Goal: Task Accomplishment & Management: Complete application form

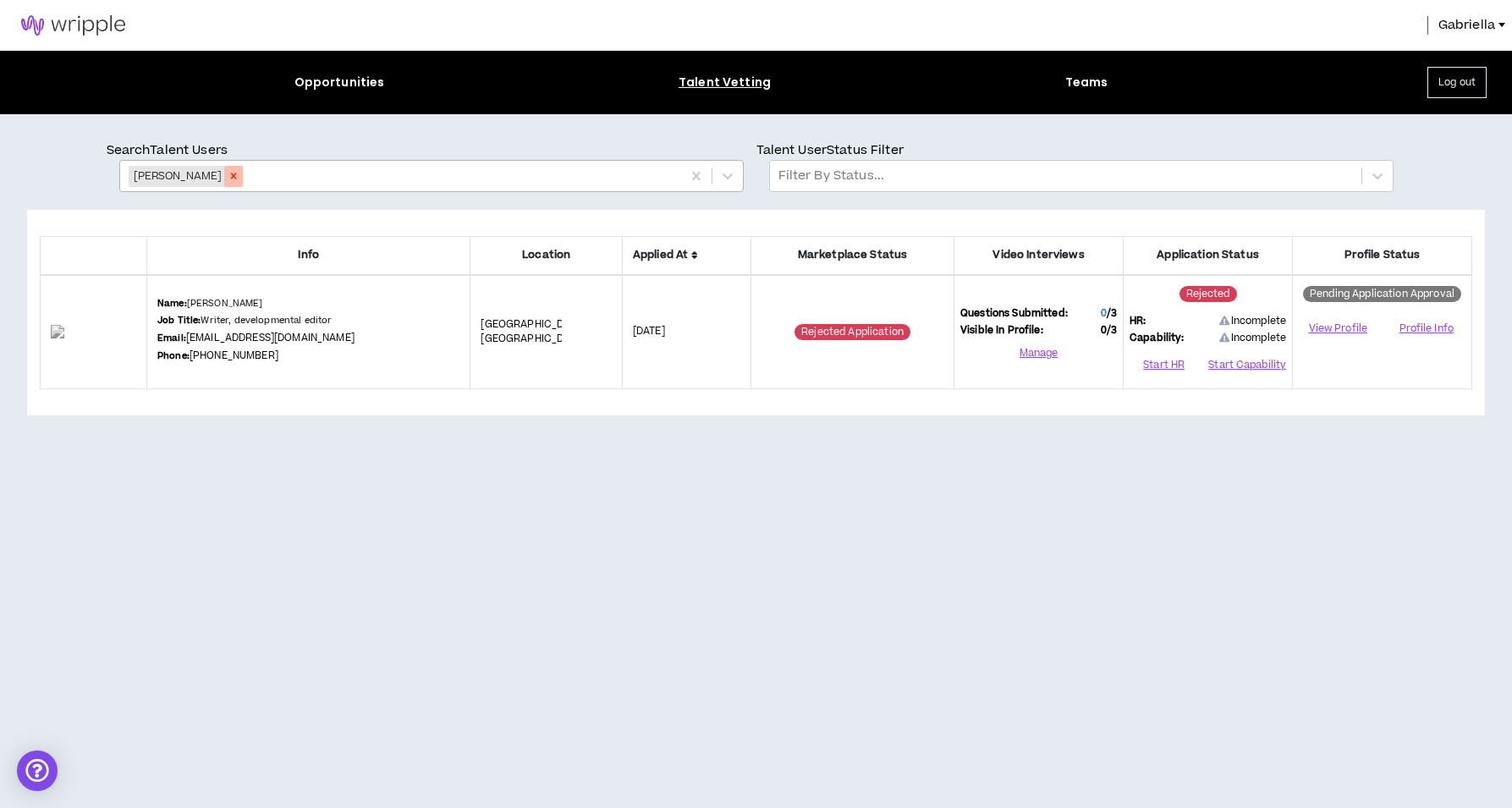
click at [228, 180] on icon "Remove Laura Power" at bounding box center [234, 176] width 12 height 12
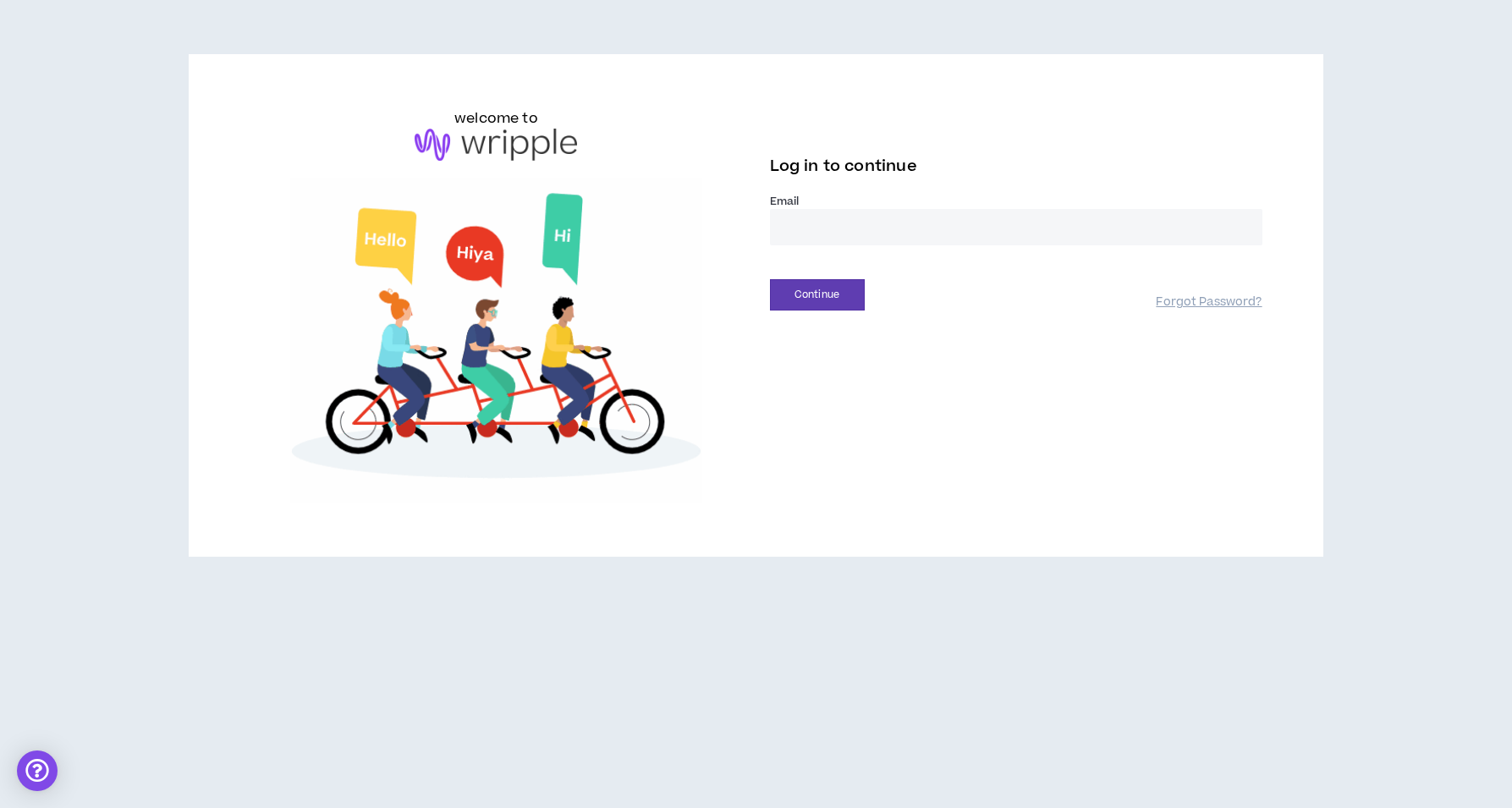
type input "**********"
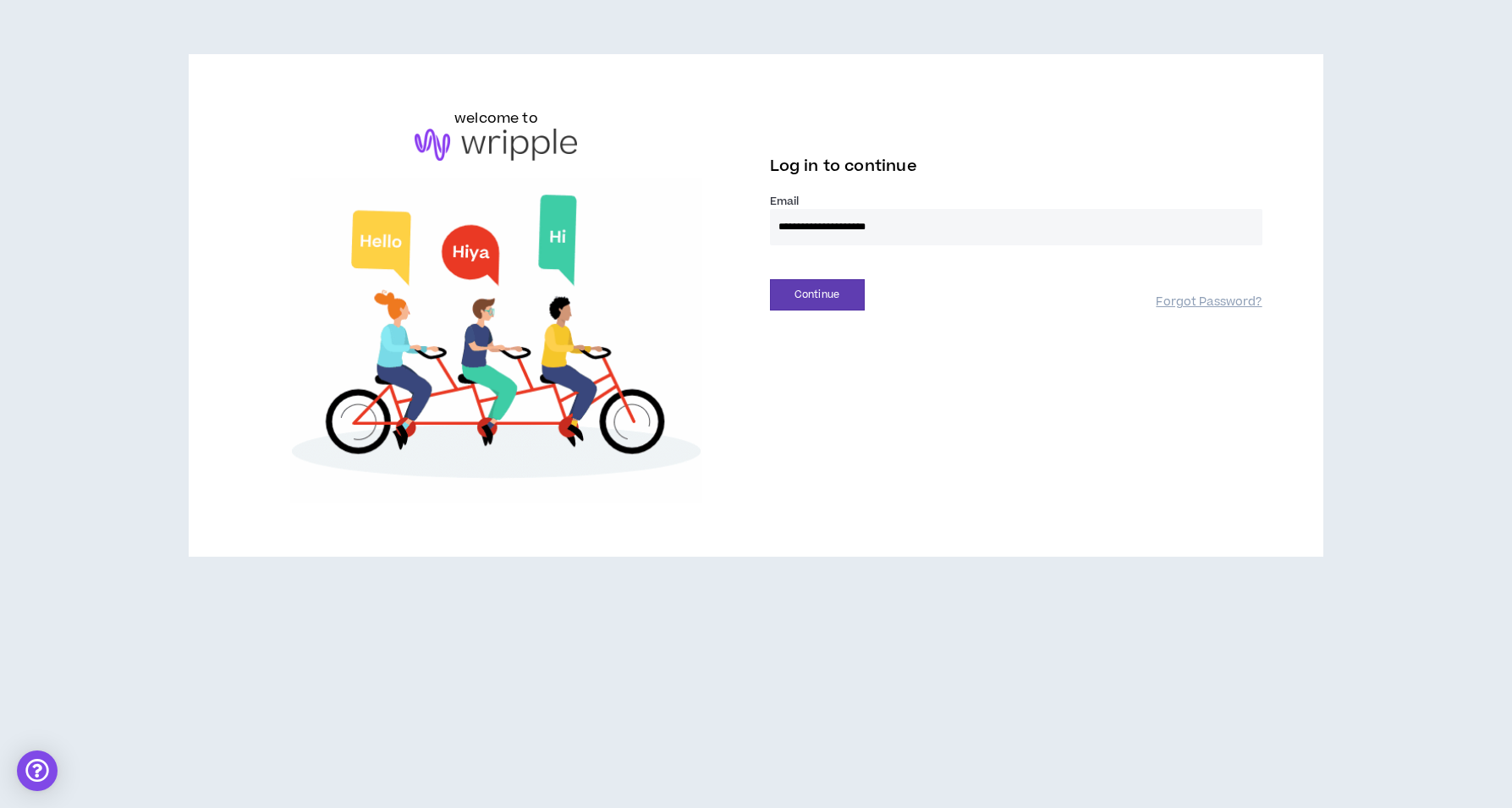
click at [816, 294] on button "Continue" at bounding box center [817, 295] width 95 height 31
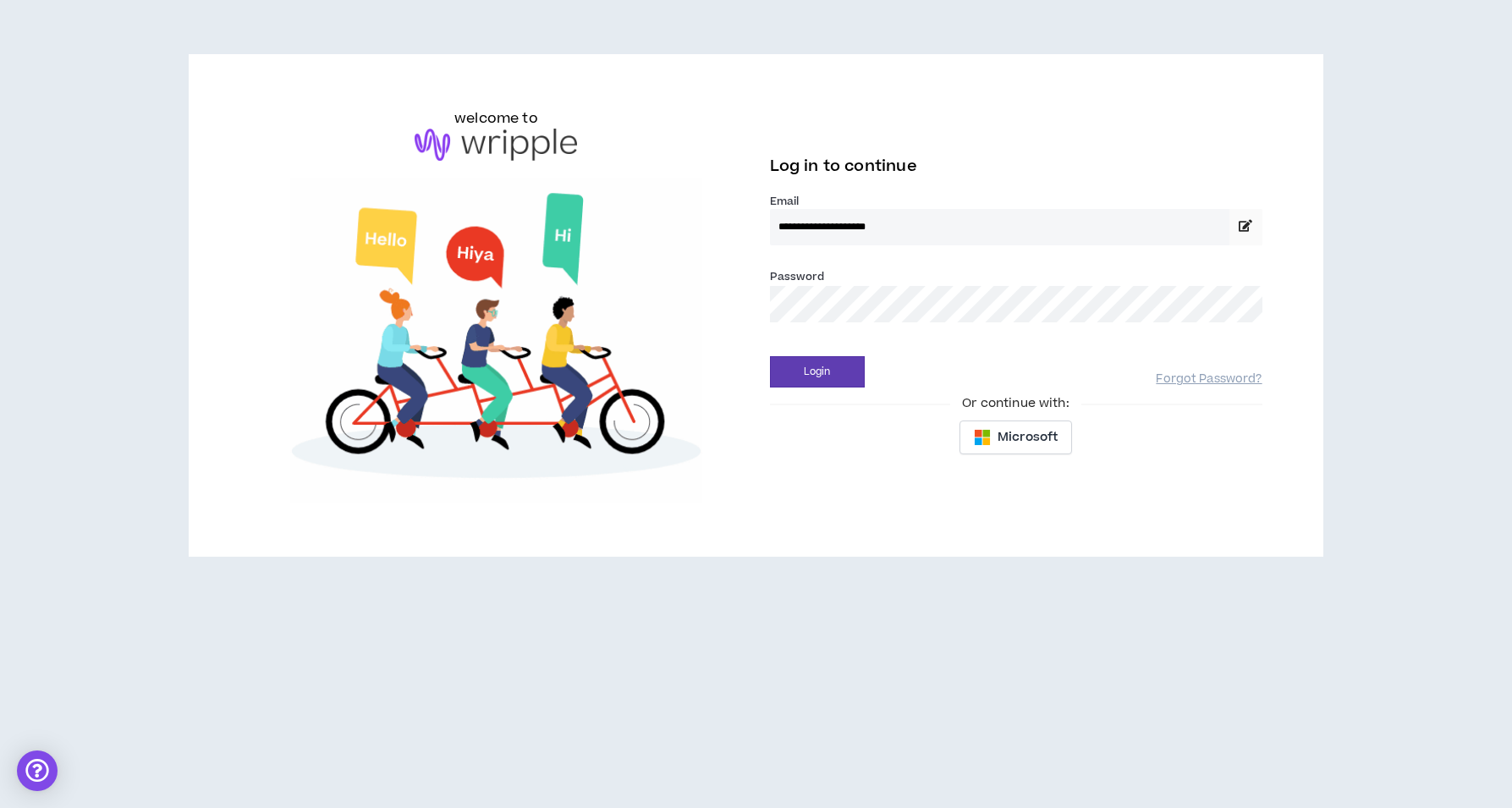
click at [816, 371] on button "Login" at bounding box center [817, 372] width 95 height 31
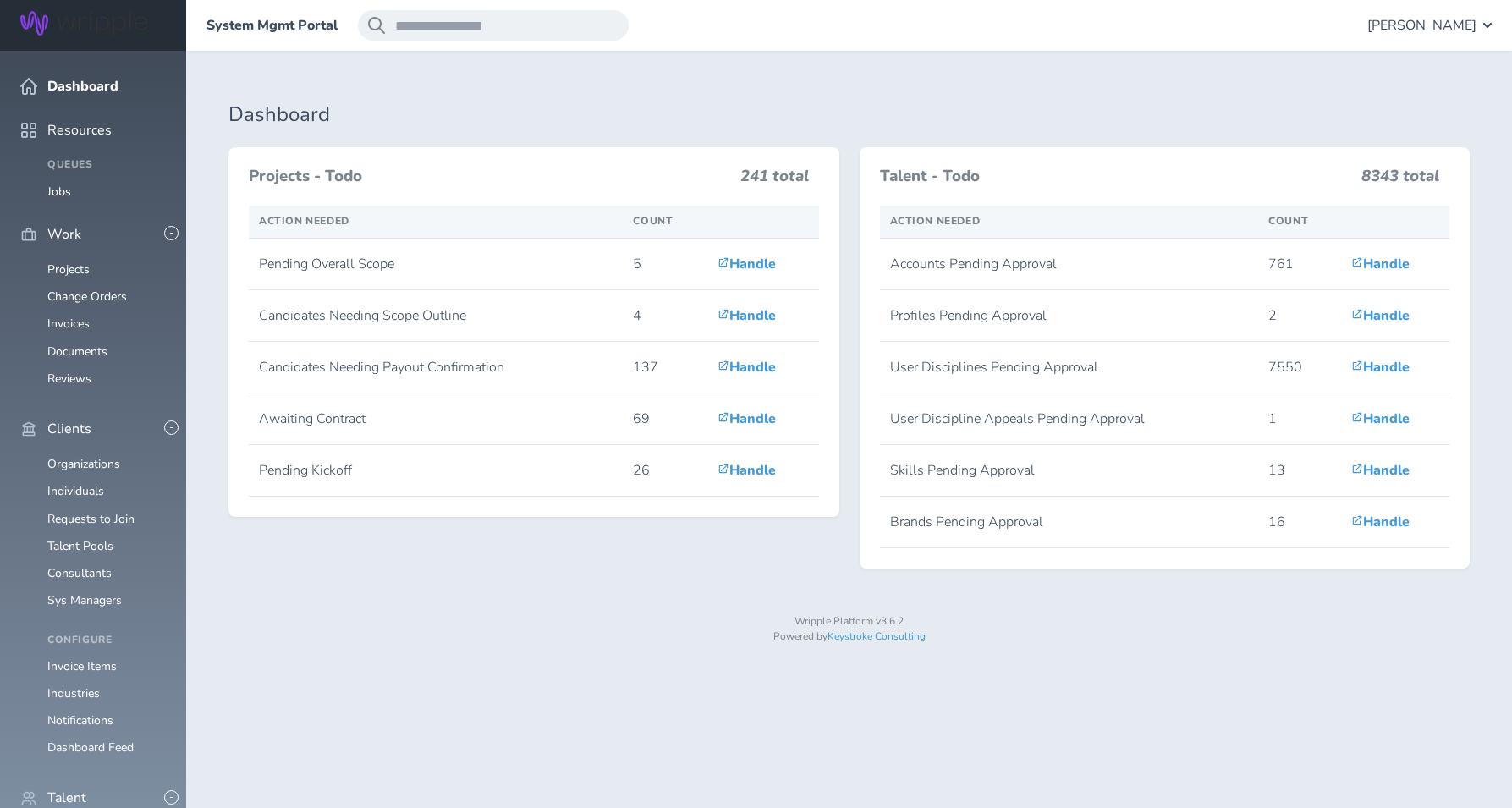
click at [1431, 22] on span "Gabriella Rico" at bounding box center [1421, 26] width 109 height 16
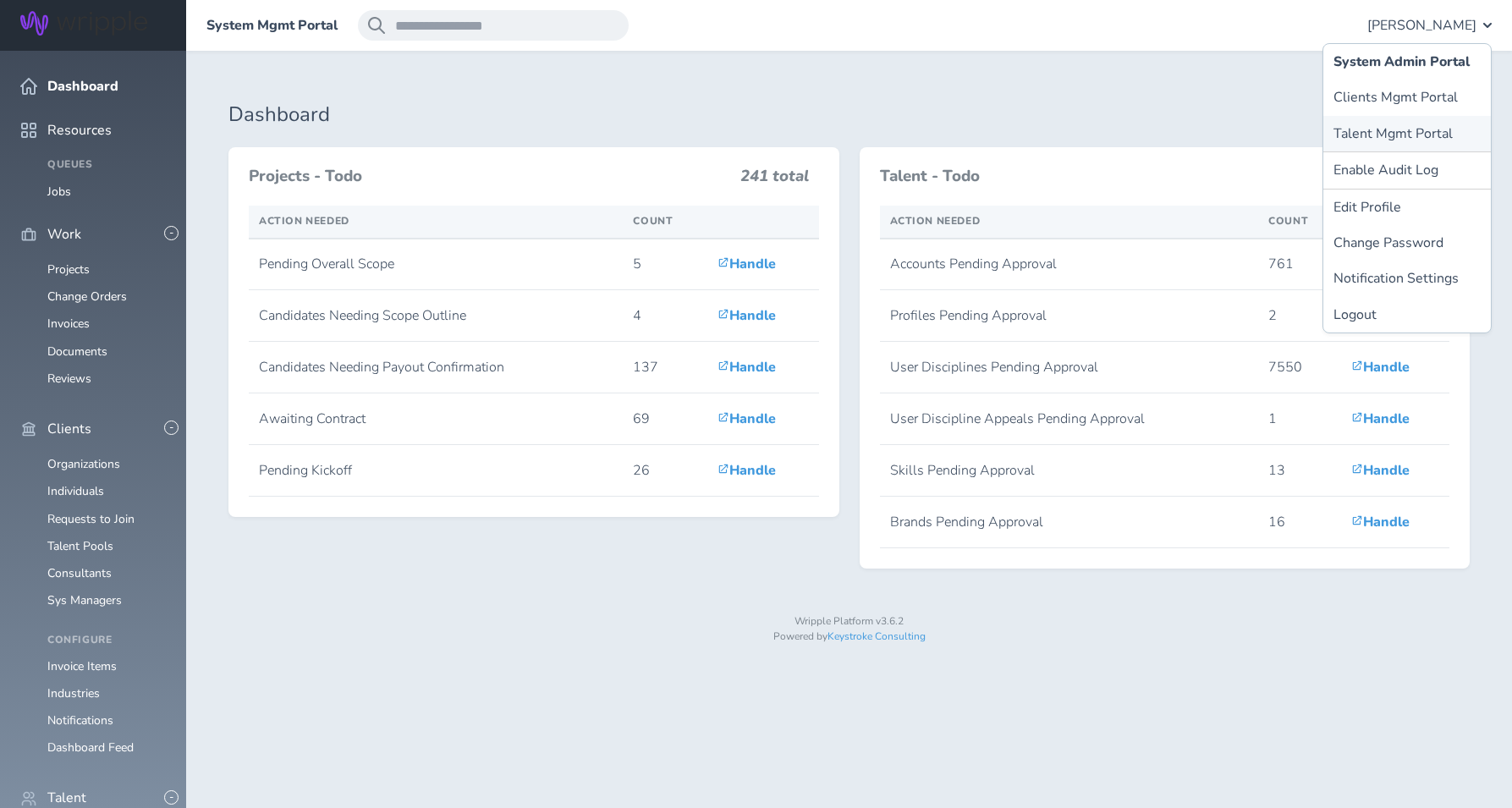
click at [1369, 140] on link "Talent Mgmt Portal" at bounding box center [1407, 133] width 167 height 35
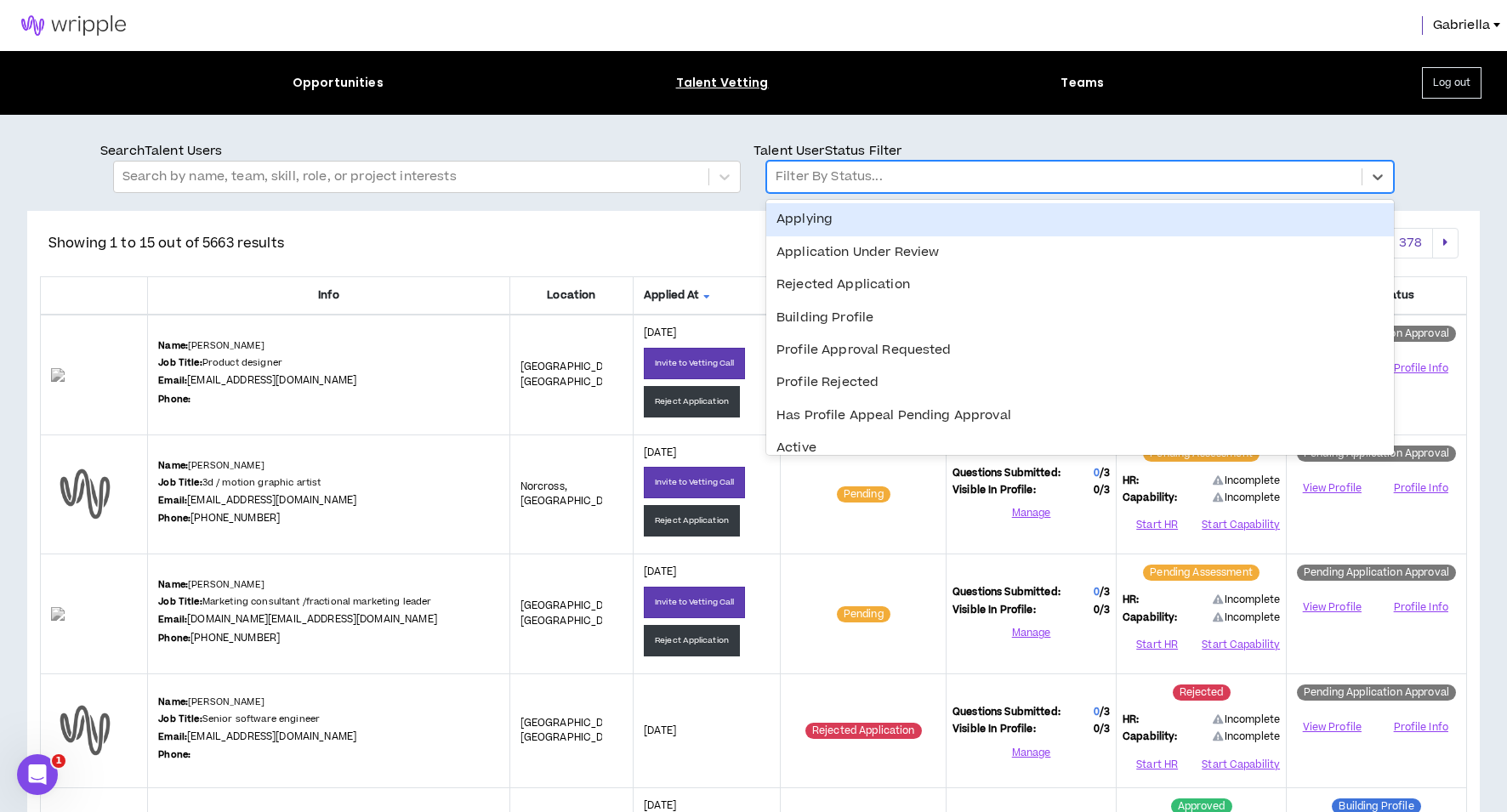
click at [900, 192] on div "Filter By Status..." at bounding box center [1064, 176] width 594 height 29
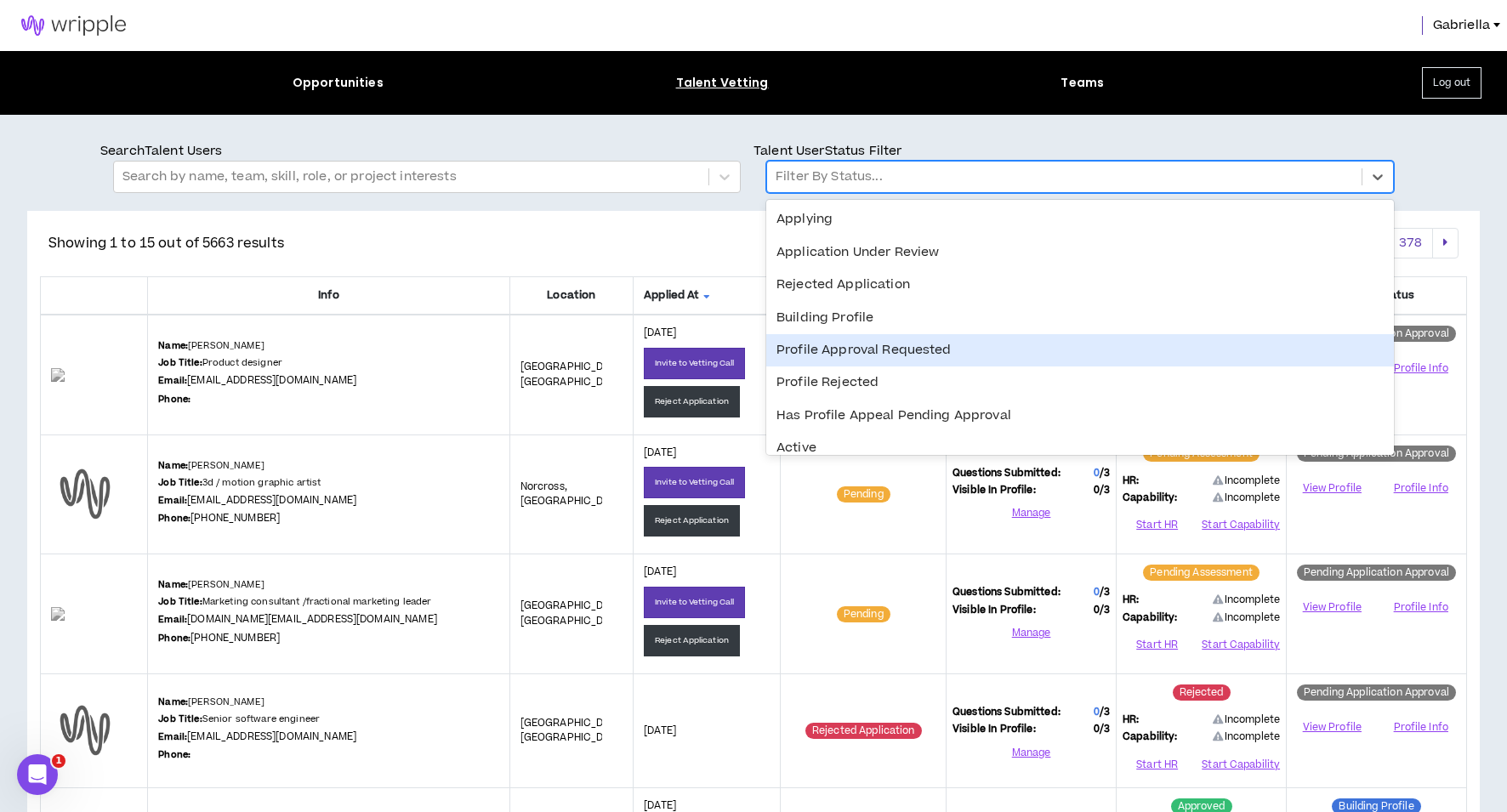
click at [887, 345] on div "Profile Approval Requested" at bounding box center [1079, 350] width 627 height 32
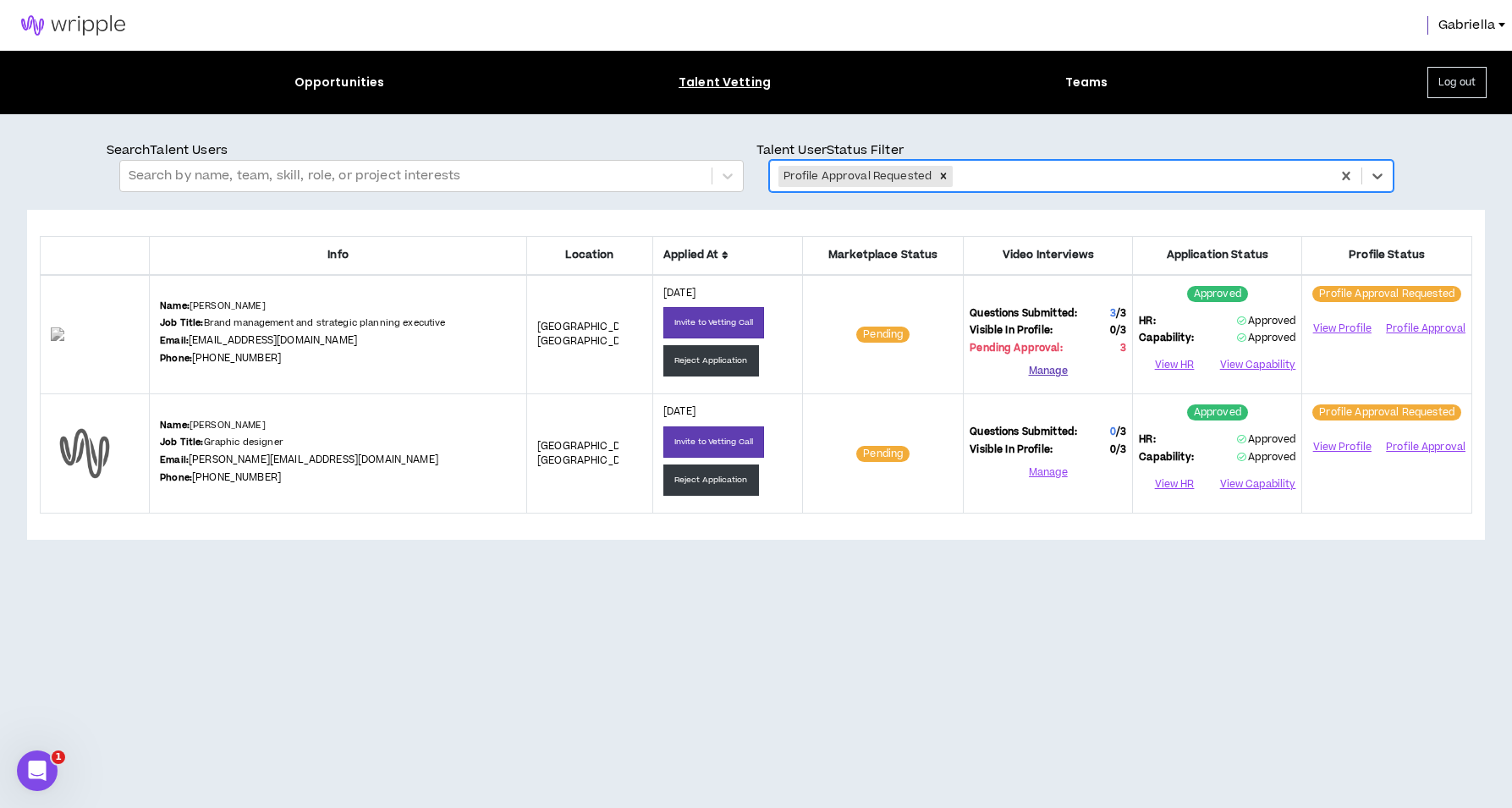
click at [1041, 368] on button "Manage" at bounding box center [1047, 370] width 156 height 25
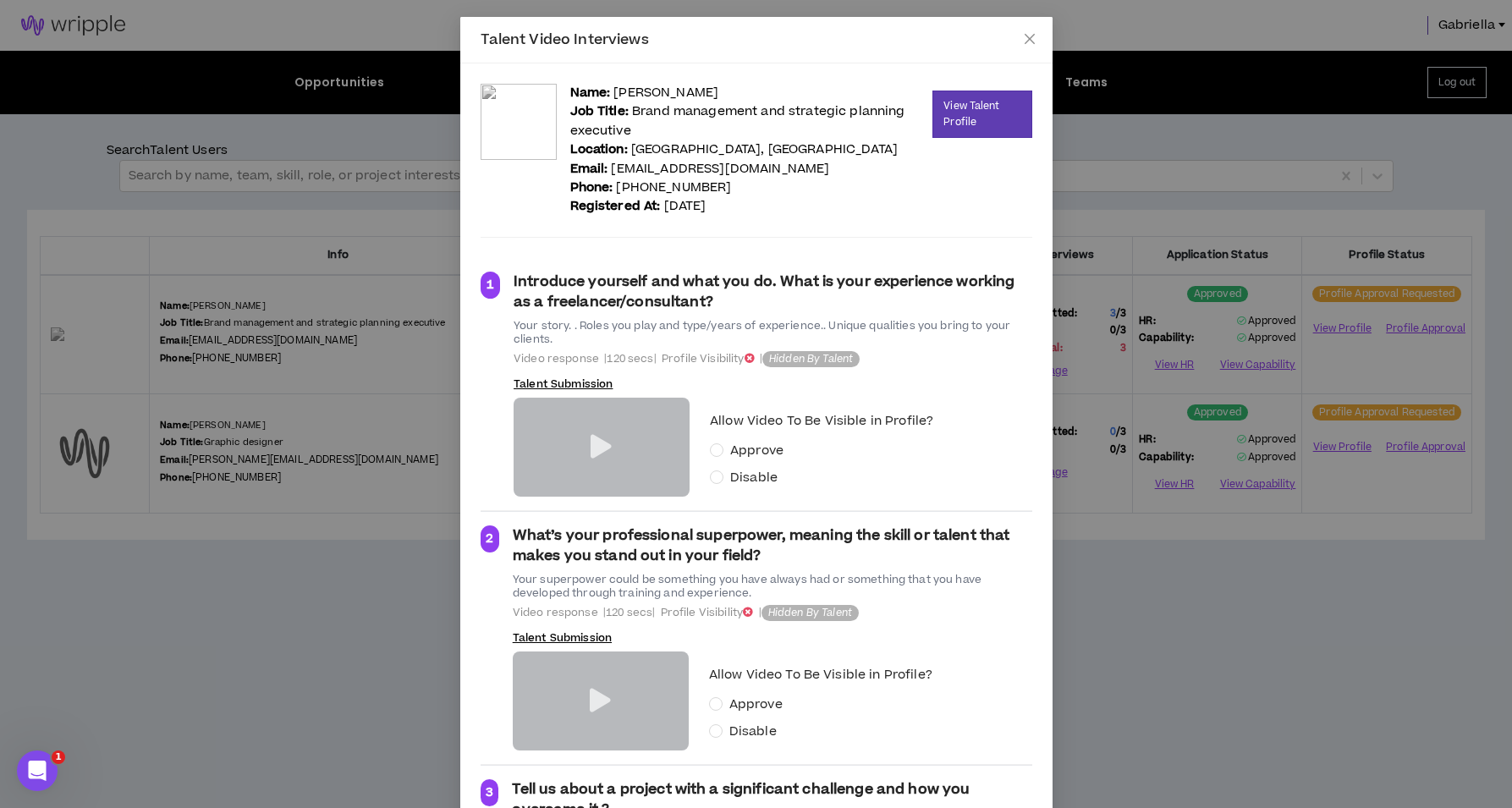
click at [591, 440] on icon at bounding box center [601, 446] width 22 height 23
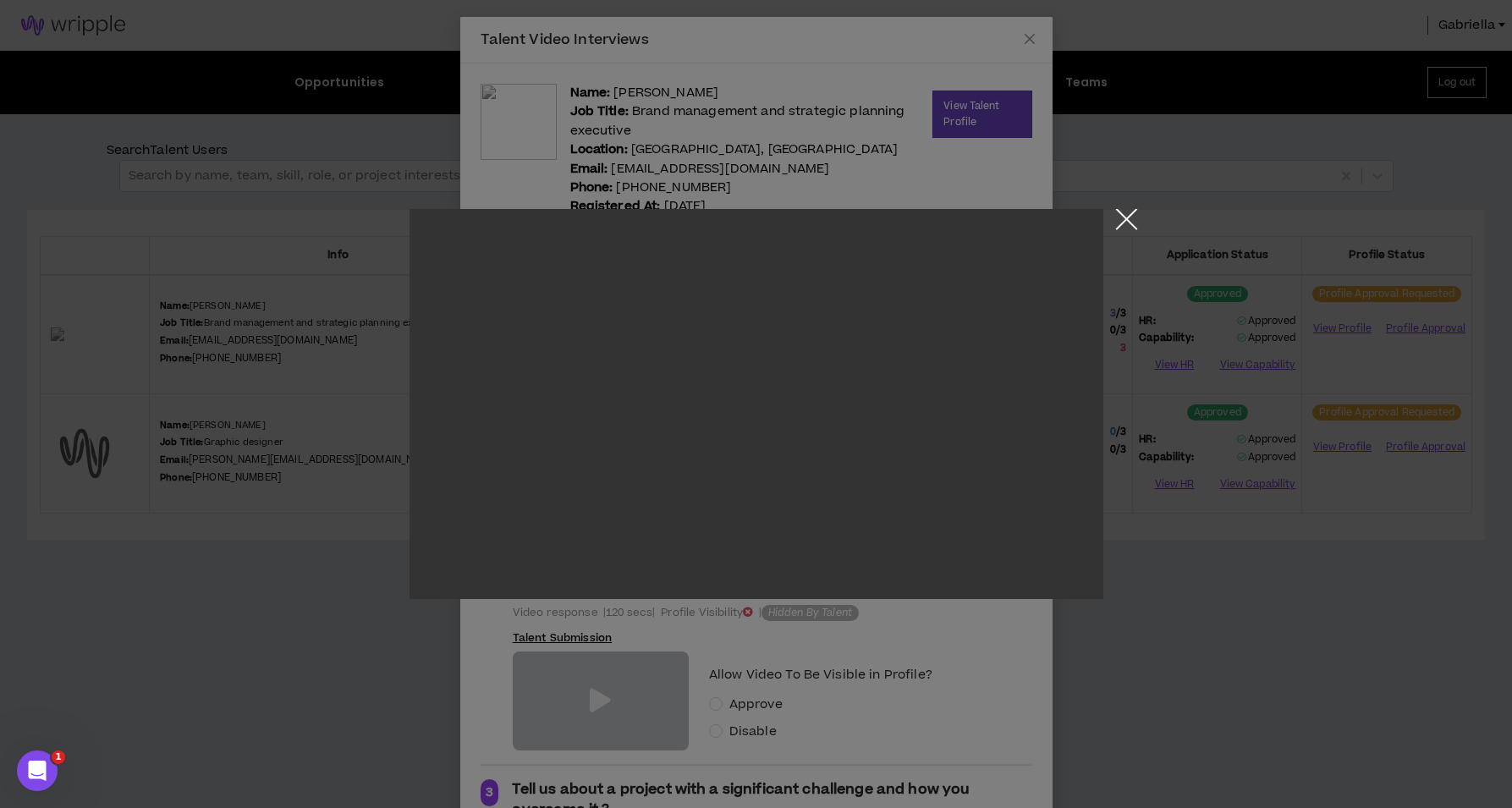
click at [1125, 215] on button "Close the modal by clicking here" at bounding box center [1126, 224] width 29 height 29
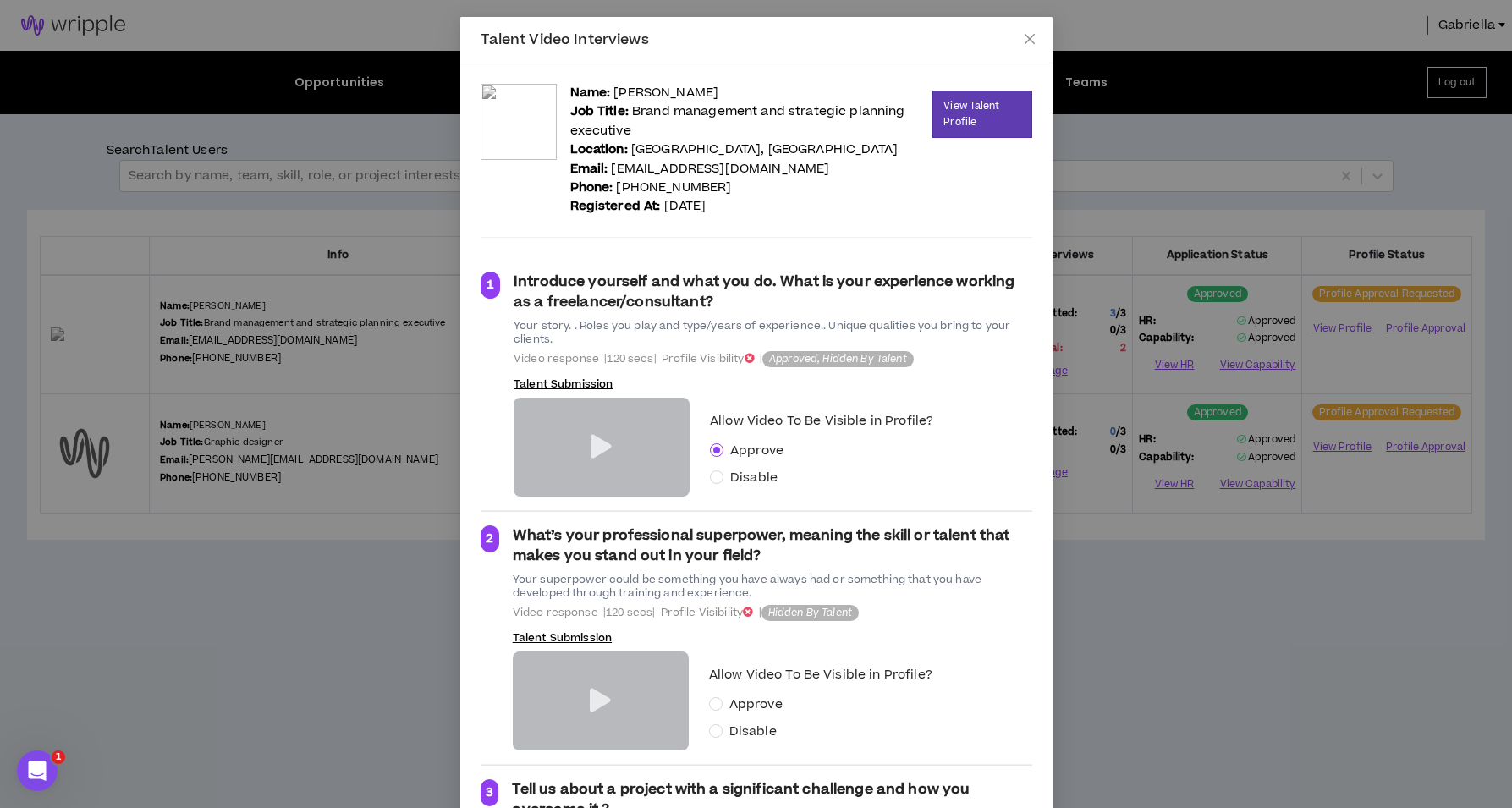
click at [598, 698] on icon at bounding box center [600, 700] width 22 height 23
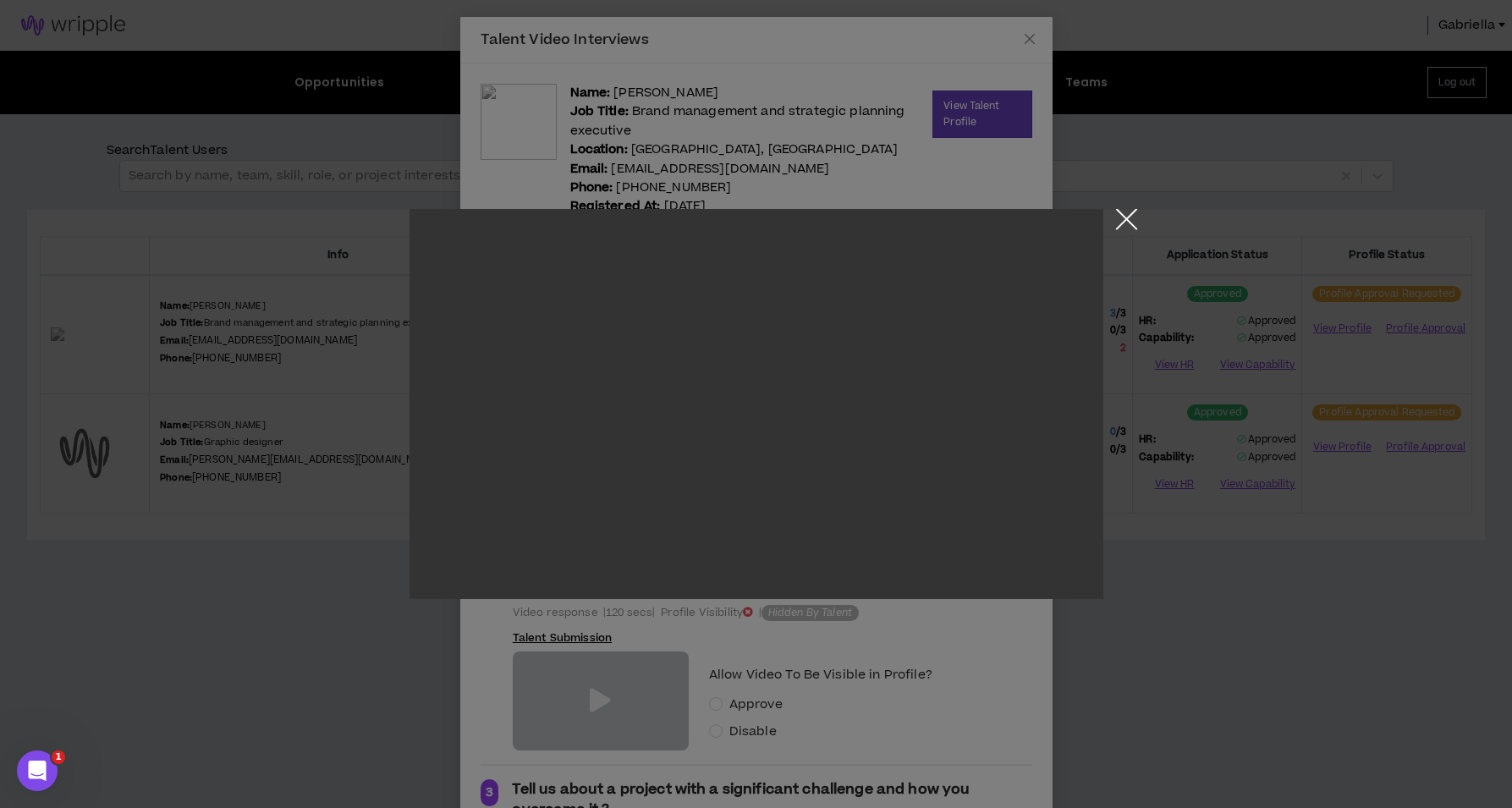
click at [1131, 220] on button "Close the modal by clicking here" at bounding box center [1126, 224] width 29 height 29
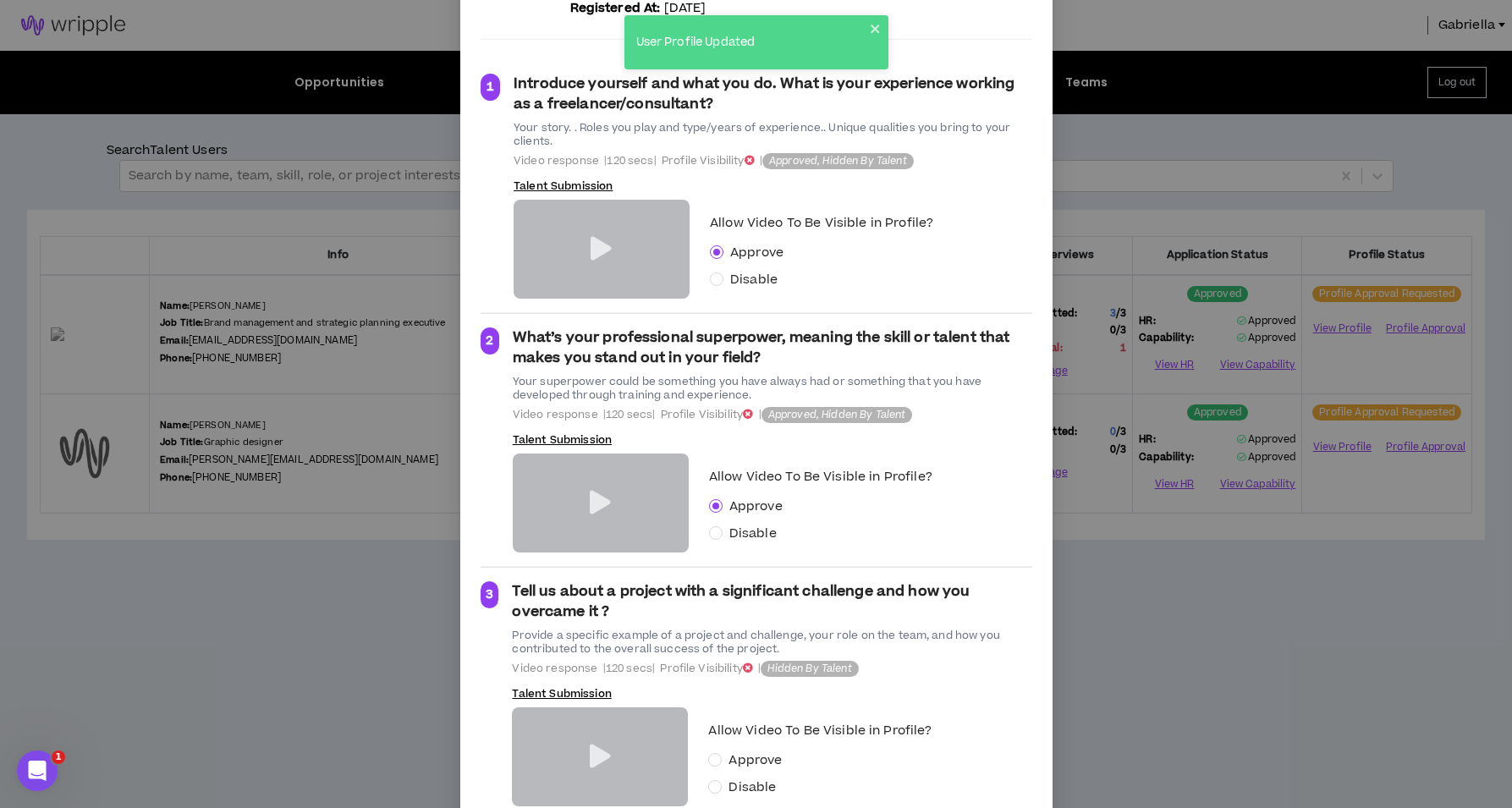
scroll to position [248, 0]
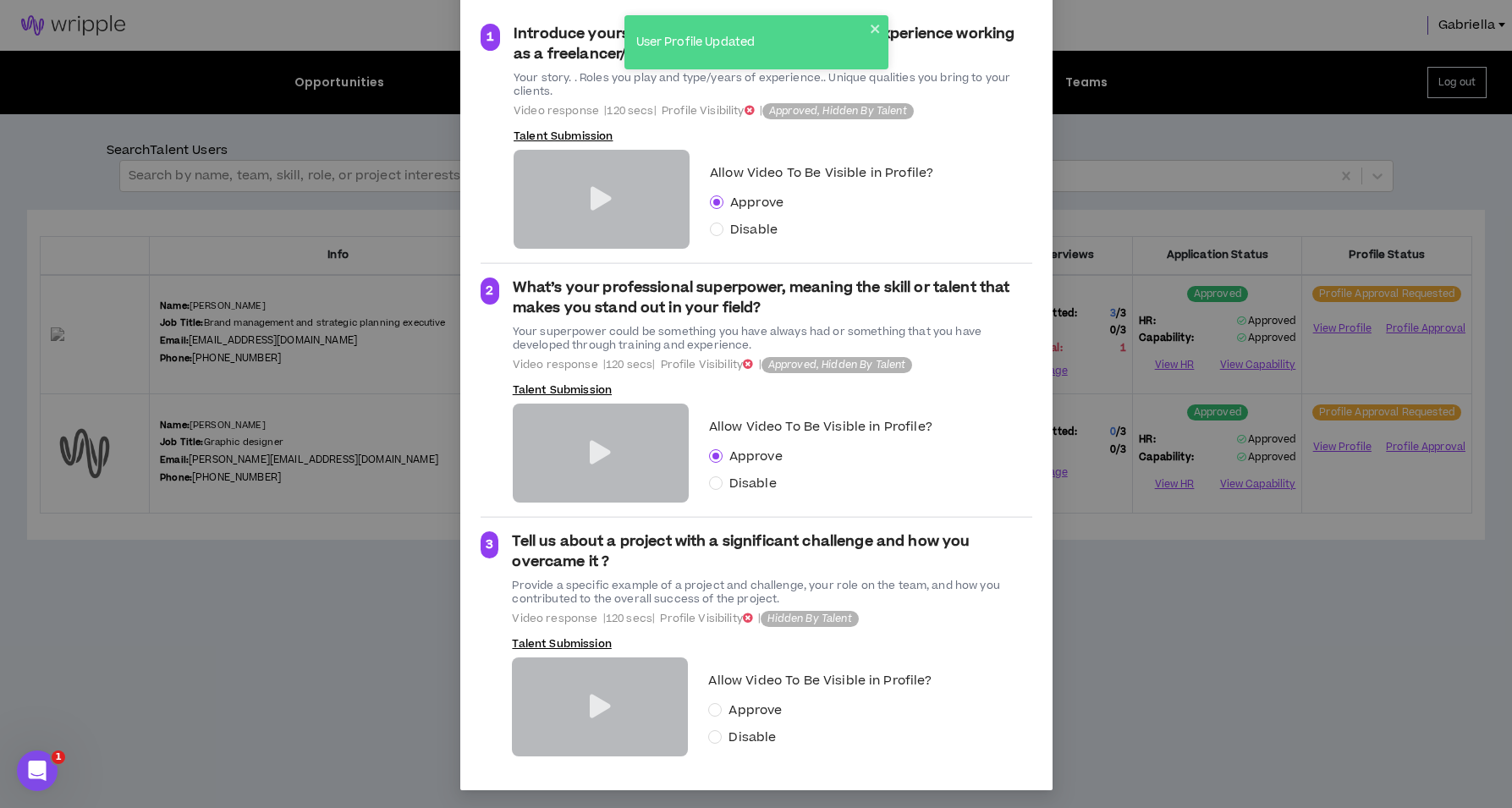
click at [590, 698] on icon at bounding box center [600, 706] width 22 height 23
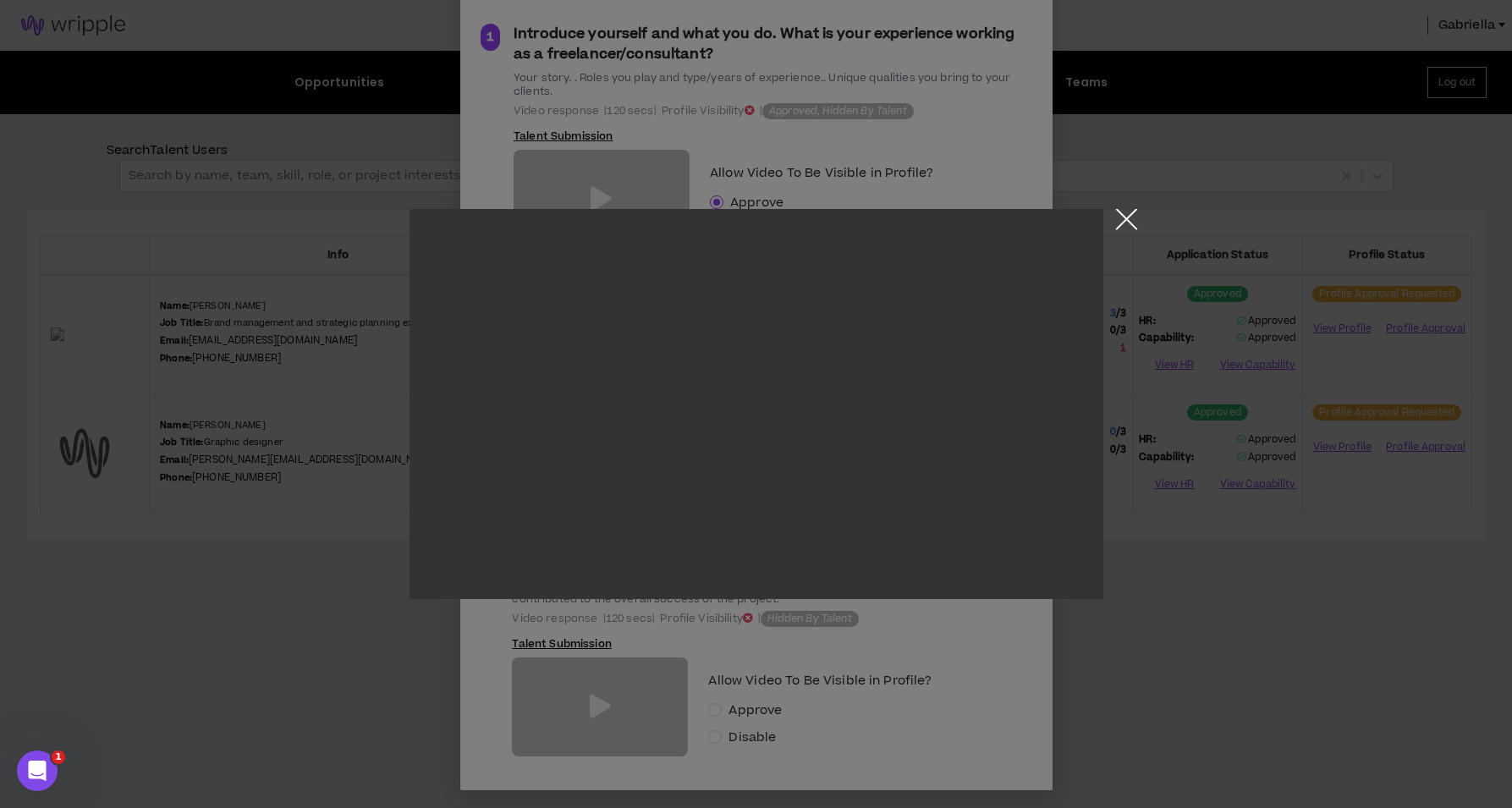
click at [1137, 218] on button "Close the modal by clicking here" at bounding box center [1126, 224] width 29 height 29
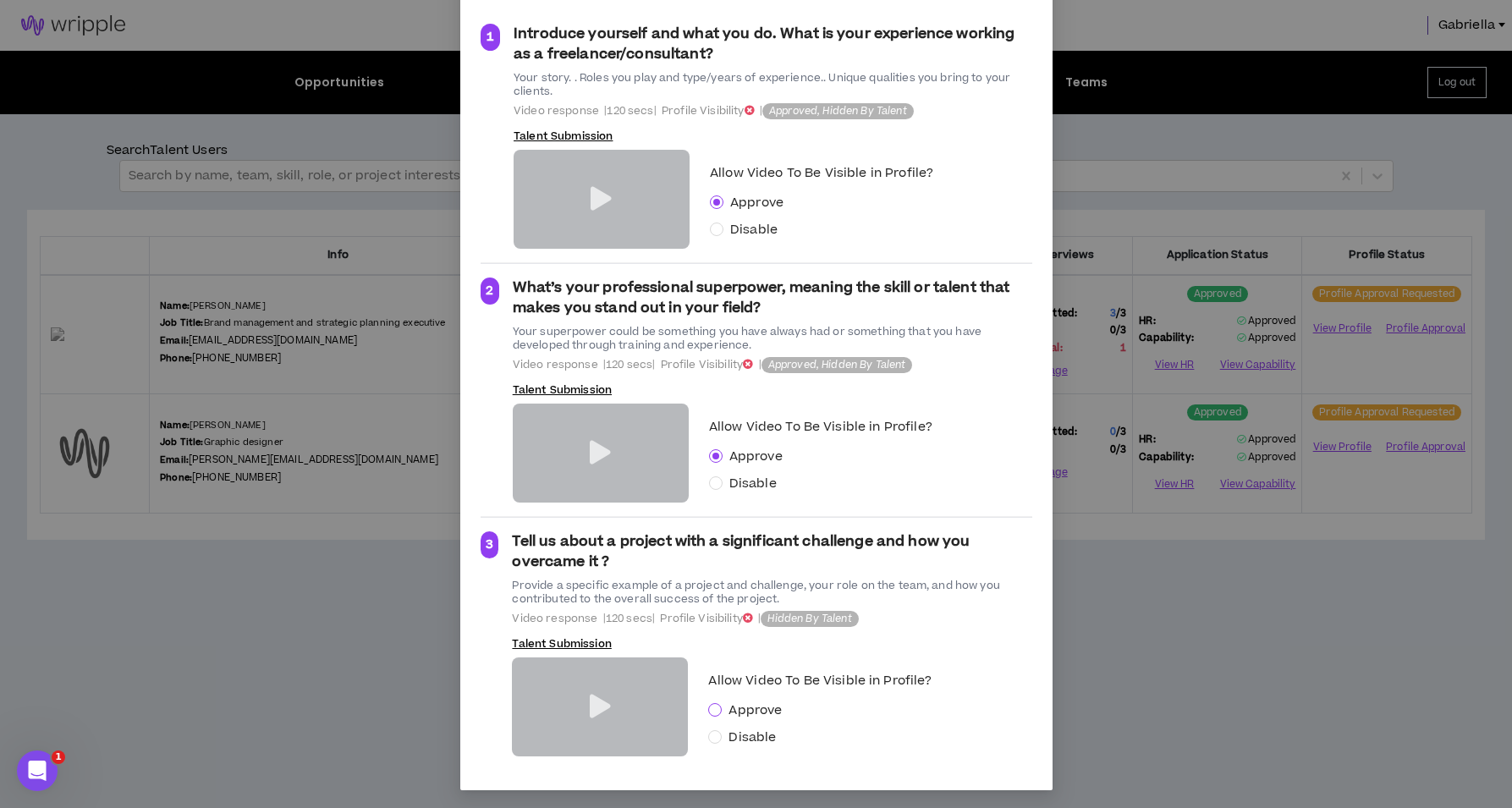
click at [713, 708] on span at bounding box center [715, 710] width 14 height 14
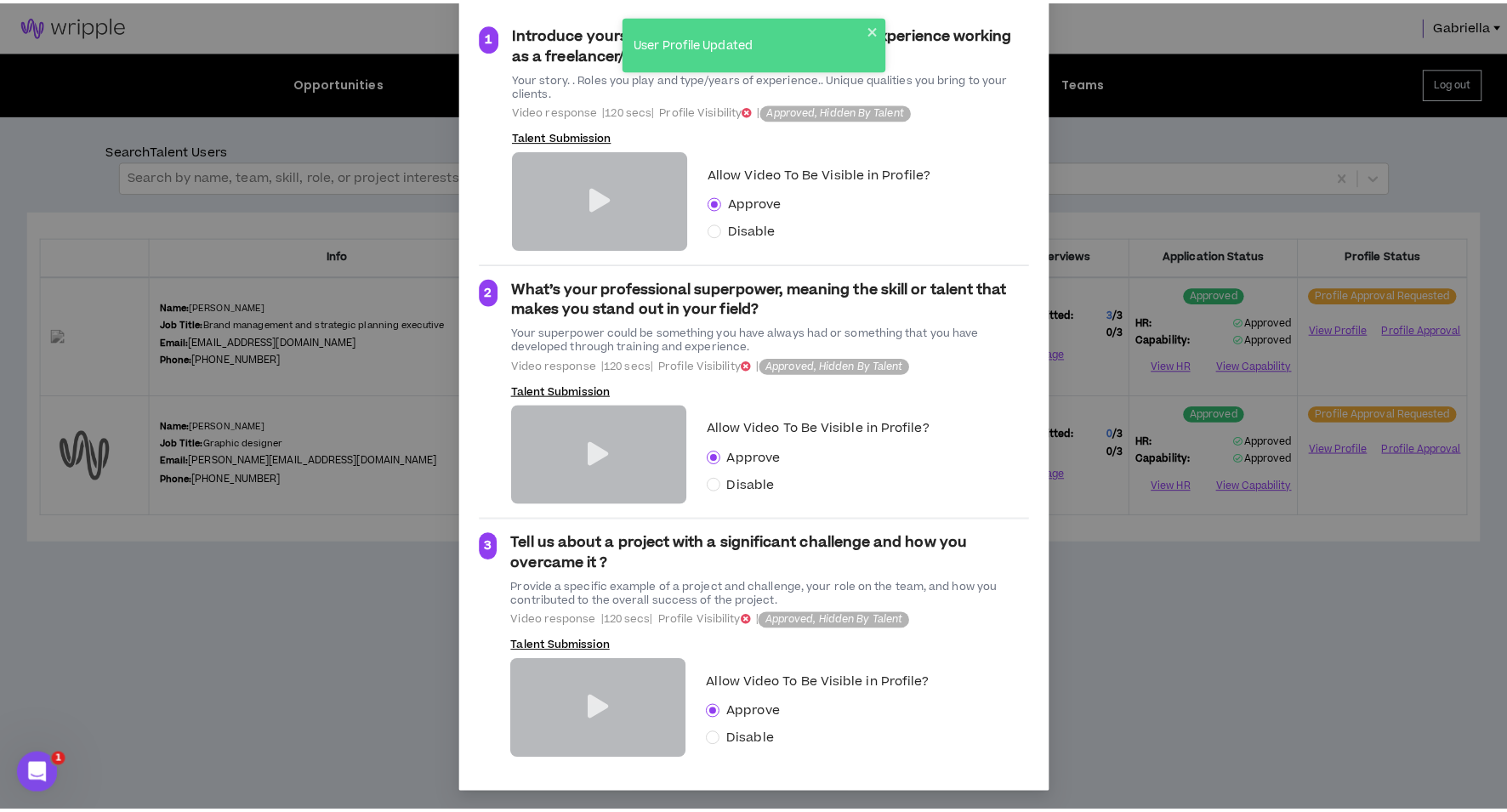
scroll to position [0, 0]
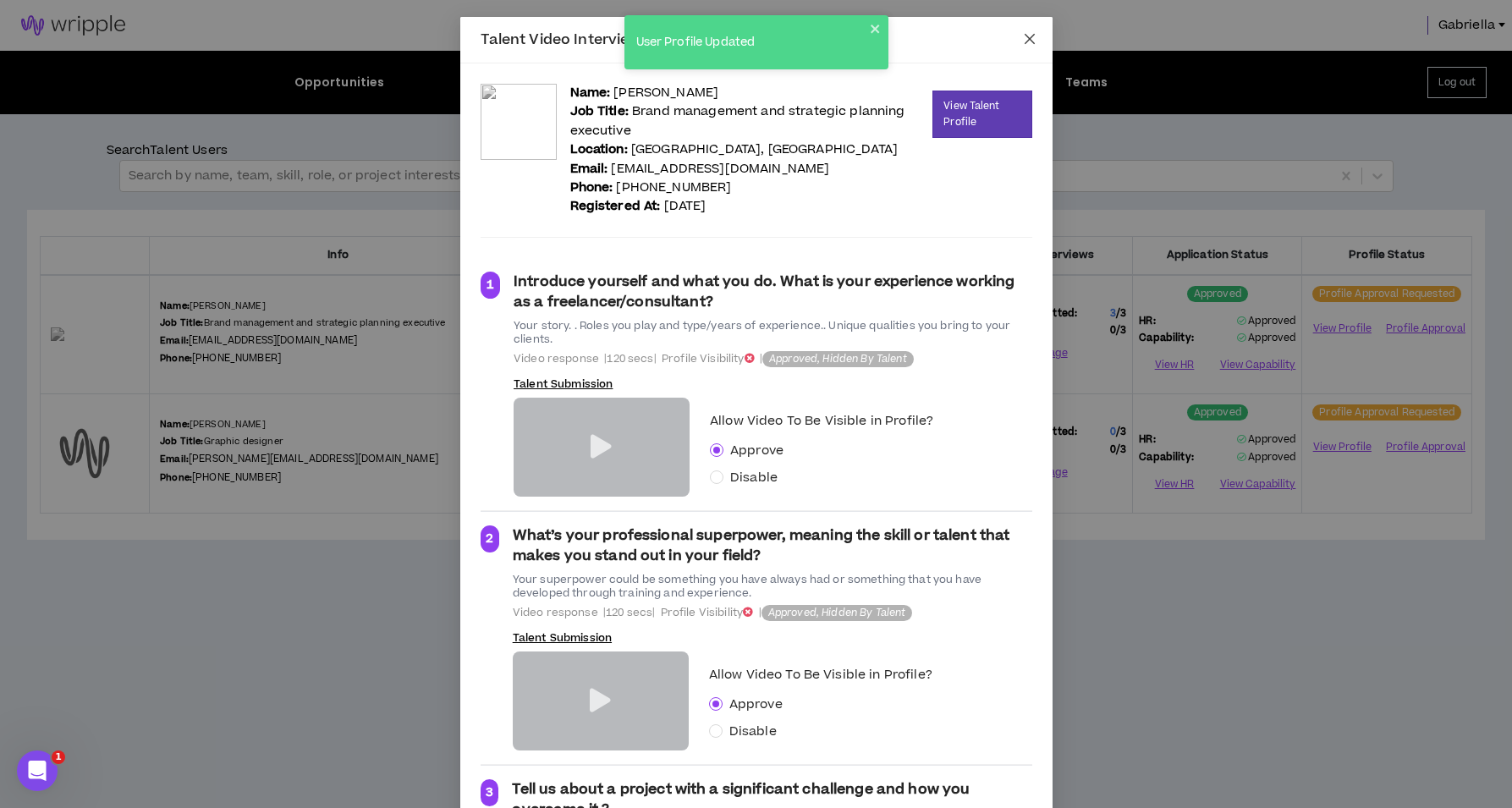
click at [1024, 41] on icon "close" at bounding box center [1029, 39] width 10 height 10
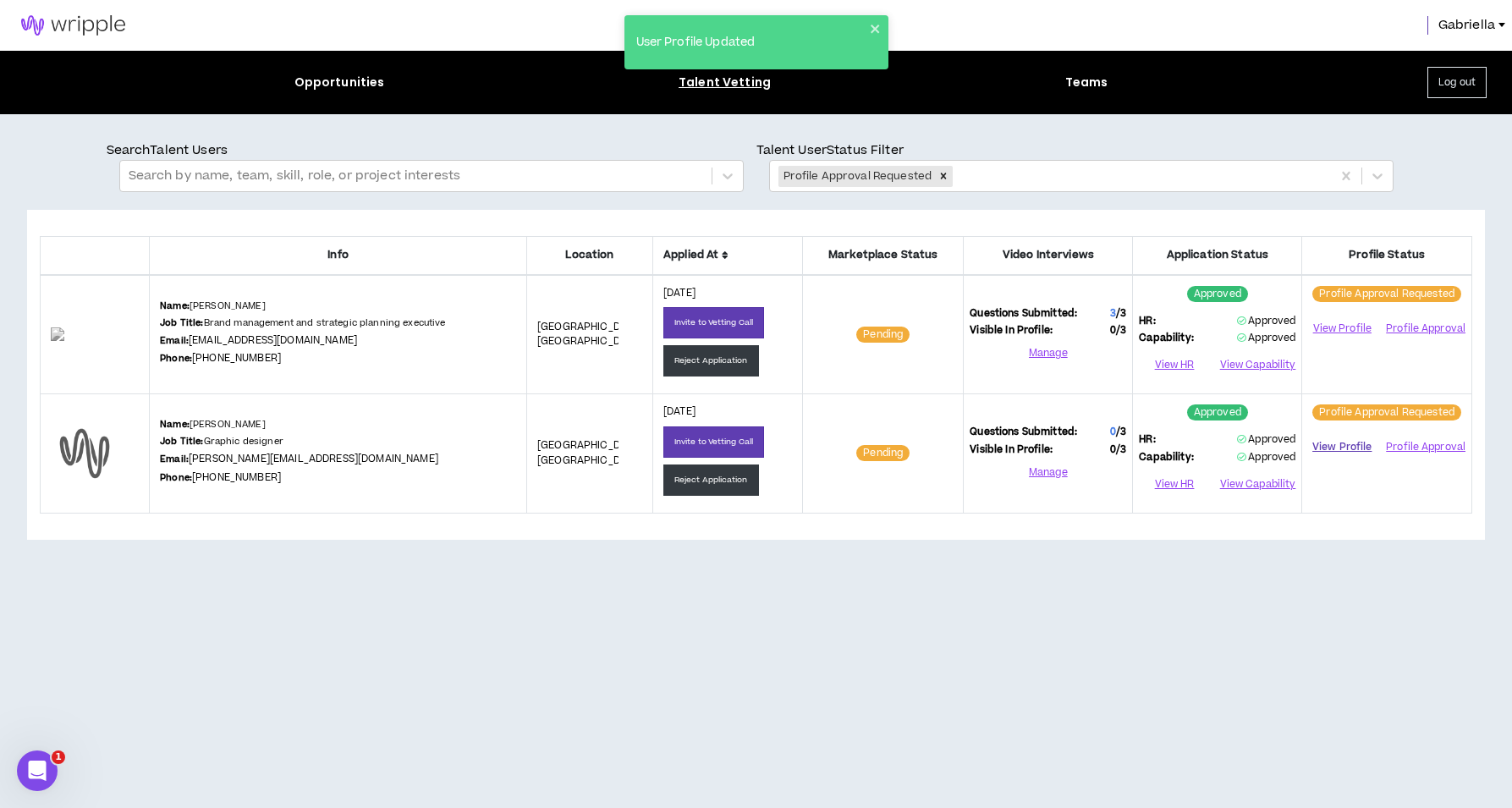
click at [1345, 446] on link "View Profile" at bounding box center [1342, 447] width 67 height 29
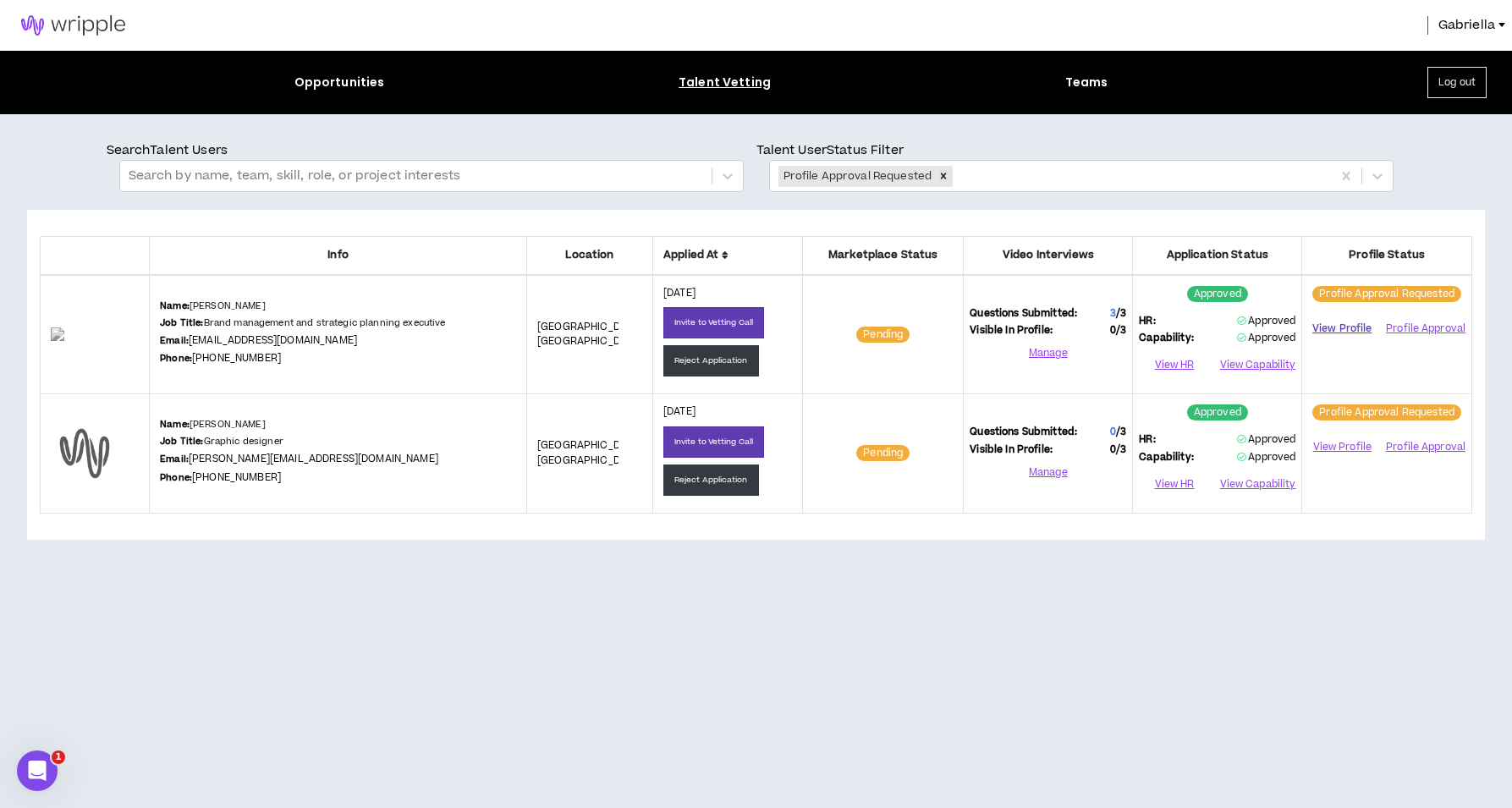
click at [1340, 323] on link "View Profile" at bounding box center [1342, 329] width 67 height 29
click at [1414, 330] on button "Profile Approval" at bounding box center [1425, 328] width 81 height 25
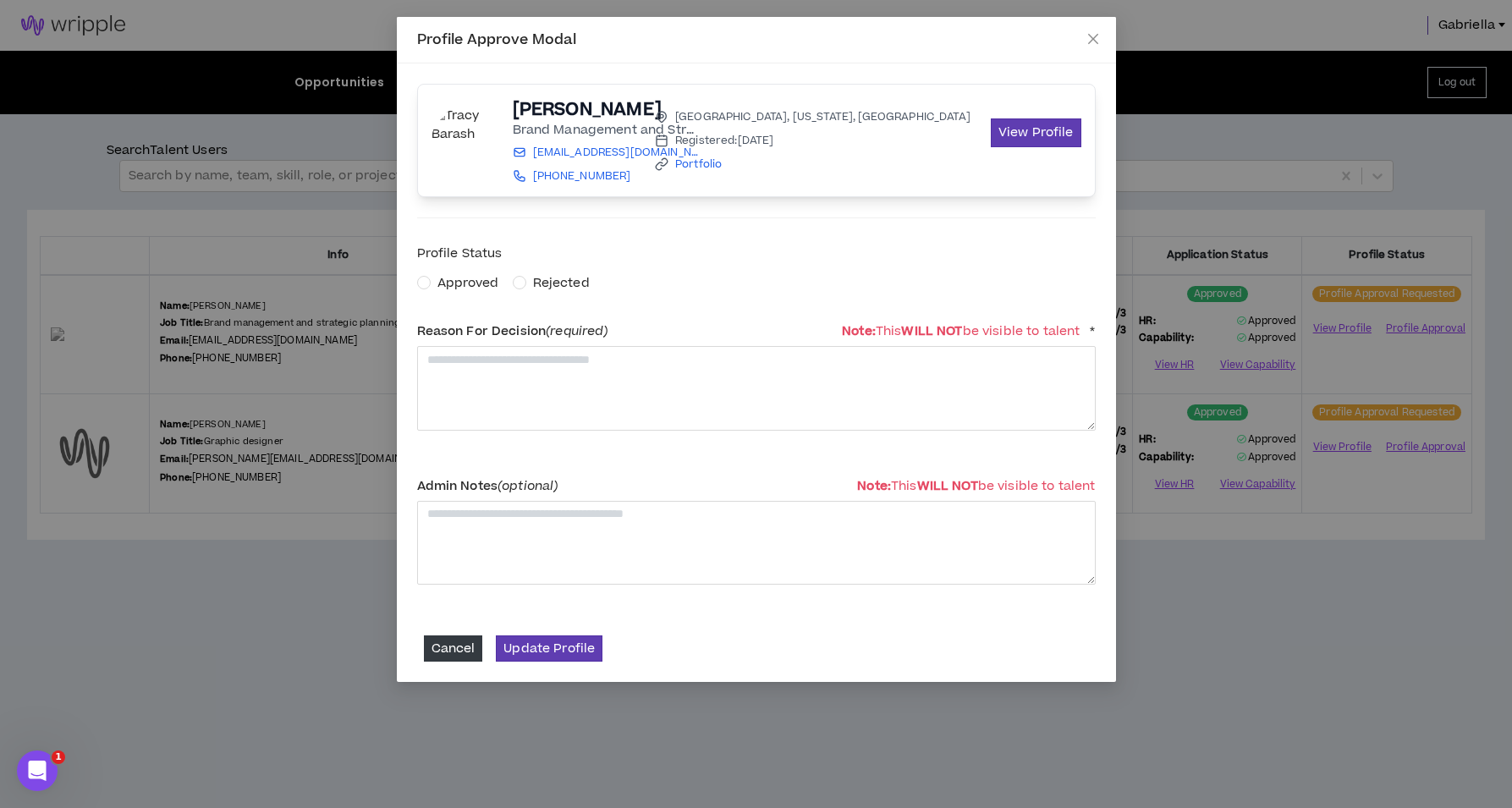
click at [474, 287] on span "Approved" at bounding box center [469, 283] width 62 height 18
click at [495, 367] on textarea at bounding box center [756, 388] width 678 height 84
type textarea "**********"
click at [545, 650] on button "Update Profile" at bounding box center [549, 648] width 107 height 26
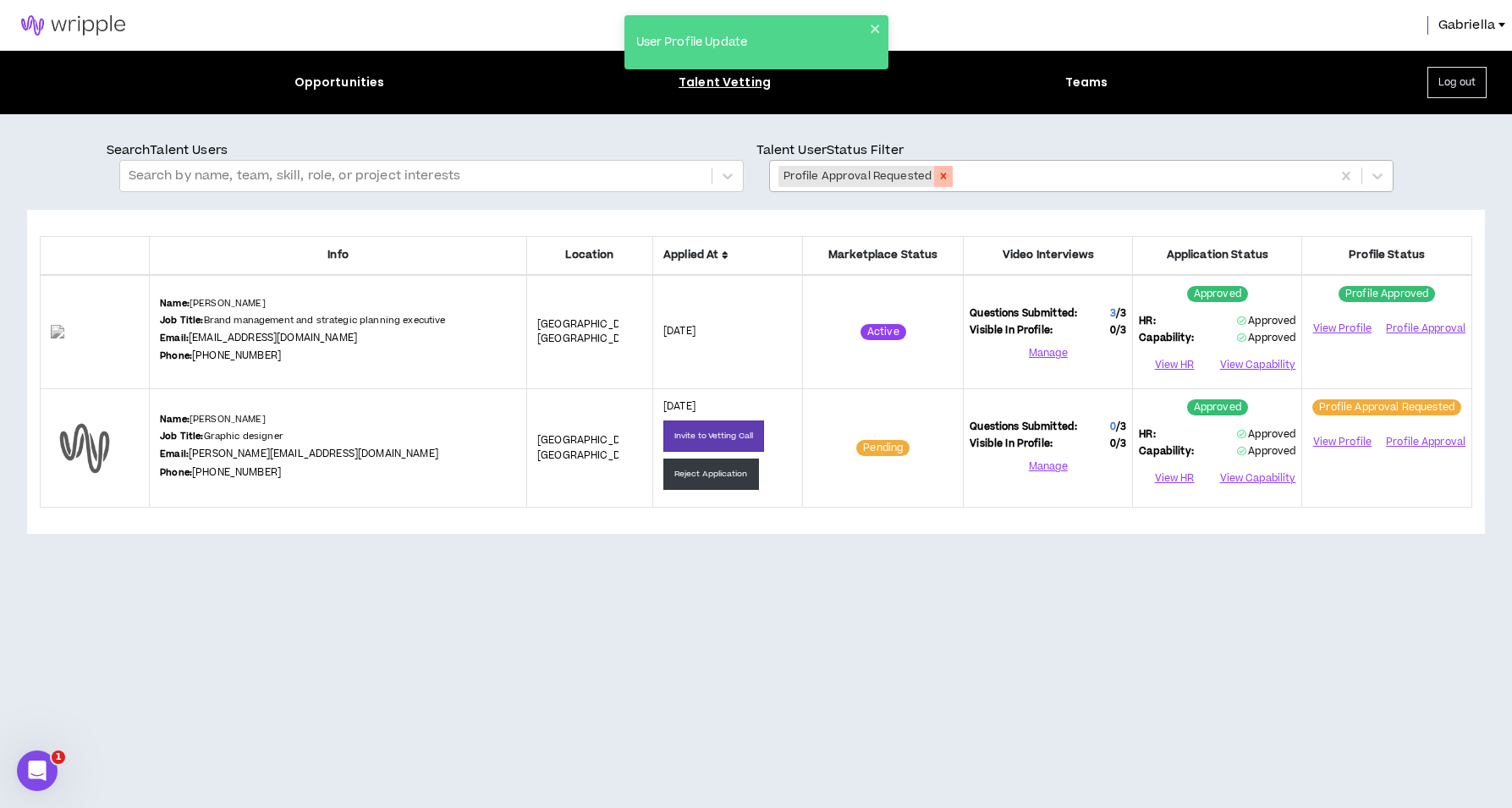
click at [941, 178] on icon "Remove Profile Approval Requested" at bounding box center [943, 176] width 6 height 6
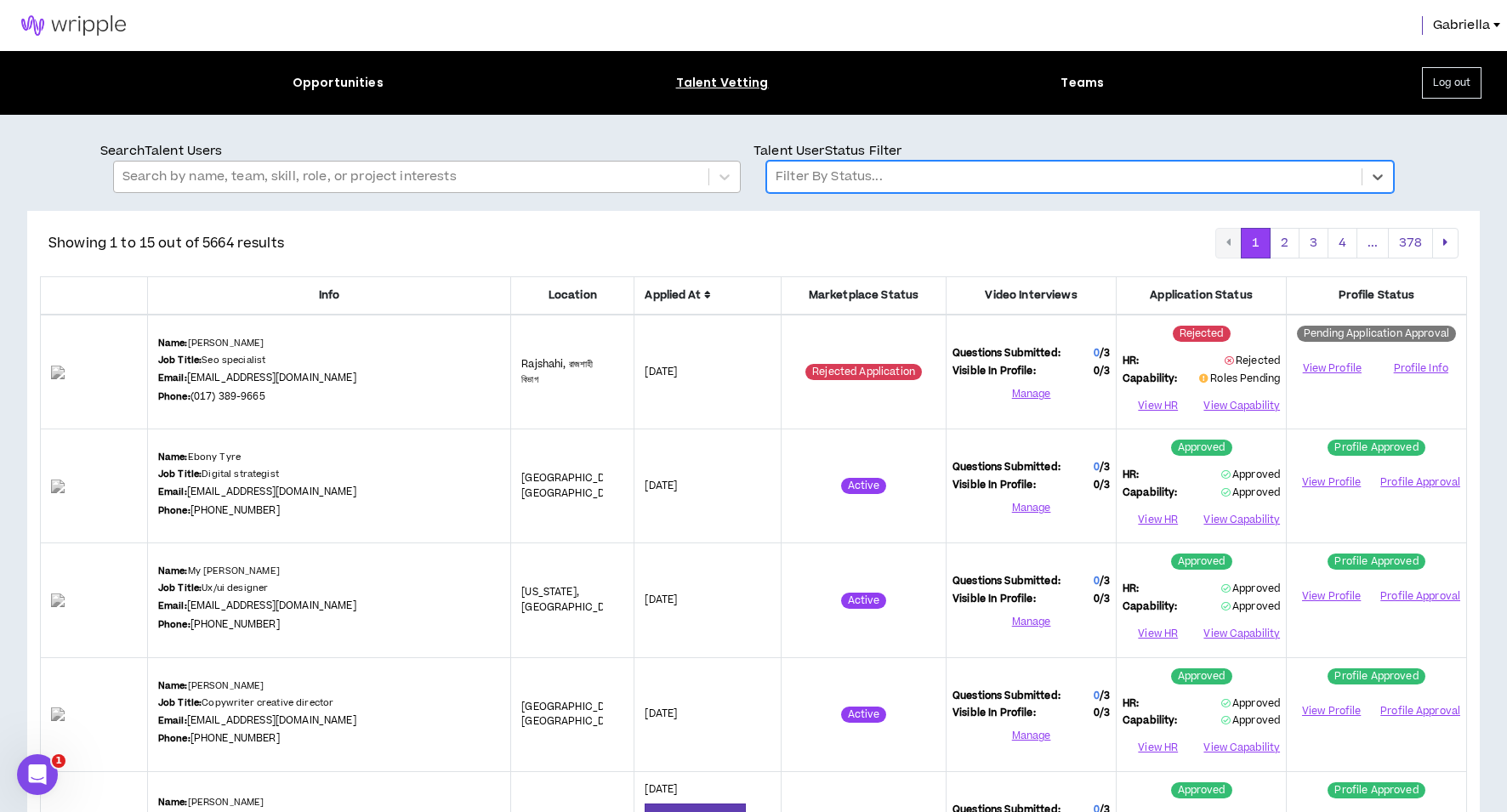
click at [482, 182] on div at bounding box center [411, 176] width 578 height 22
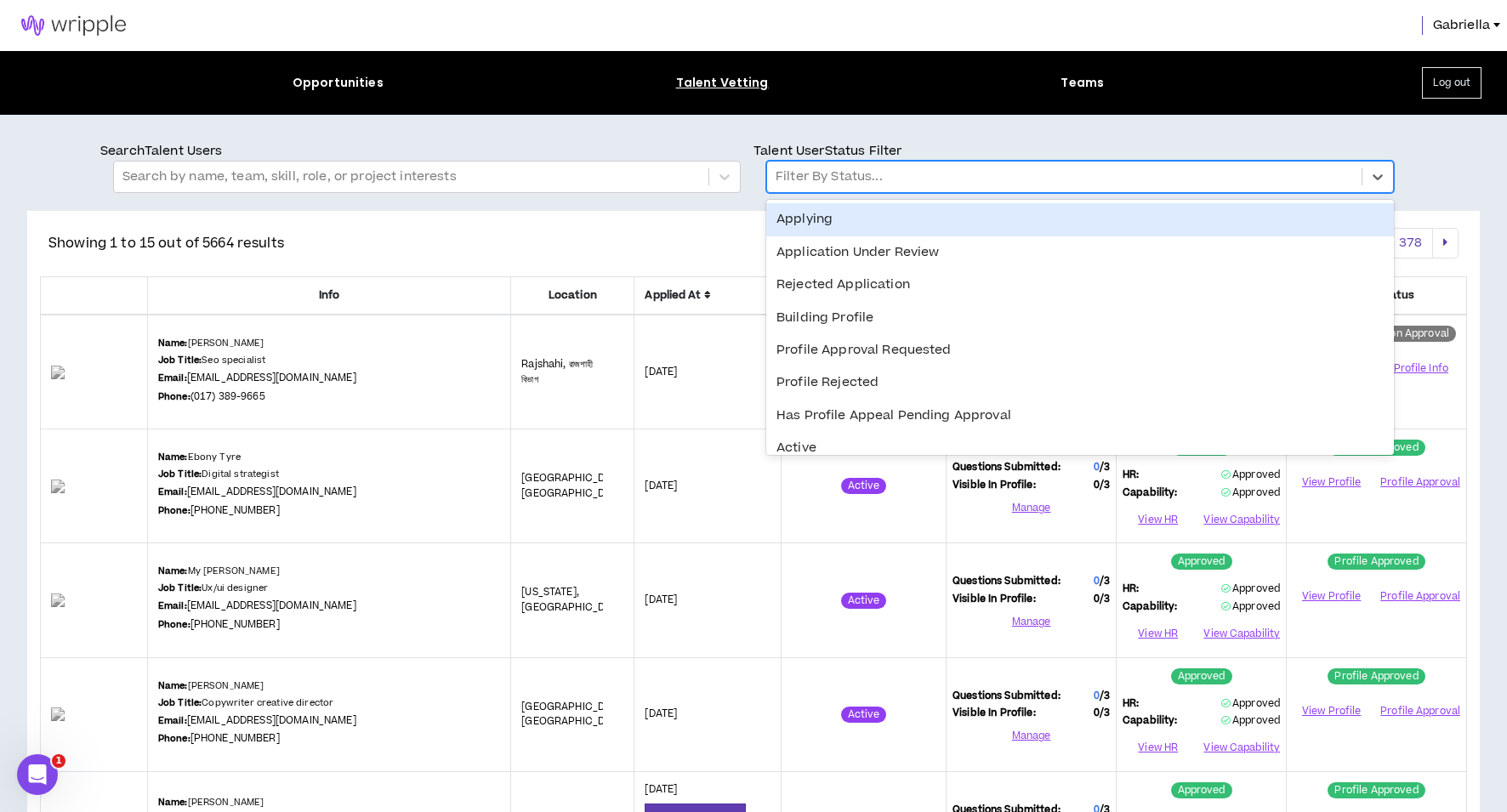
click at [840, 187] on div at bounding box center [1065, 176] width 578 height 22
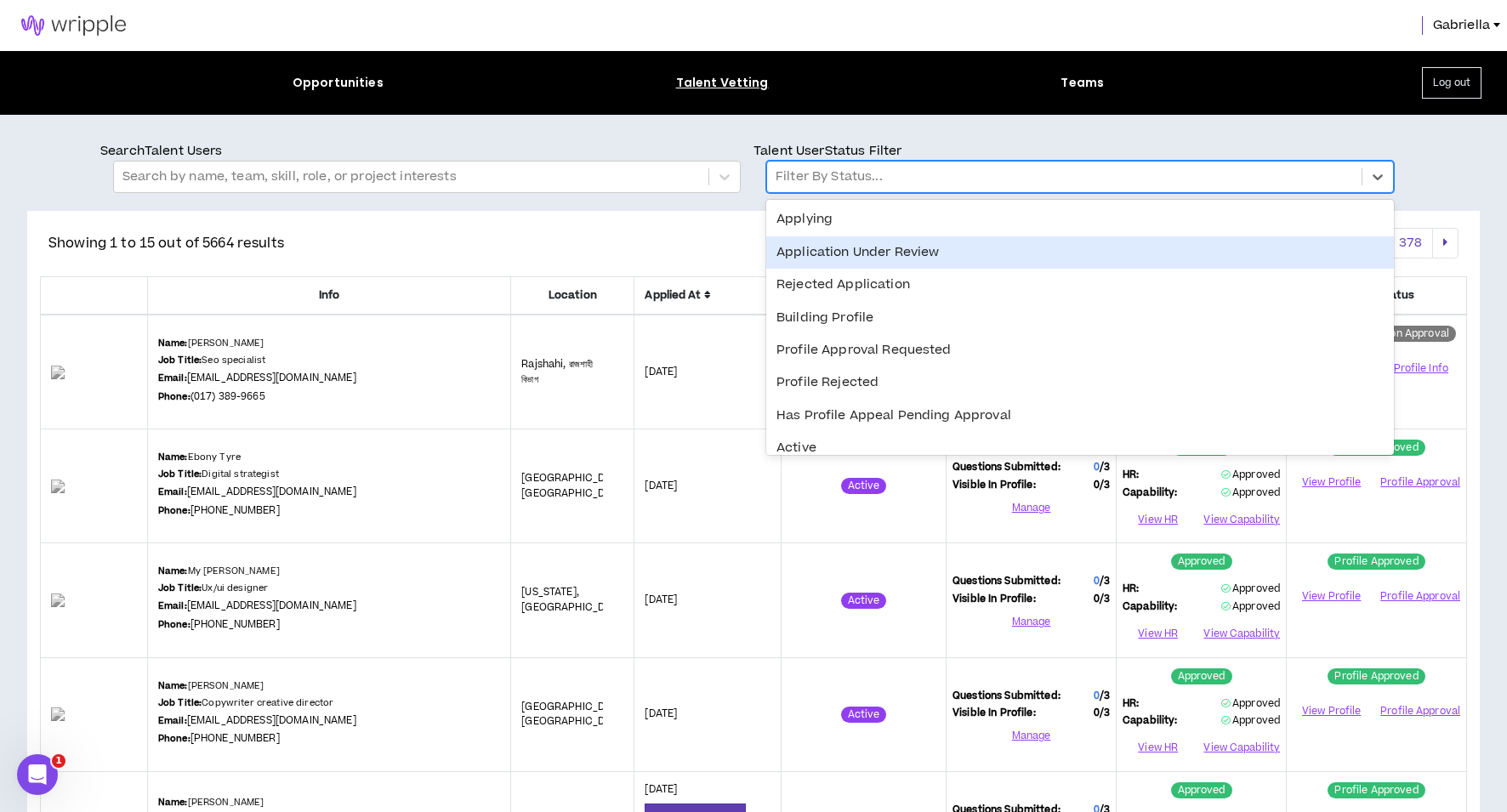
click at [829, 252] on div "Application Under Review" at bounding box center [1079, 252] width 627 height 32
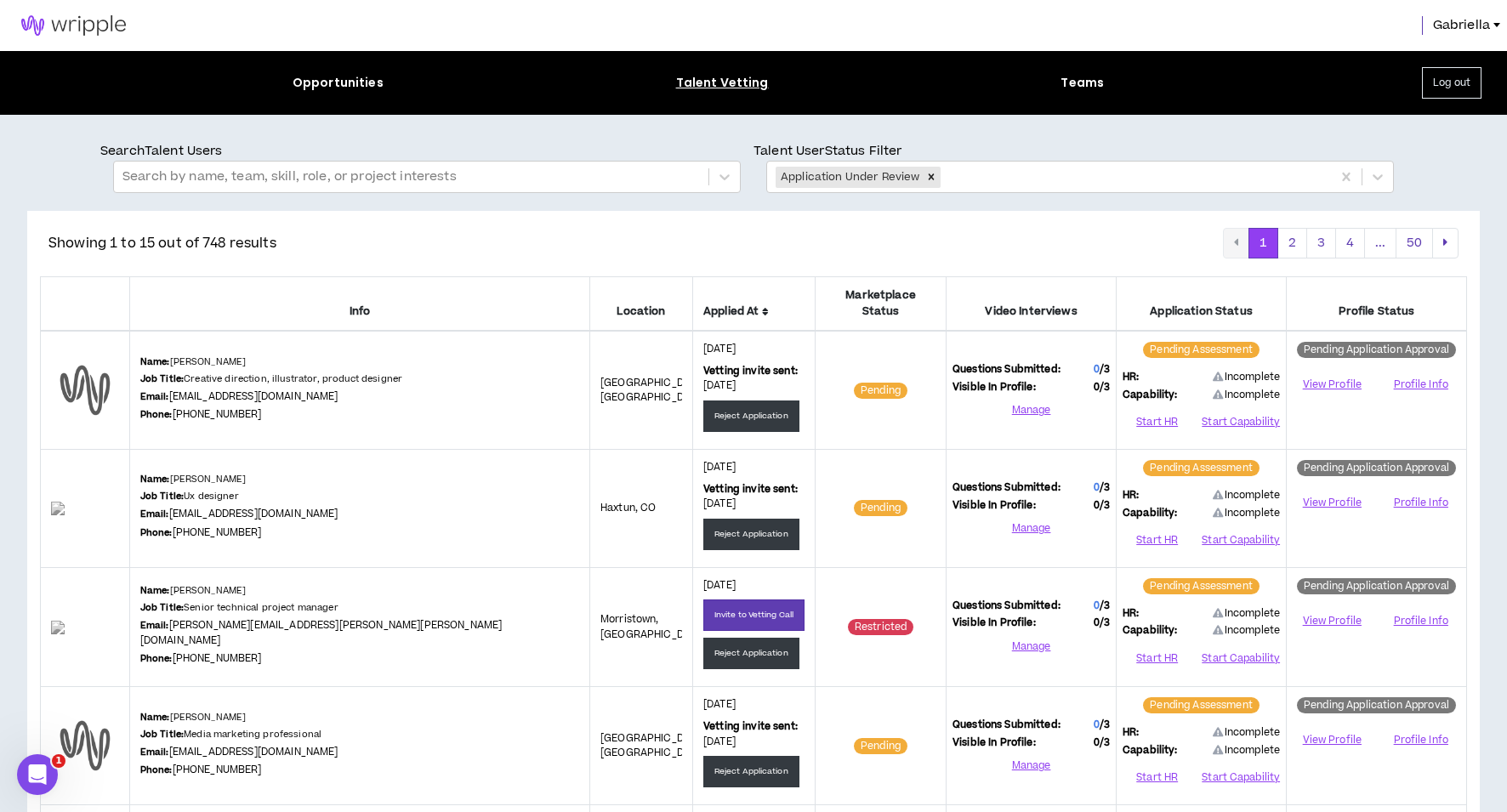
click at [762, 307] on icon at bounding box center [765, 312] width 7 height 10
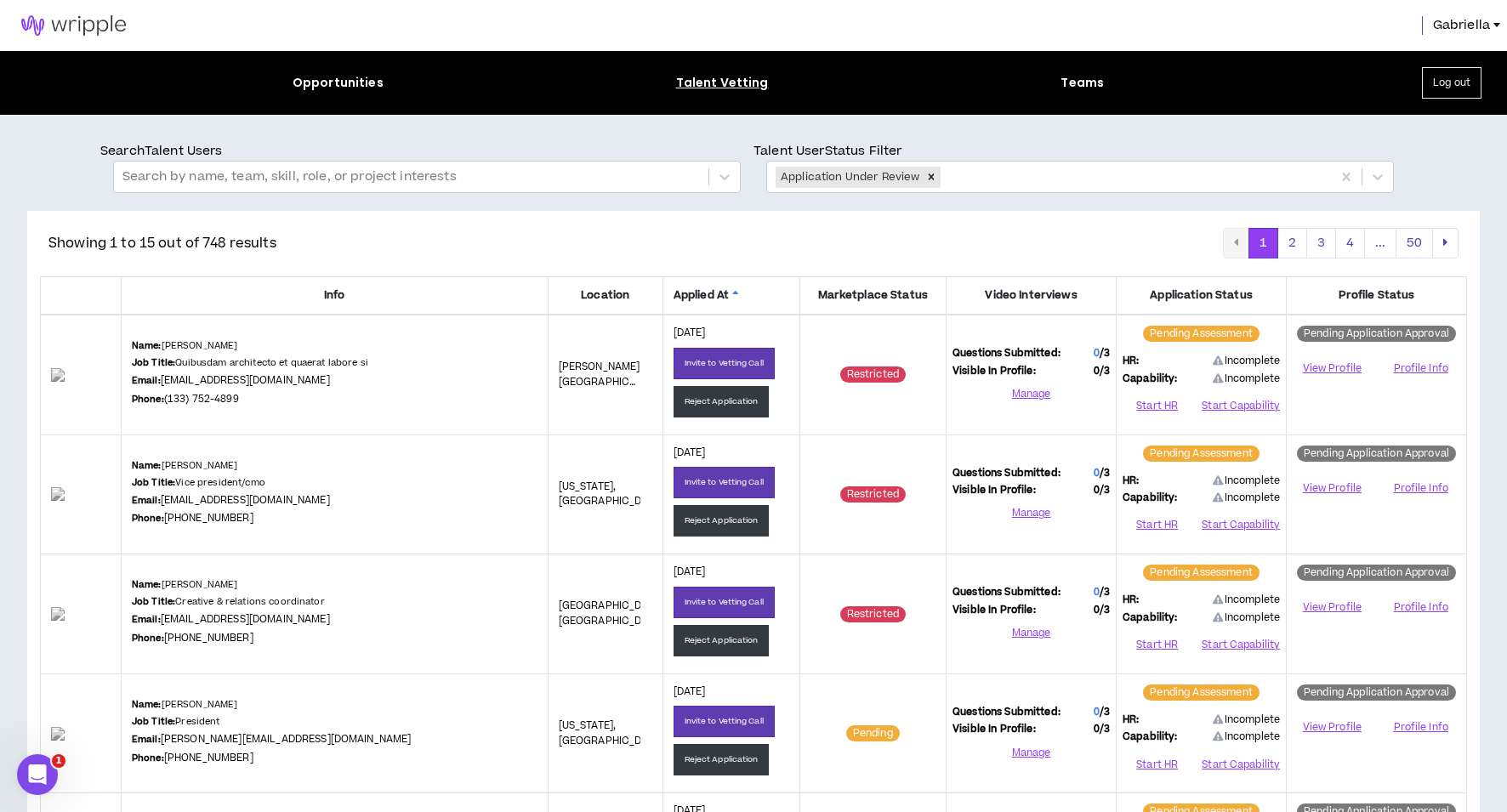
click at [732, 291] on icon at bounding box center [736, 295] width 7 height 10
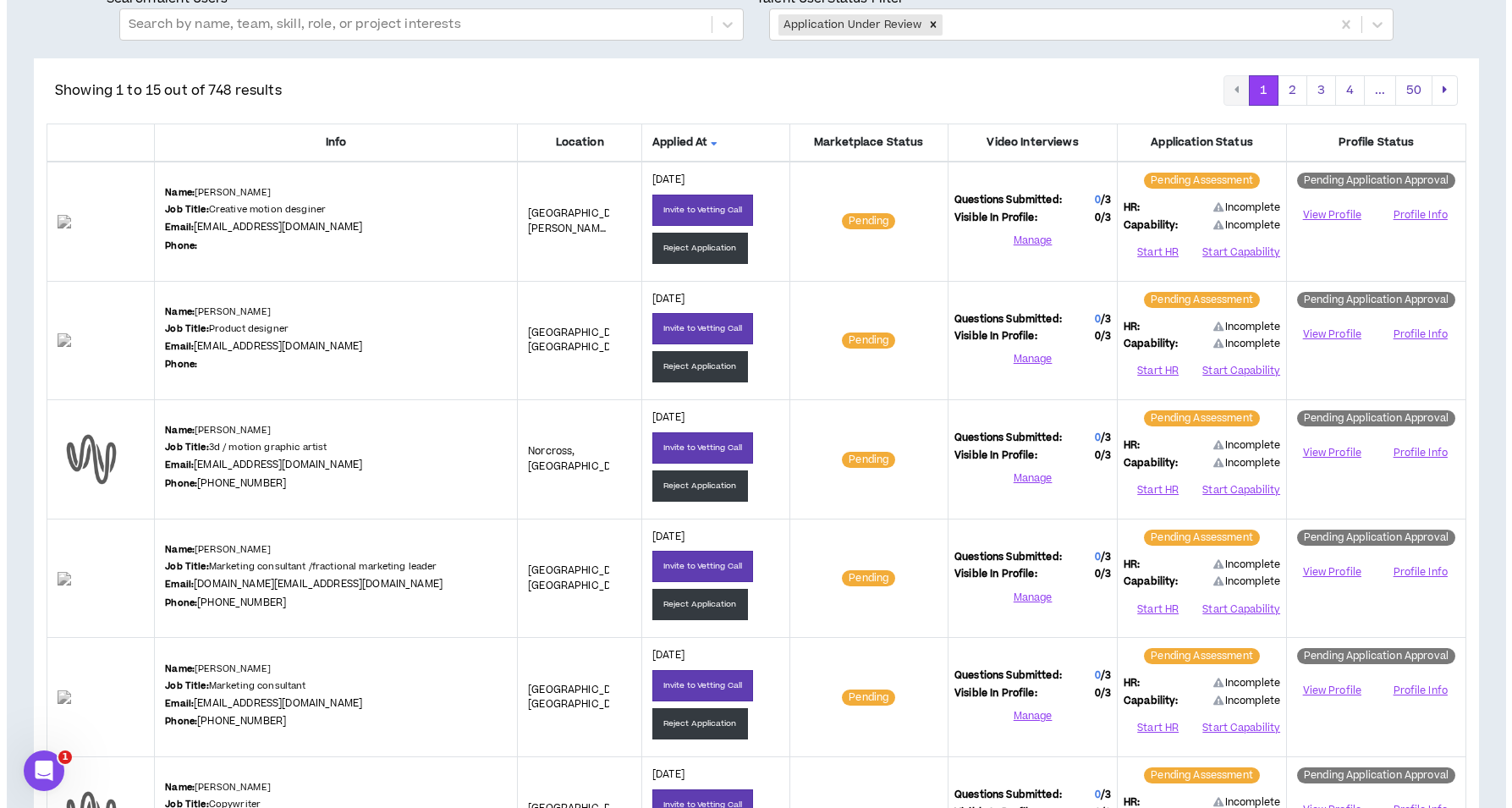
scroll to position [211, 0]
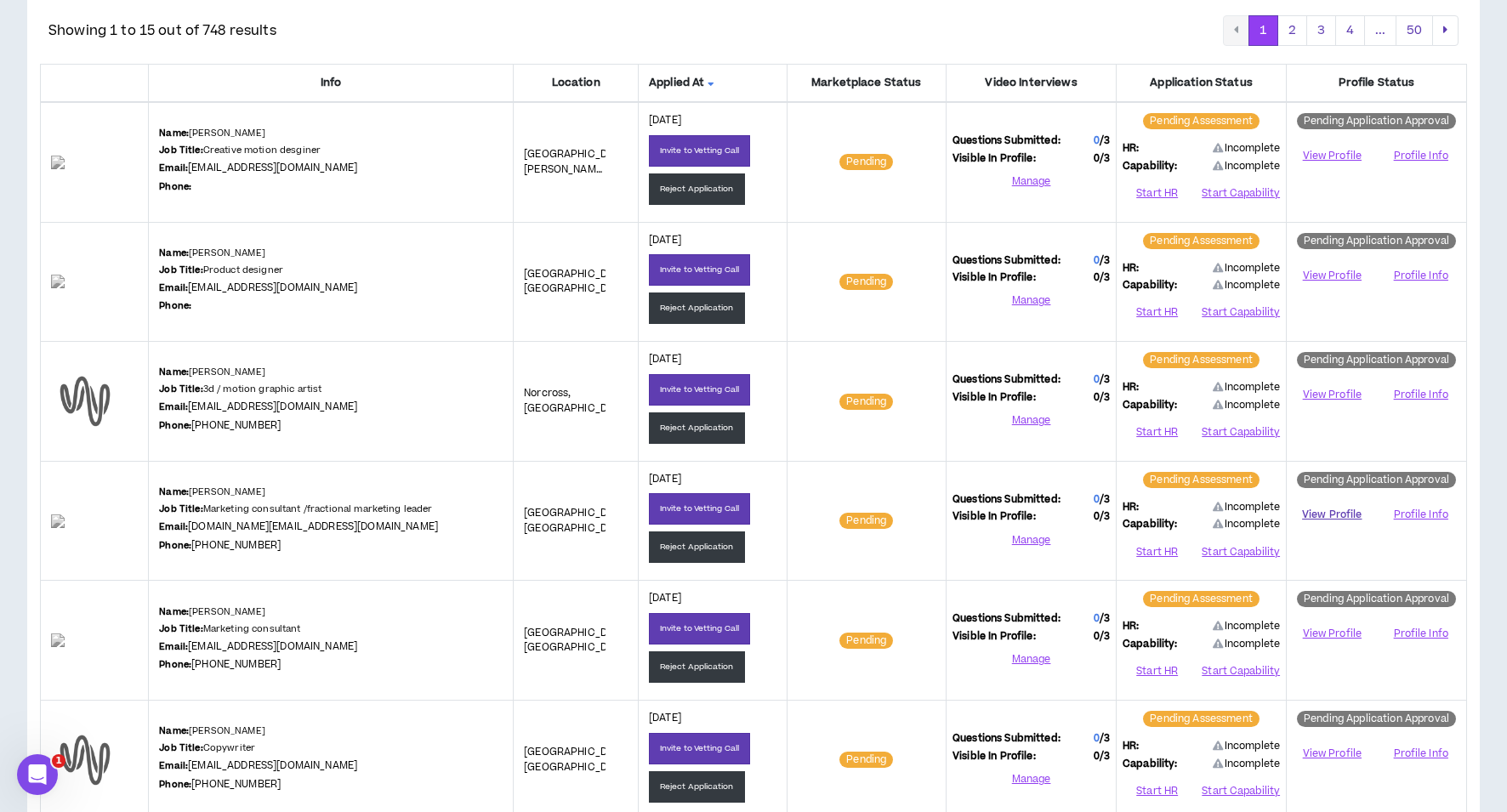
click at [1334, 512] on link "View Profile" at bounding box center [1332, 514] width 78 height 29
click at [1153, 554] on button "Start HR" at bounding box center [1156, 552] width 69 height 25
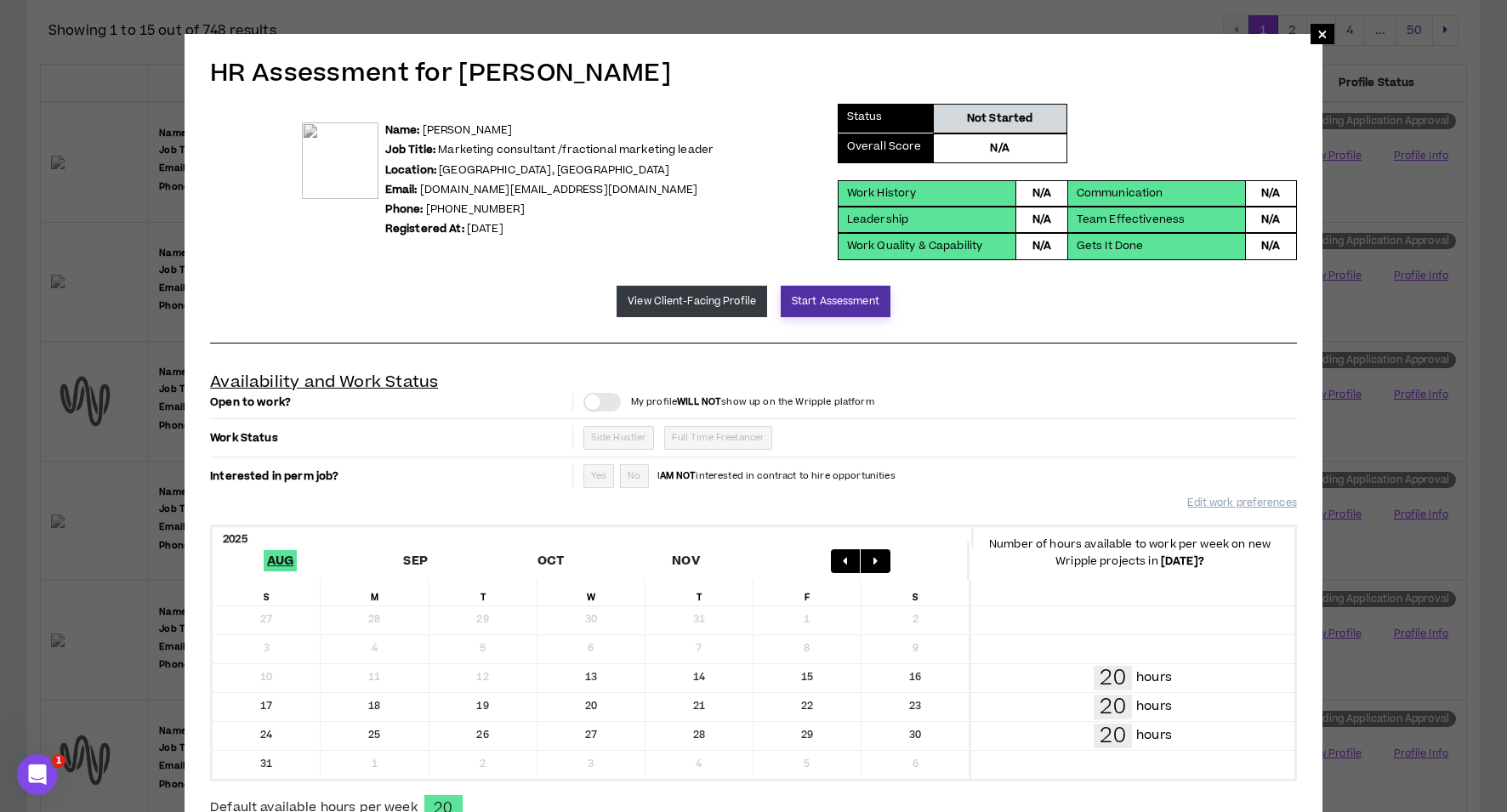
click at [820, 306] on button "Start Assessment" at bounding box center [835, 301] width 109 height 31
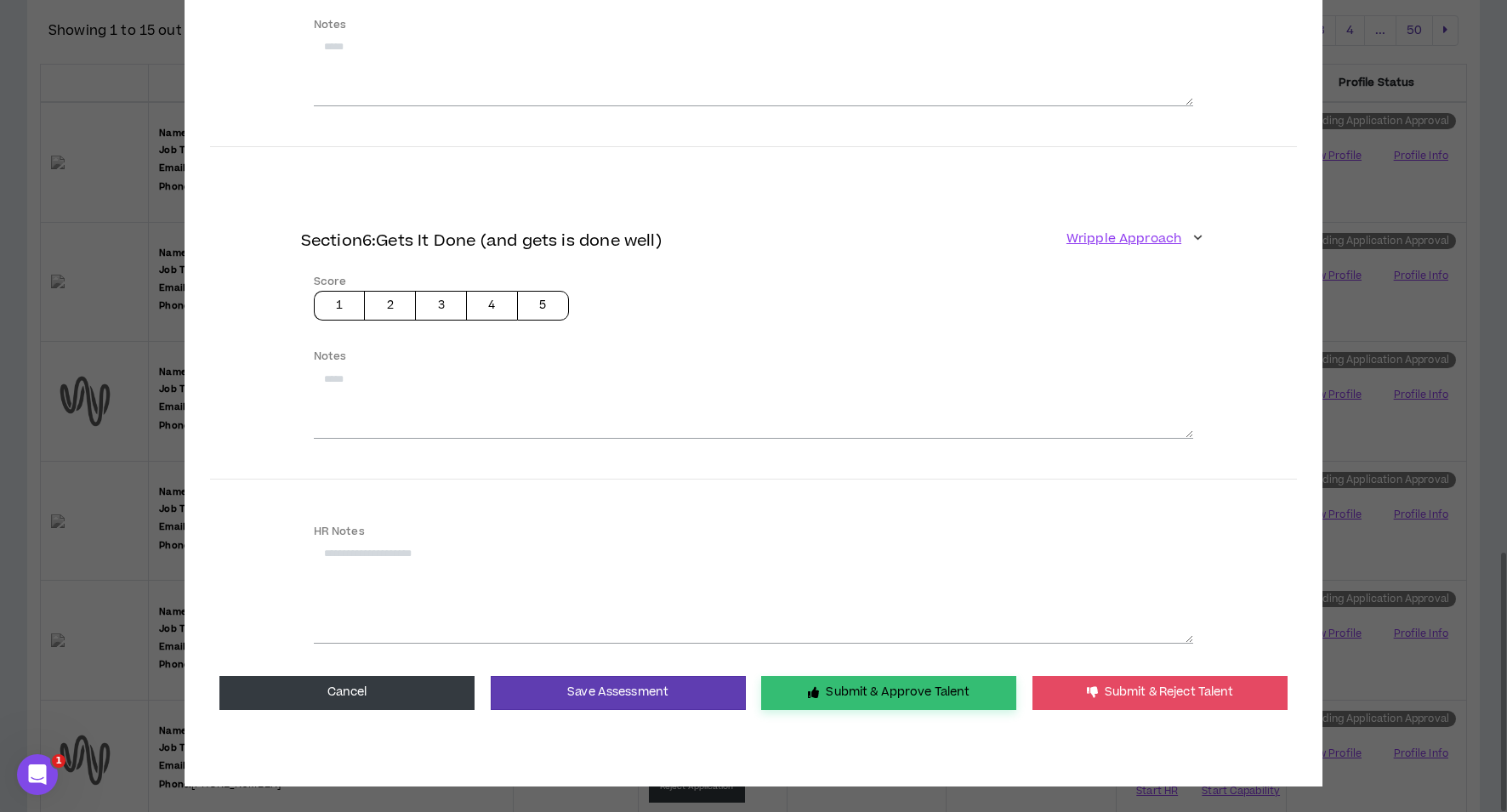
click at [849, 682] on button "Submit & Approve Talent" at bounding box center [888, 692] width 255 height 34
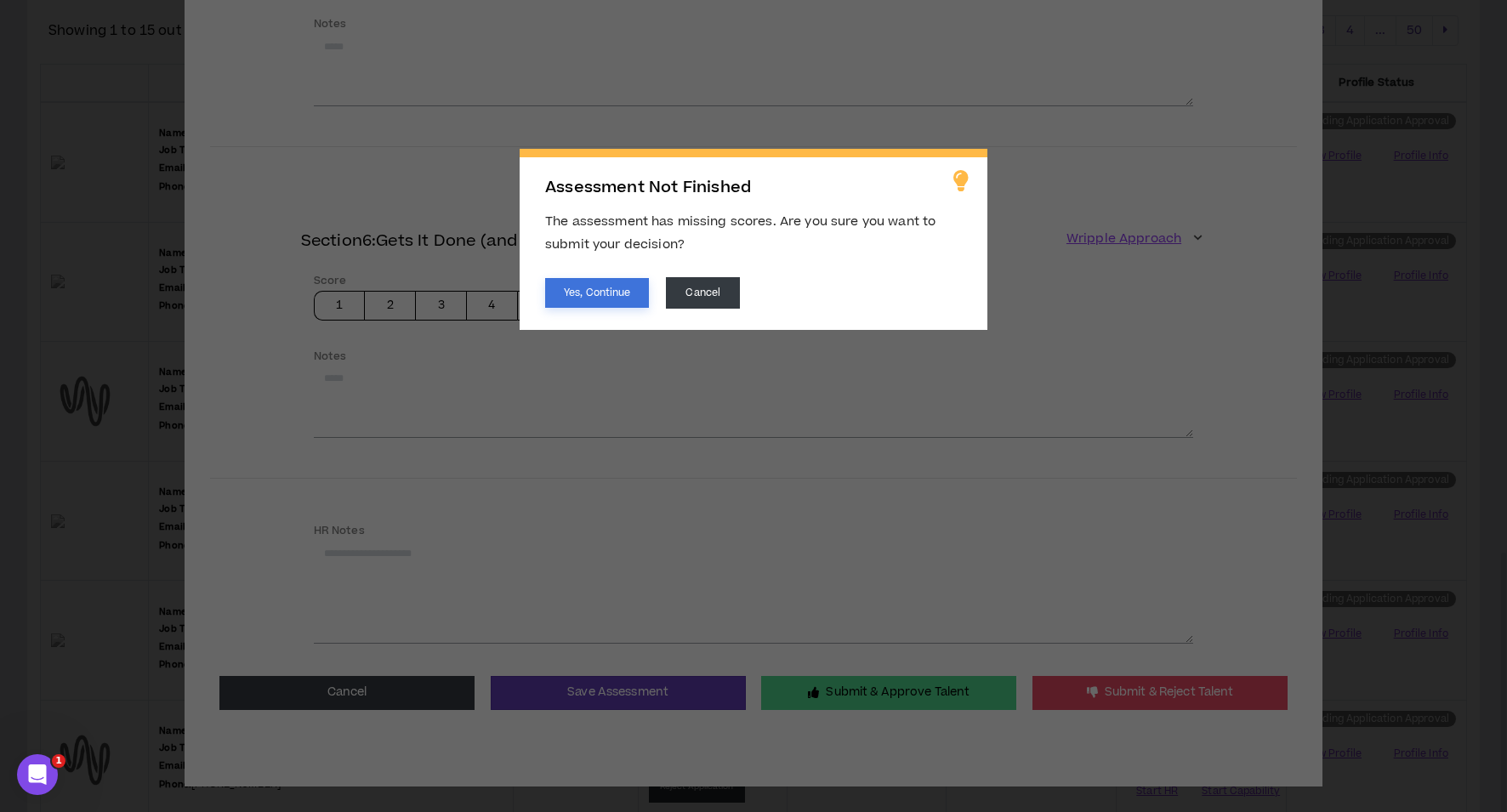
click at [618, 297] on button "Yes, Continue" at bounding box center [597, 293] width 104 height 29
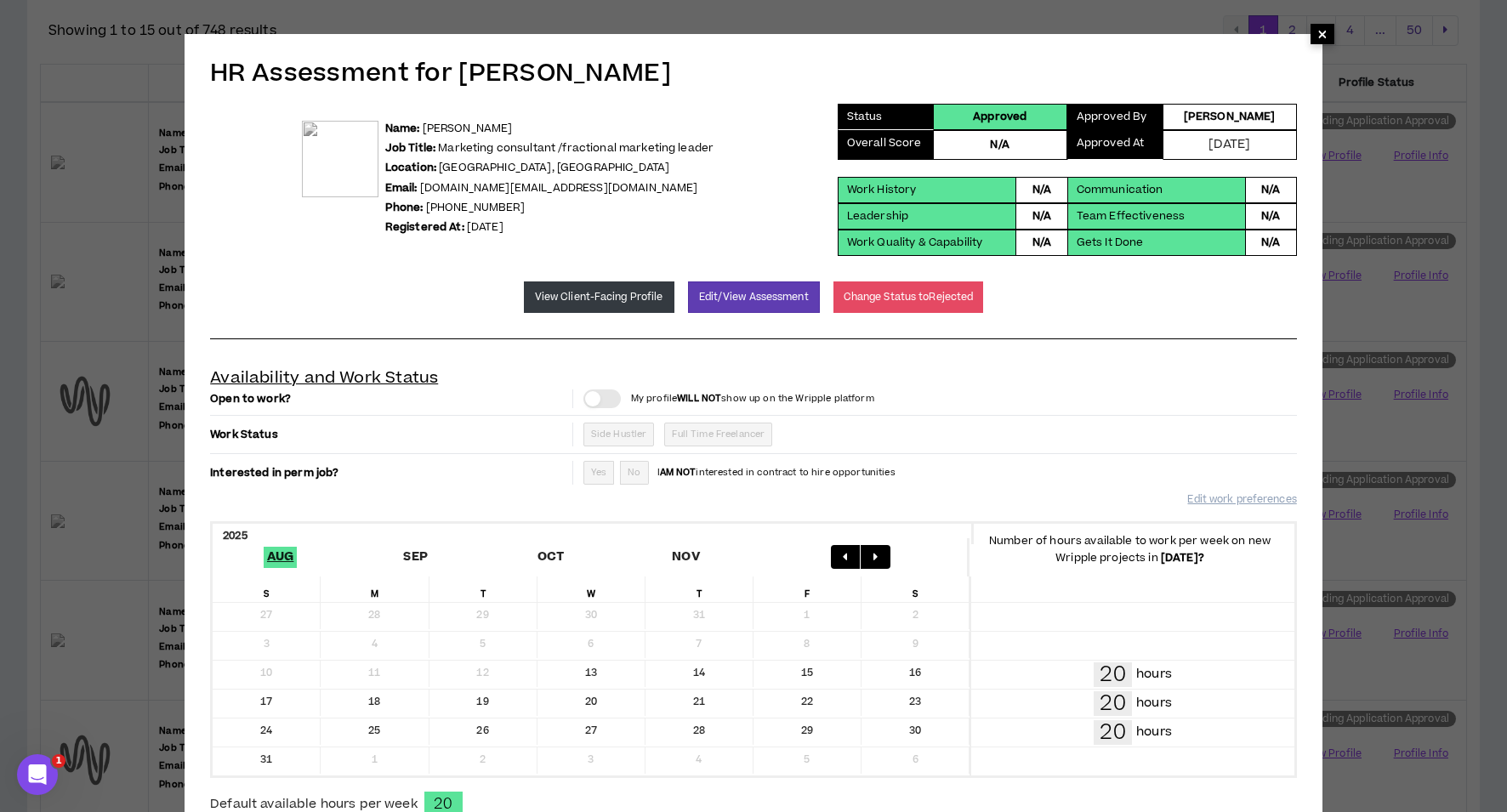
click at [1320, 35] on span "×" at bounding box center [1323, 34] width 10 height 21
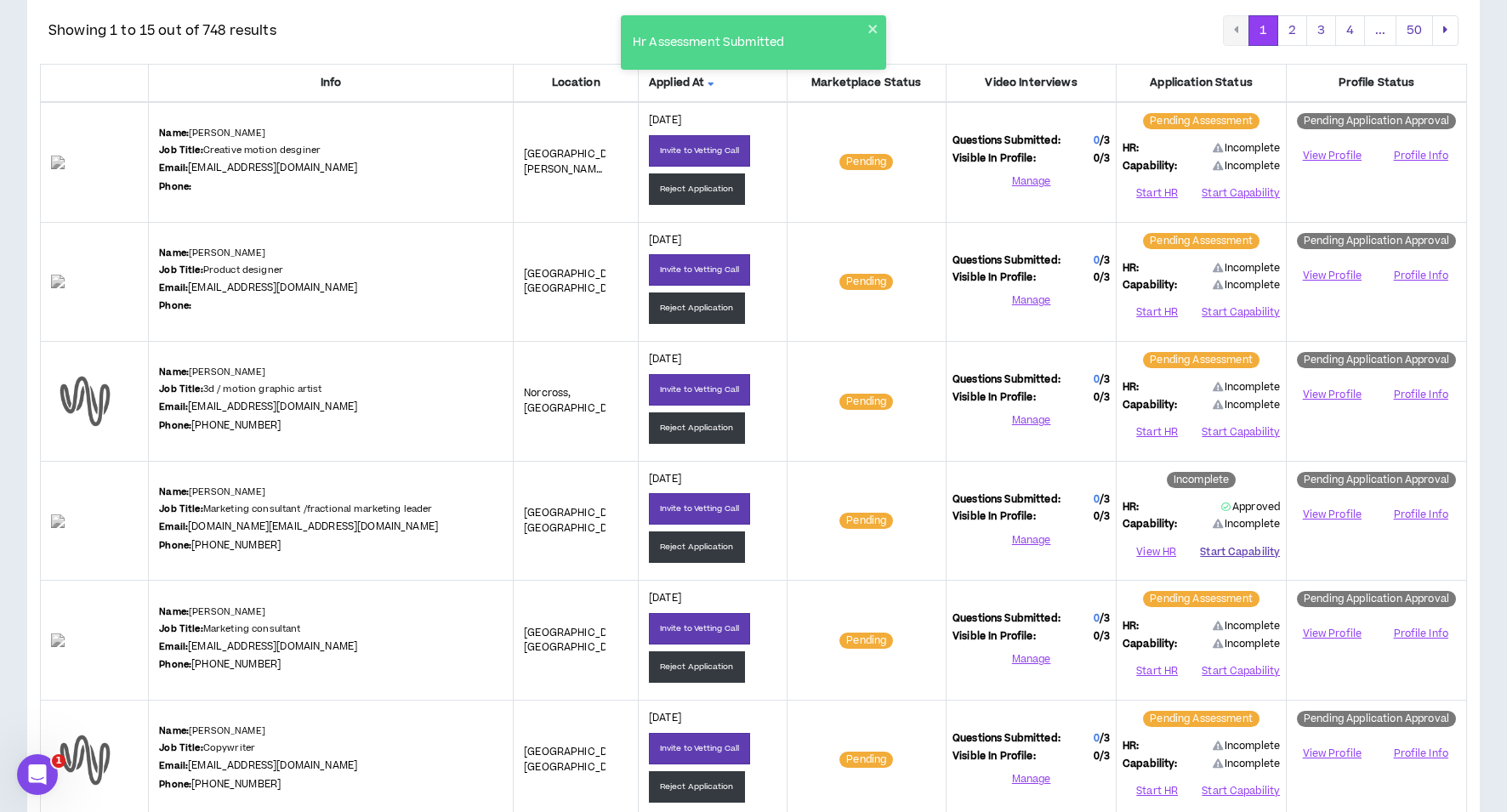
click at [1244, 548] on button "Start Capability" at bounding box center [1240, 552] width 80 height 25
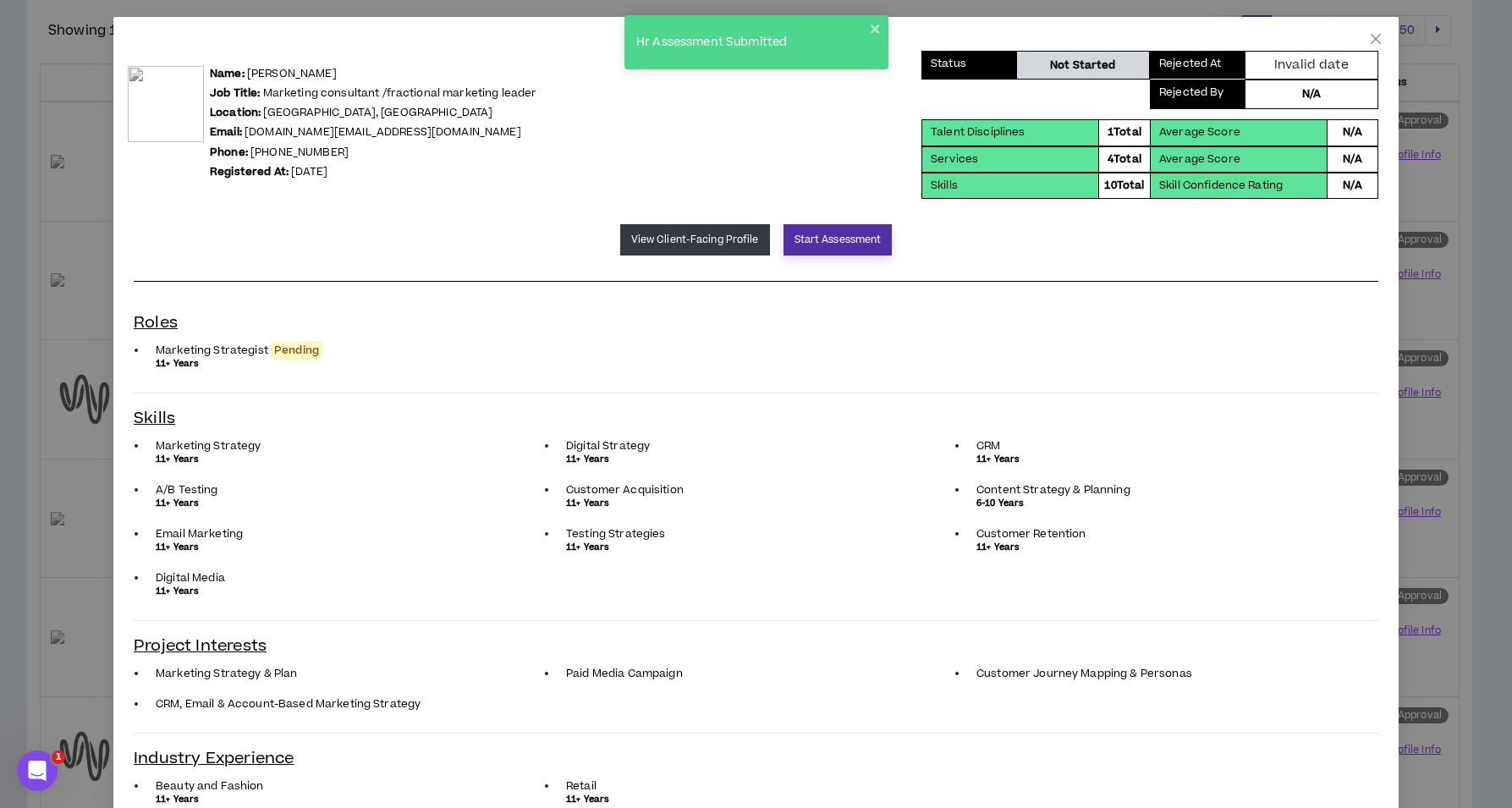
click at [833, 239] on button "Start Assessment" at bounding box center [838, 240] width 109 height 31
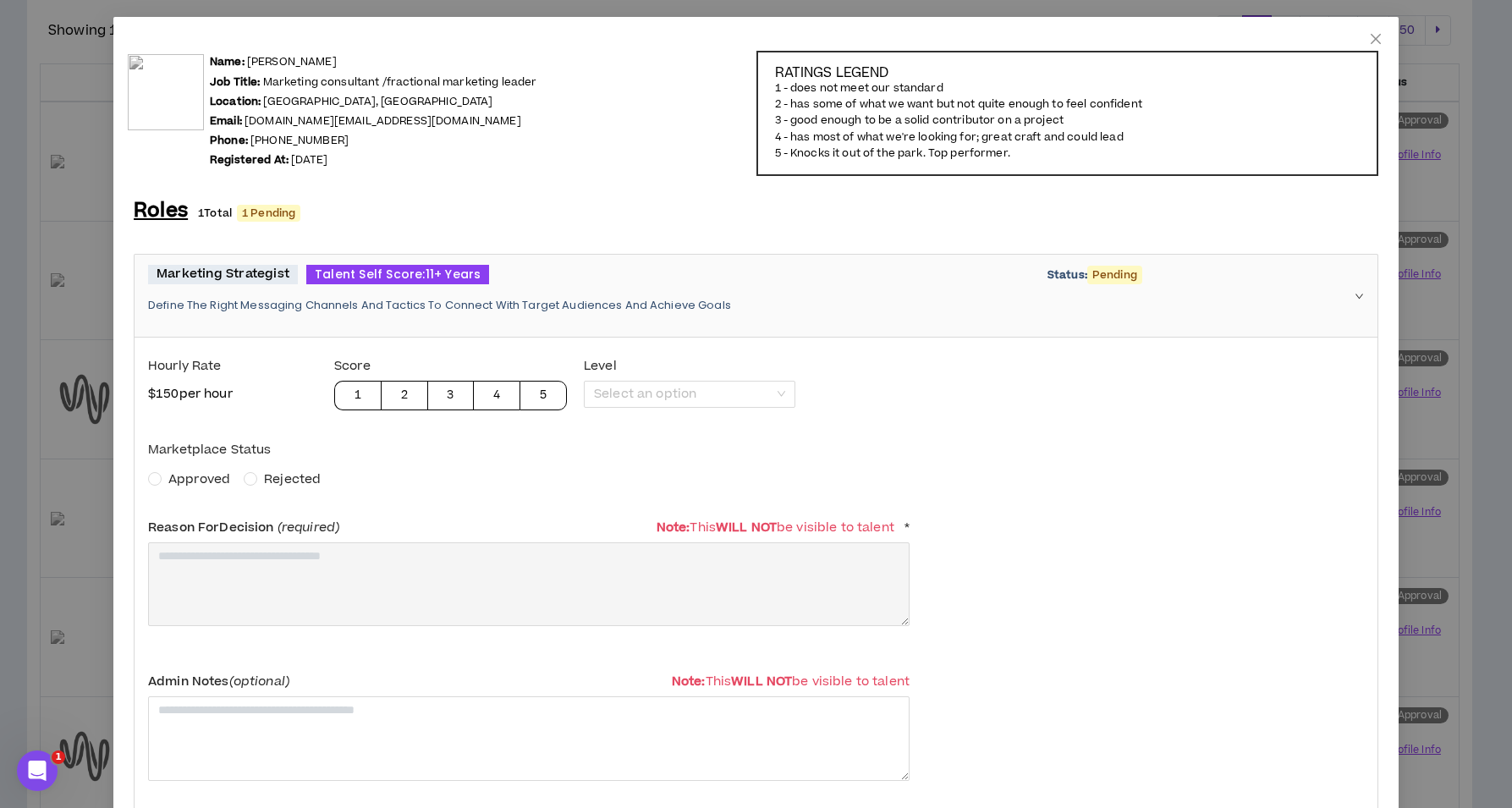
click at [222, 470] on span "Approved" at bounding box center [199, 479] width 62 height 18
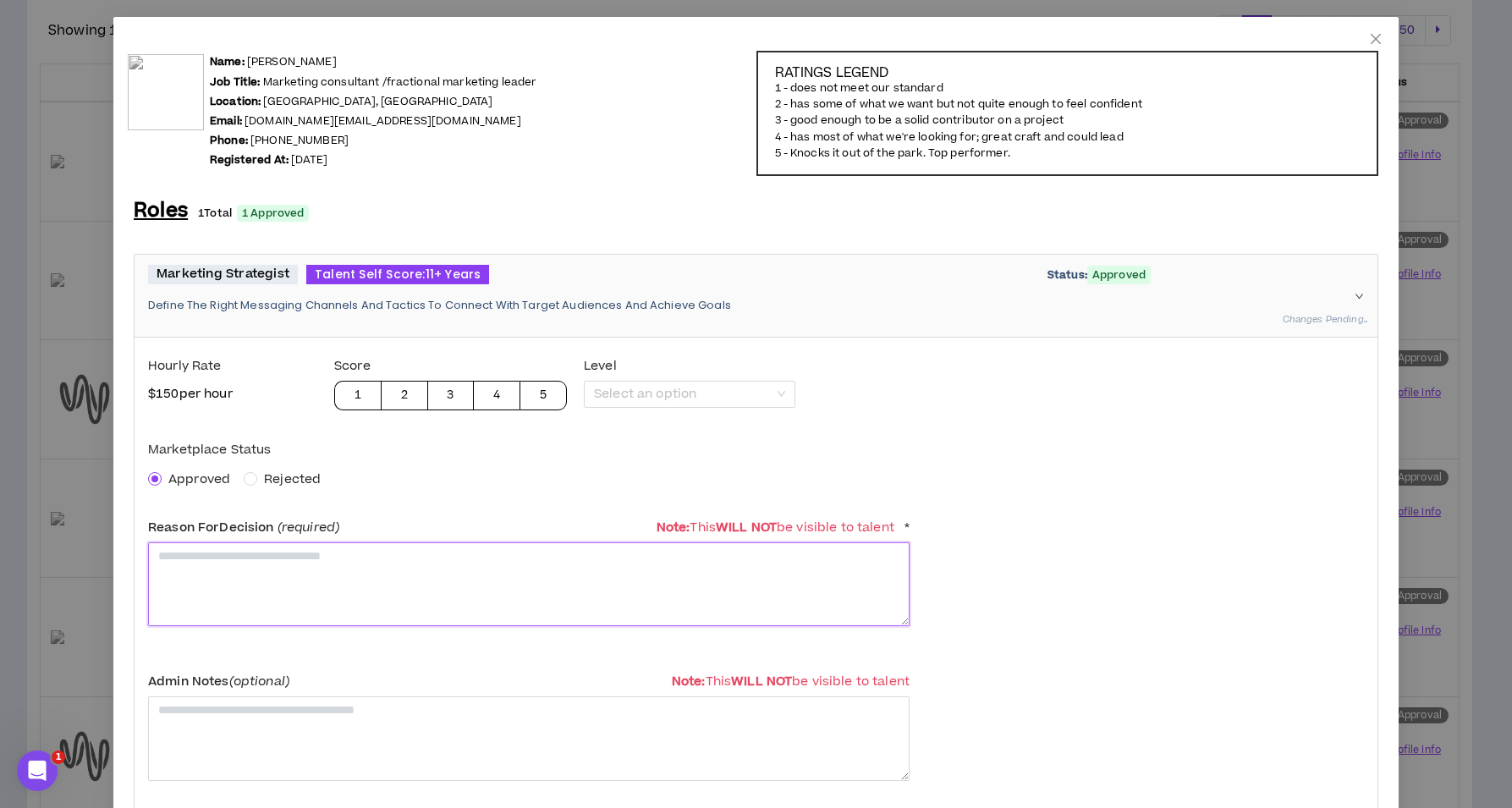
click at [273, 556] on textarea at bounding box center [529, 584] width 761 height 84
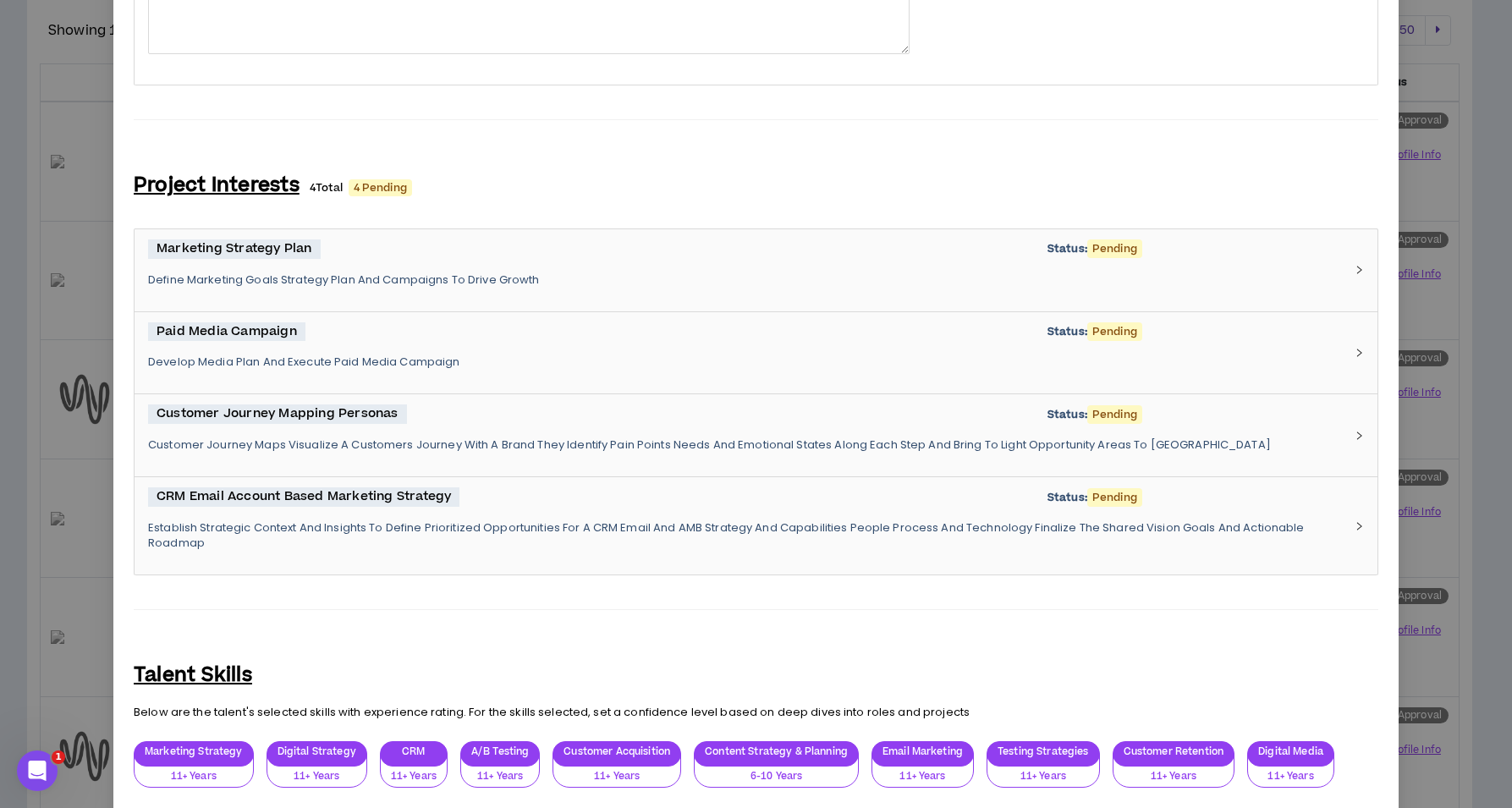
scroll to position [941, 0]
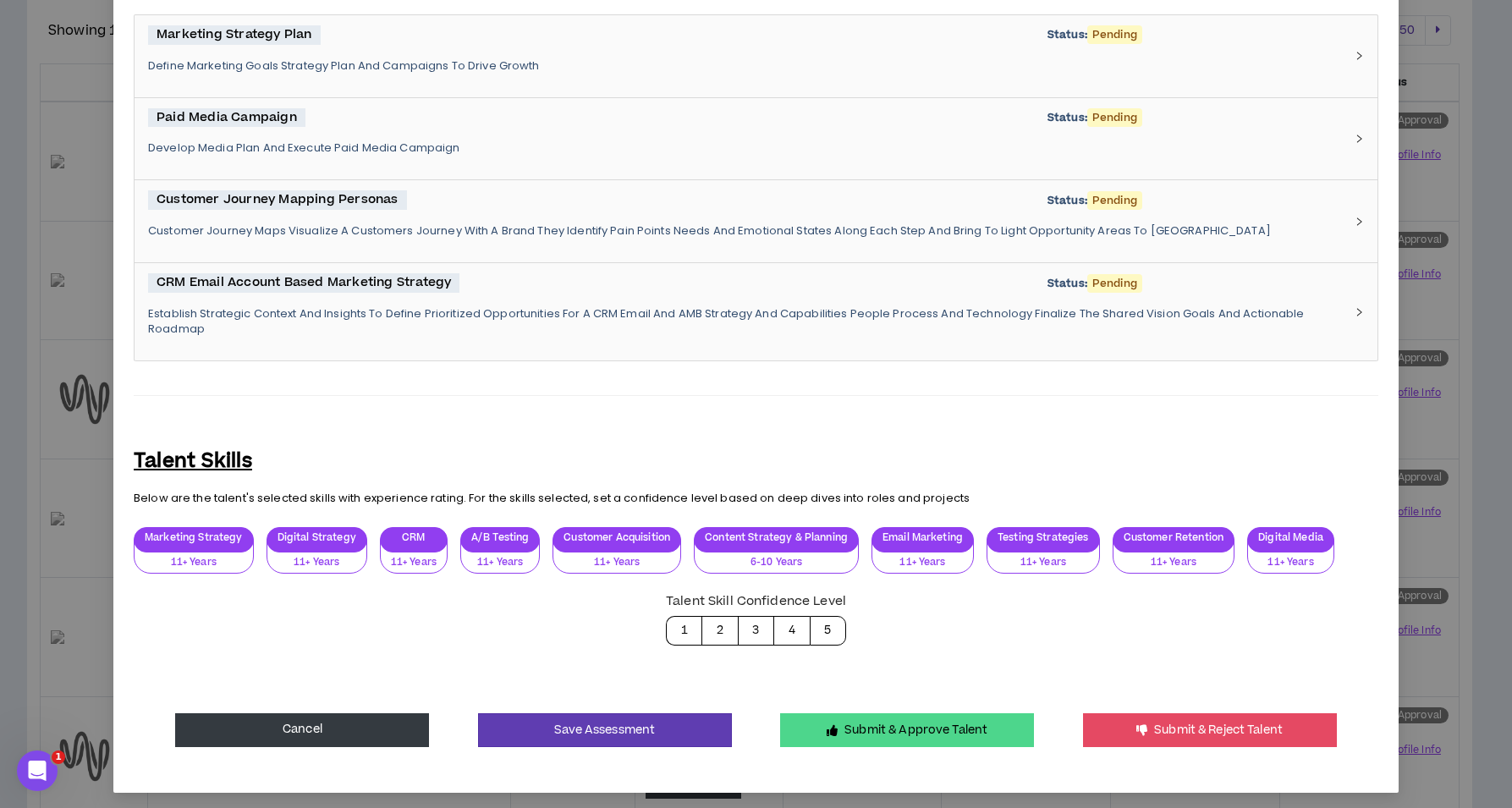
type textarea "**********"
click at [878, 708] on form "**********" at bounding box center [756, 1] width 1244 height 1492
click at [850, 724] on button "Submit & Approve Talent" at bounding box center [907, 729] width 254 height 34
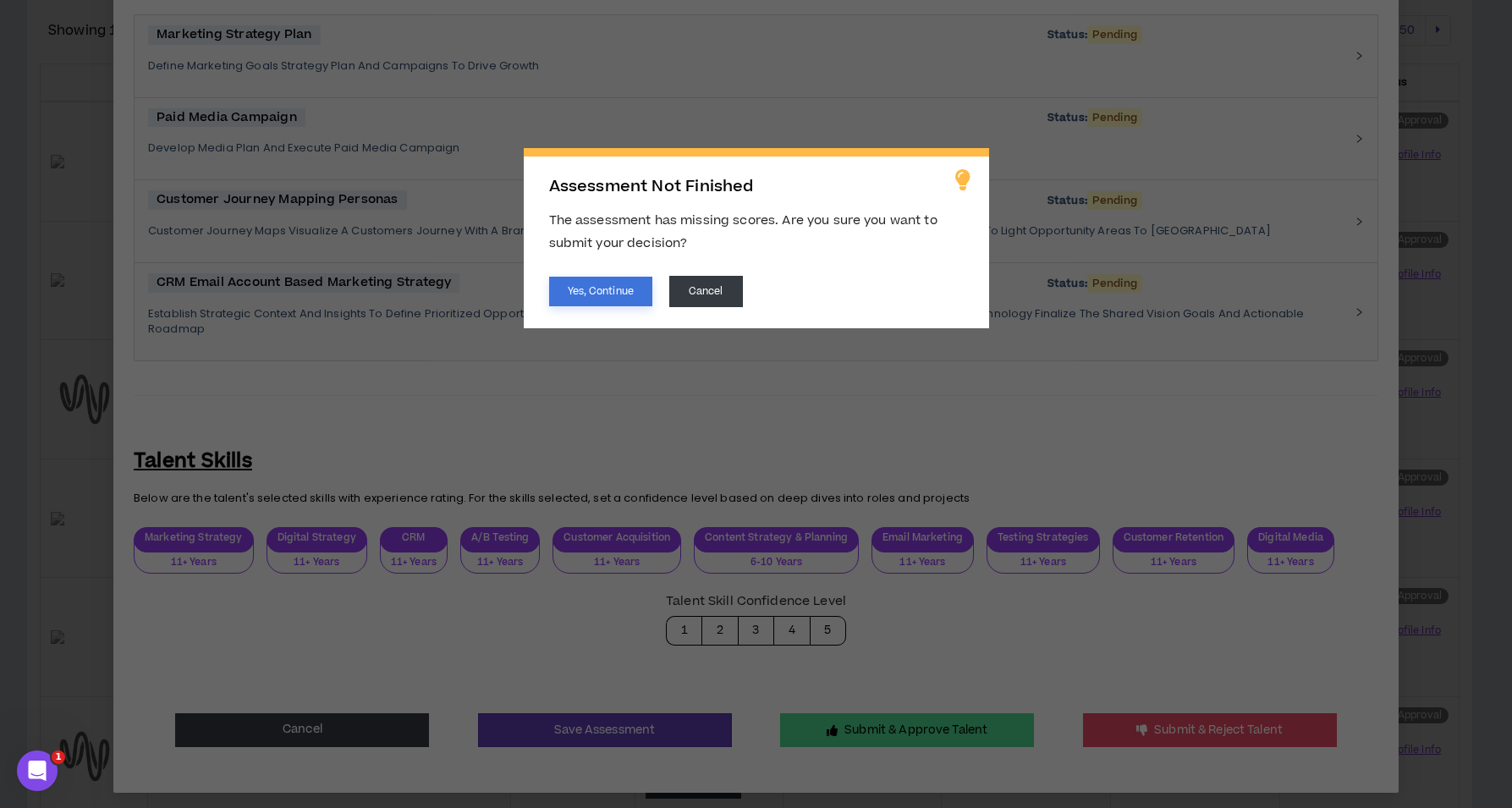
click at [619, 295] on button "Yes, Continue" at bounding box center [601, 292] width 104 height 29
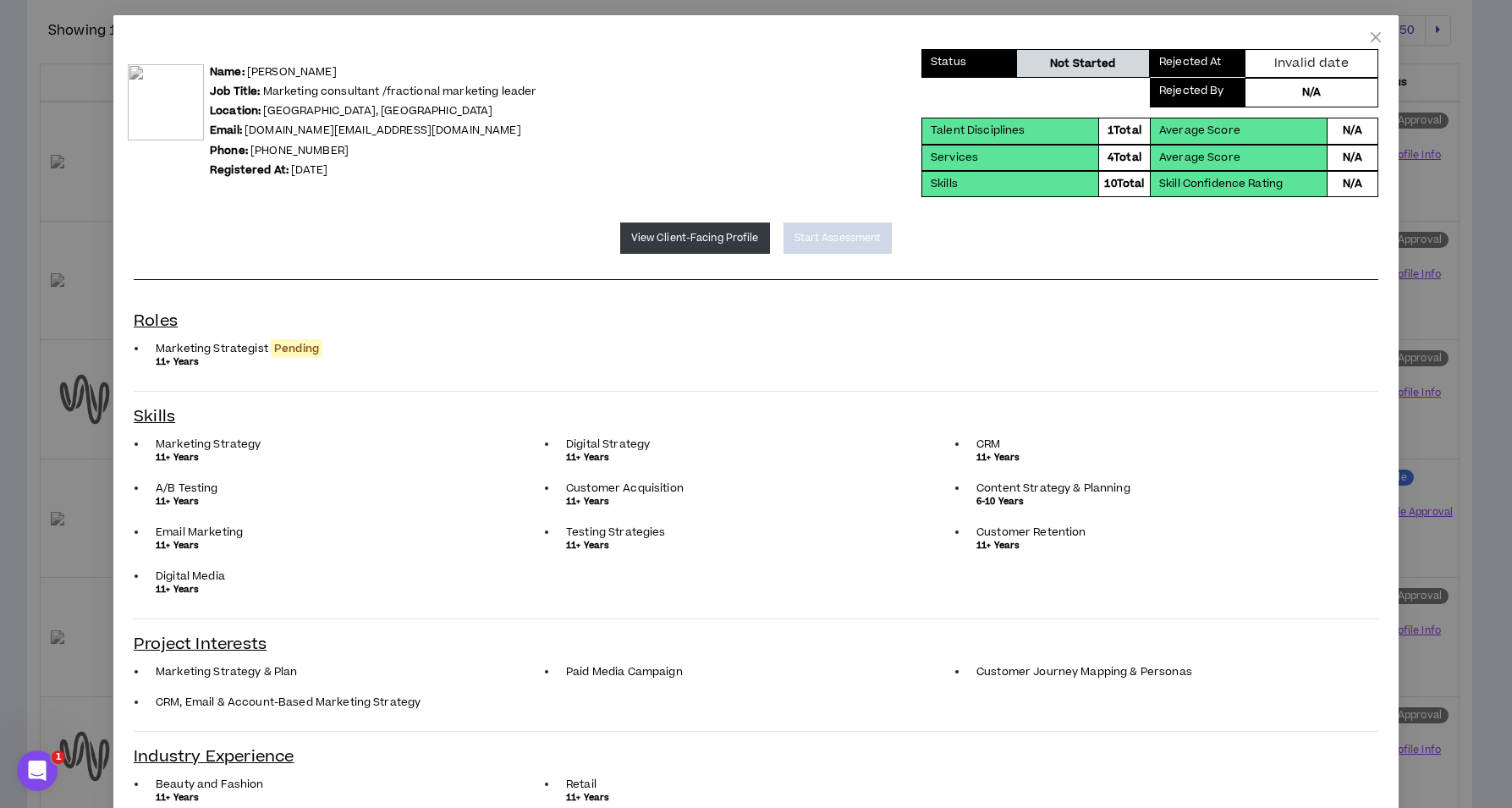
scroll to position [0, 0]
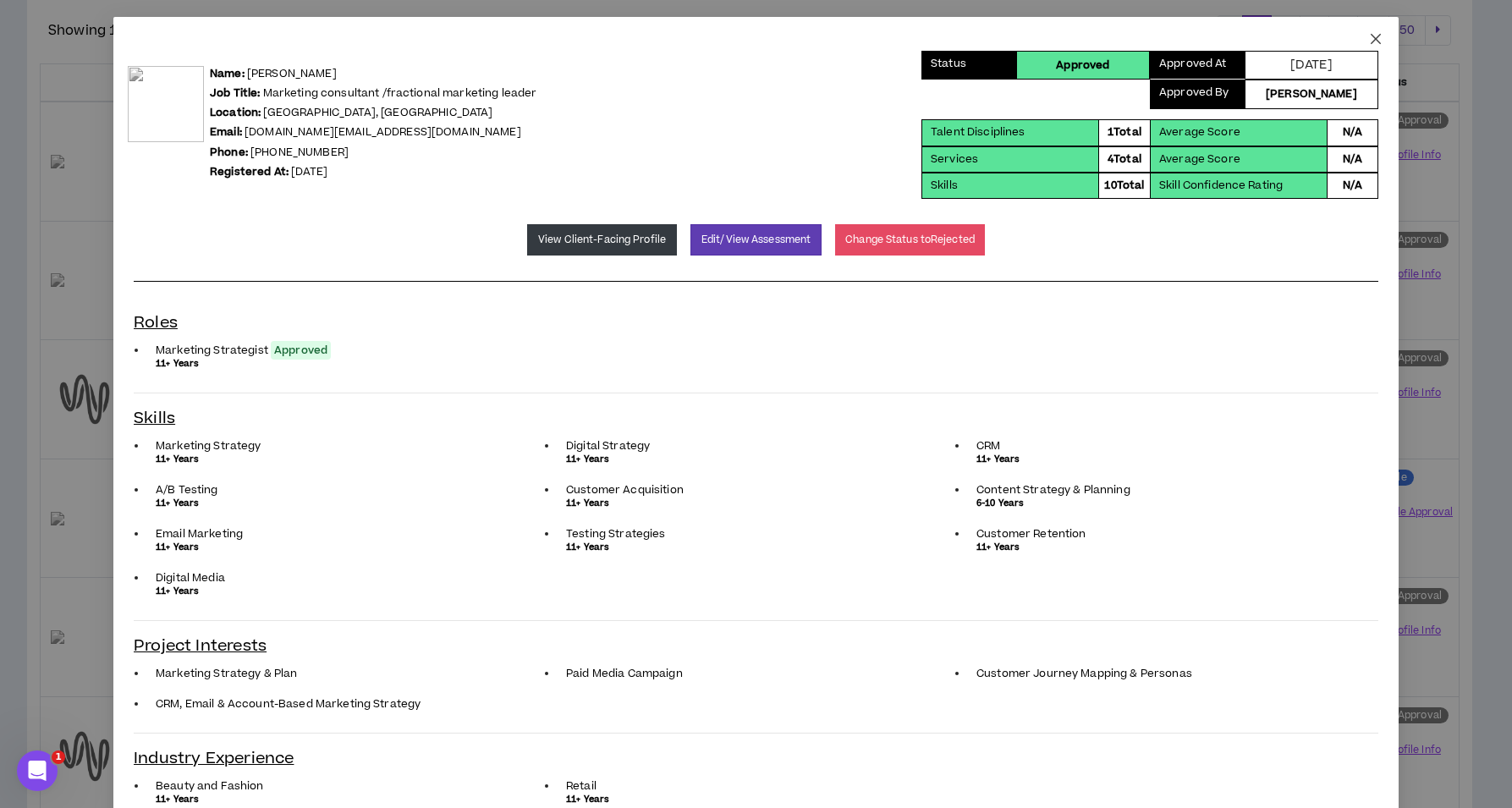
click at [1369, 37] on icon "close" at bounding box center [1376, 39] width 14 height 14
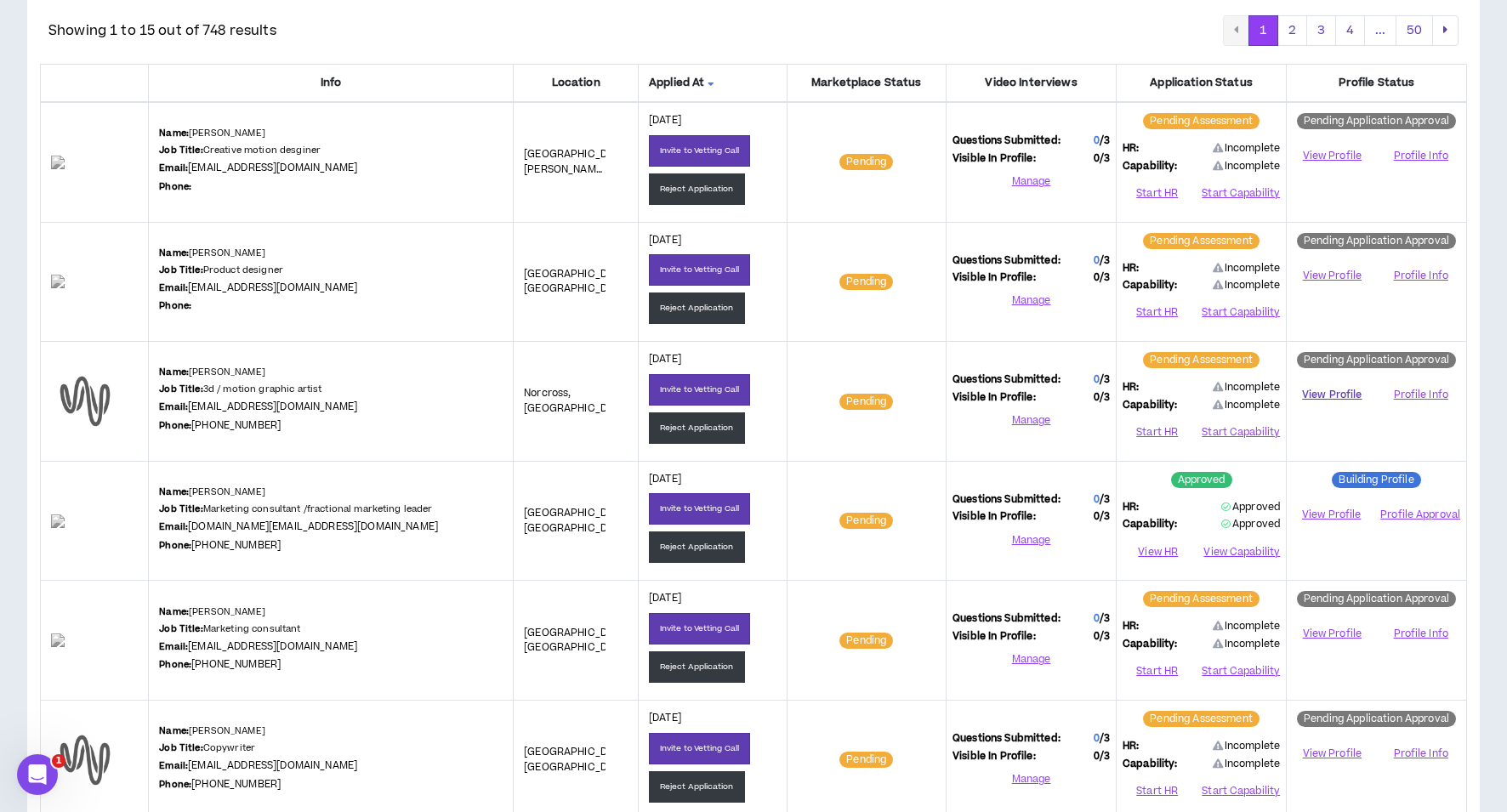
click at [1313, 391] on link "View Profile" at bounding box center [1332, 395] width 78 height 29
click at [1162, 431] on button "Start HR" at bounding box center [1156, 431] width 69 height 25
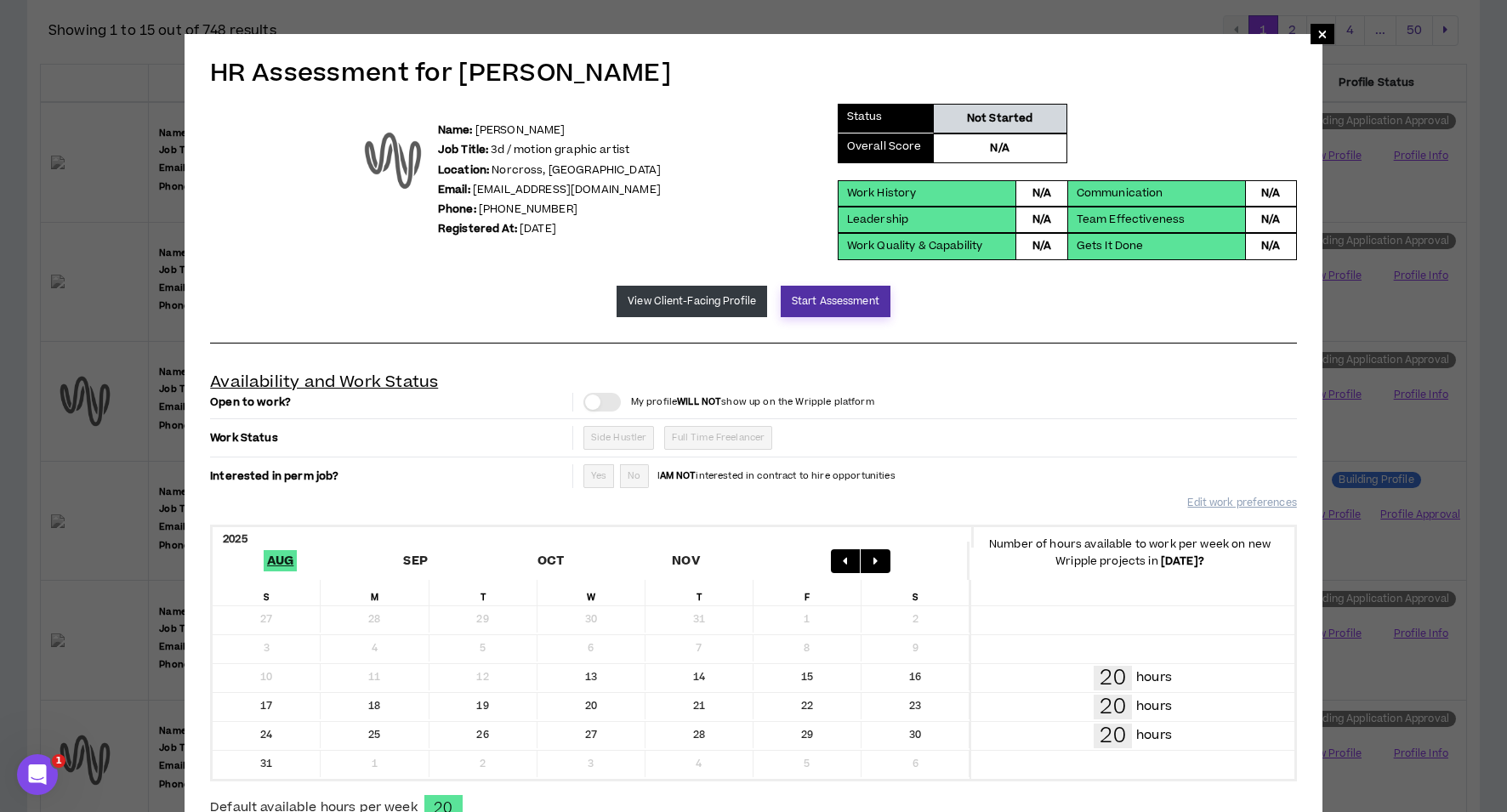
click at [824, 298] on button "Start Assessment" at bounding box center [835, 301] width 109 height 31
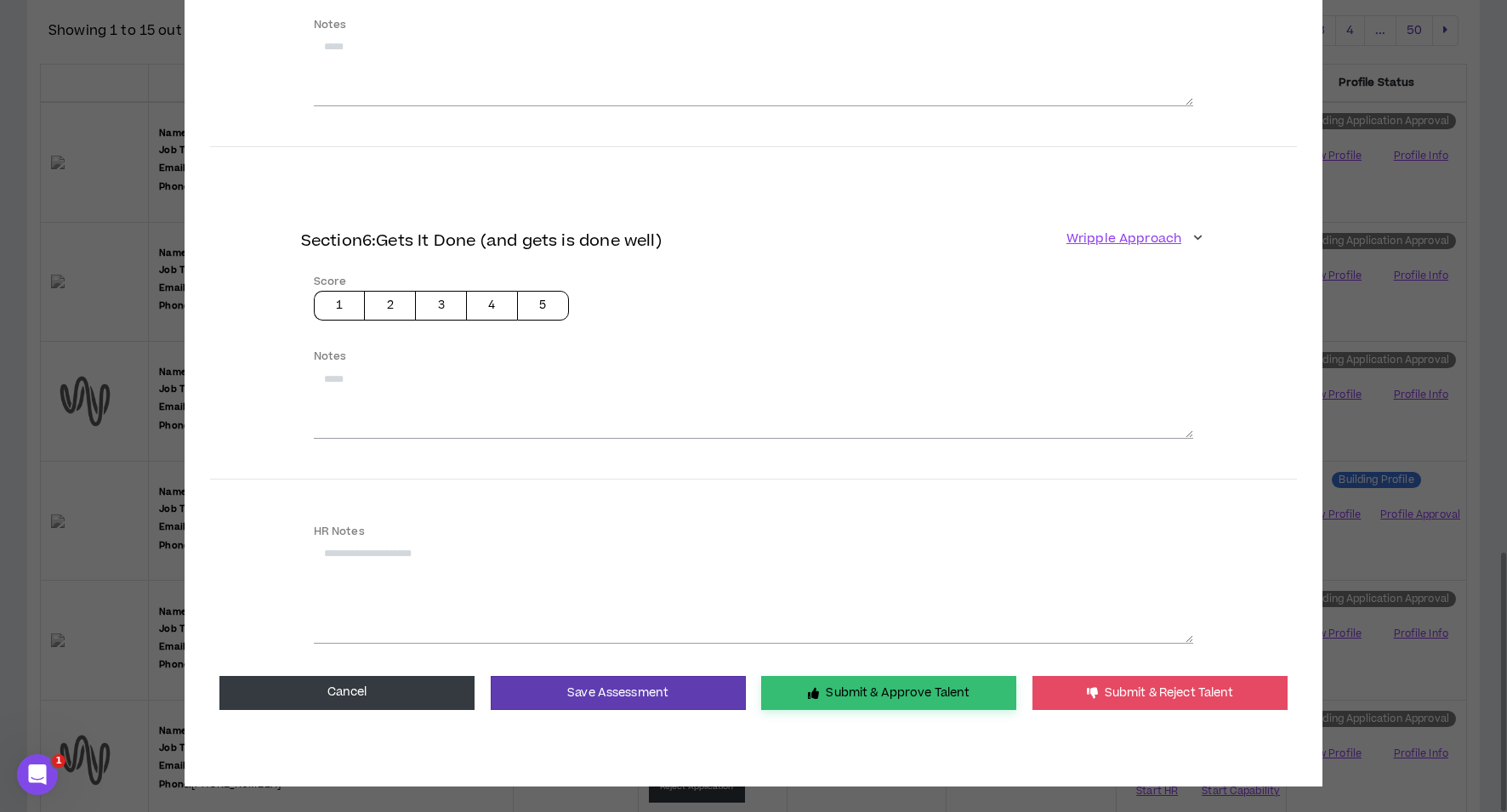
click at [852, 685] on button "Submit & Approve Talent" at bounding box center [888, 692] width 255 height 34
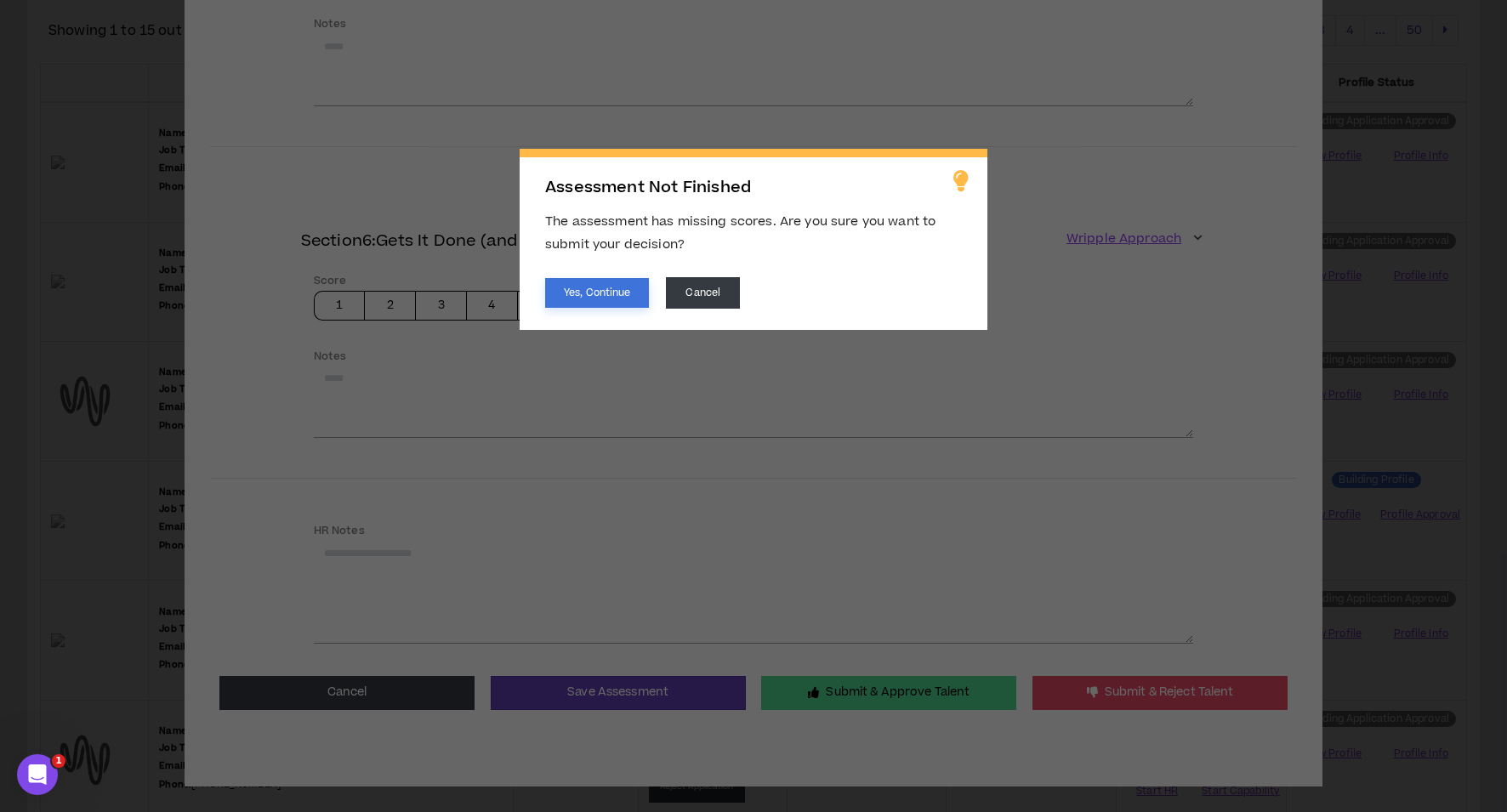
click at [602, 299] on button "Yes, Continue" at bounding box center [597, 293] width 104 height 29
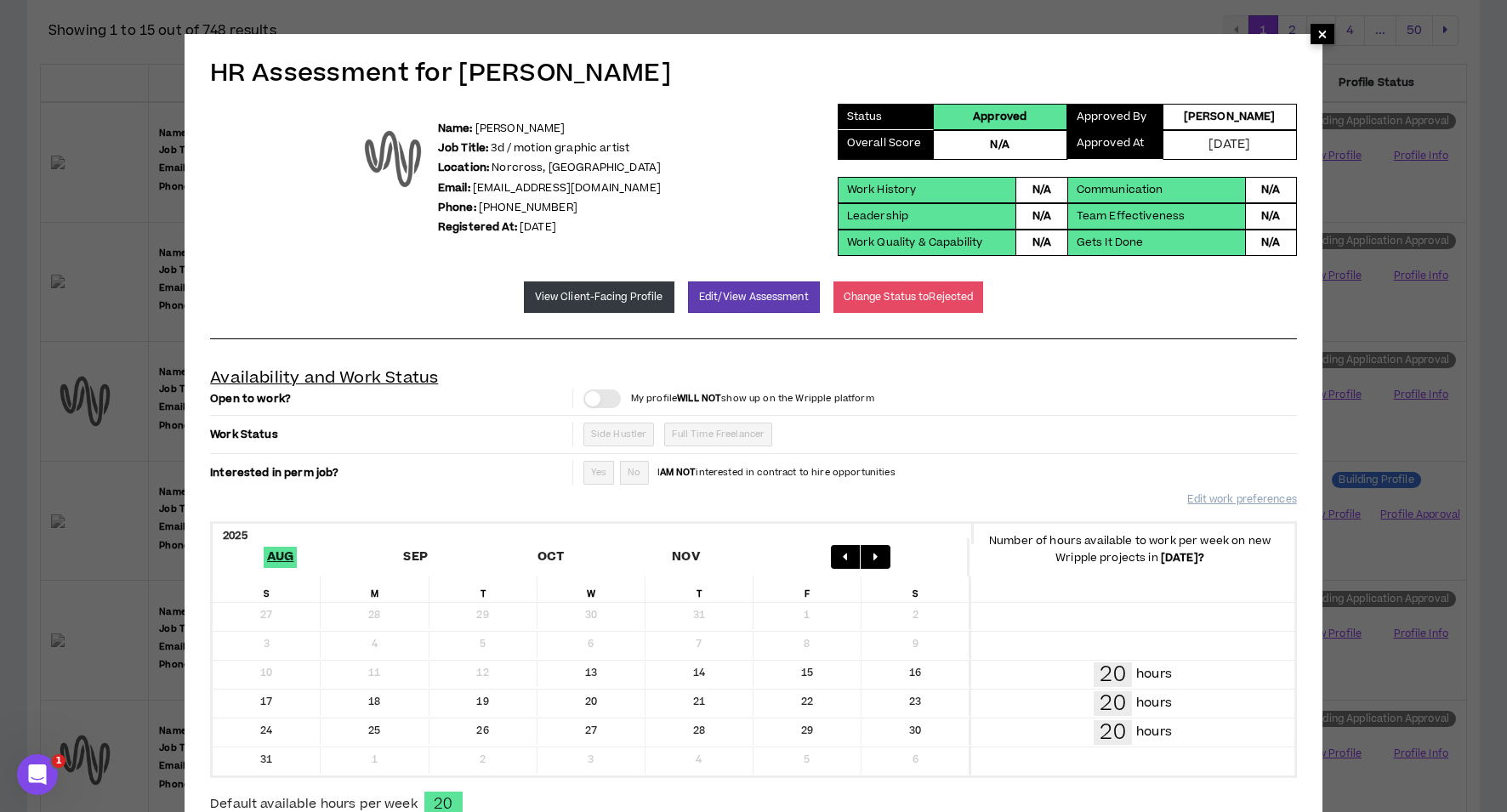
click at [1324, 34] on span "×" at bounding box center [1323, 34] width 10 height 21
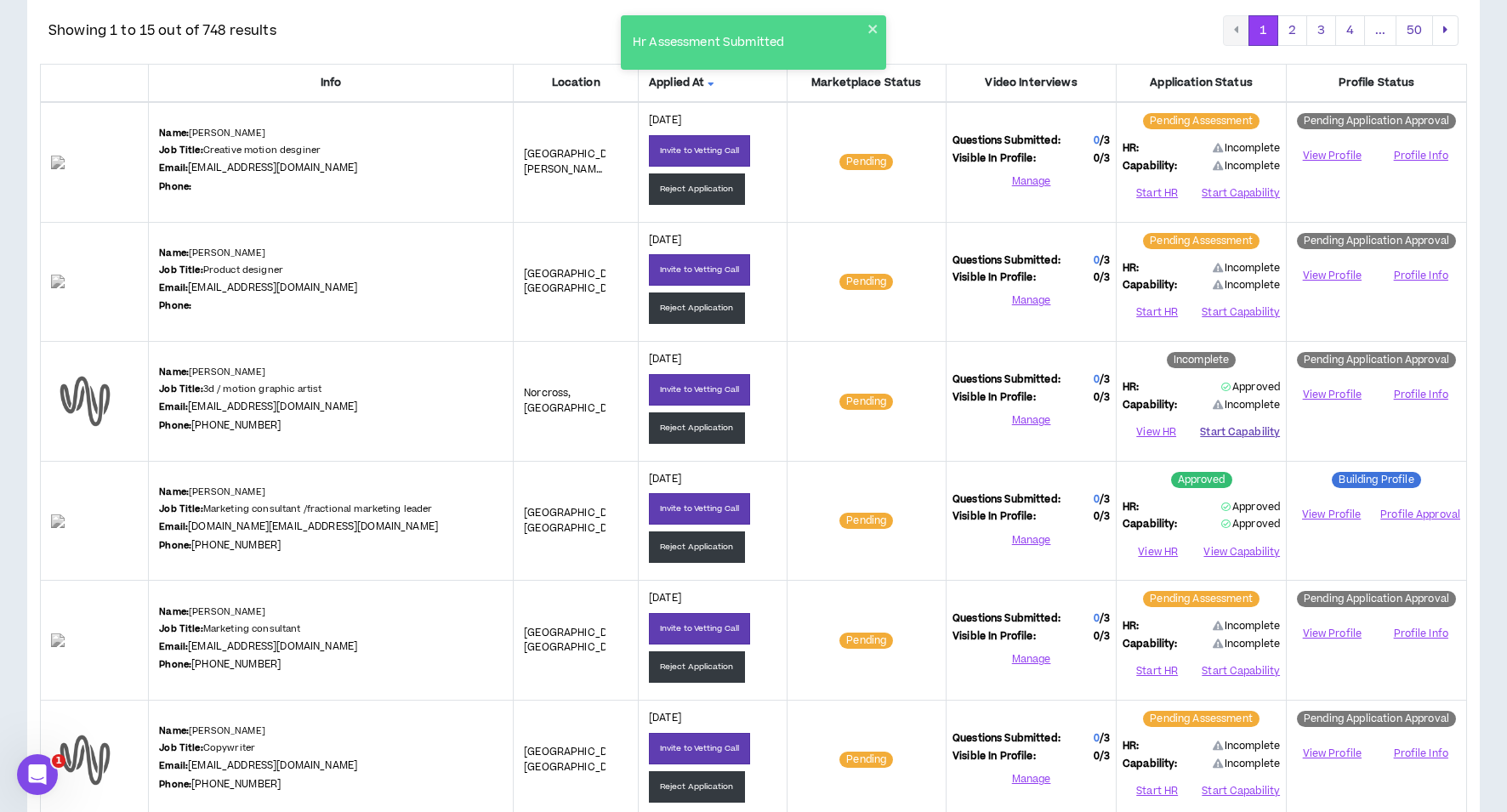
click at [1229, 431] on button "Start Capability" at bounding box center [1240, 431] width 80 height 25
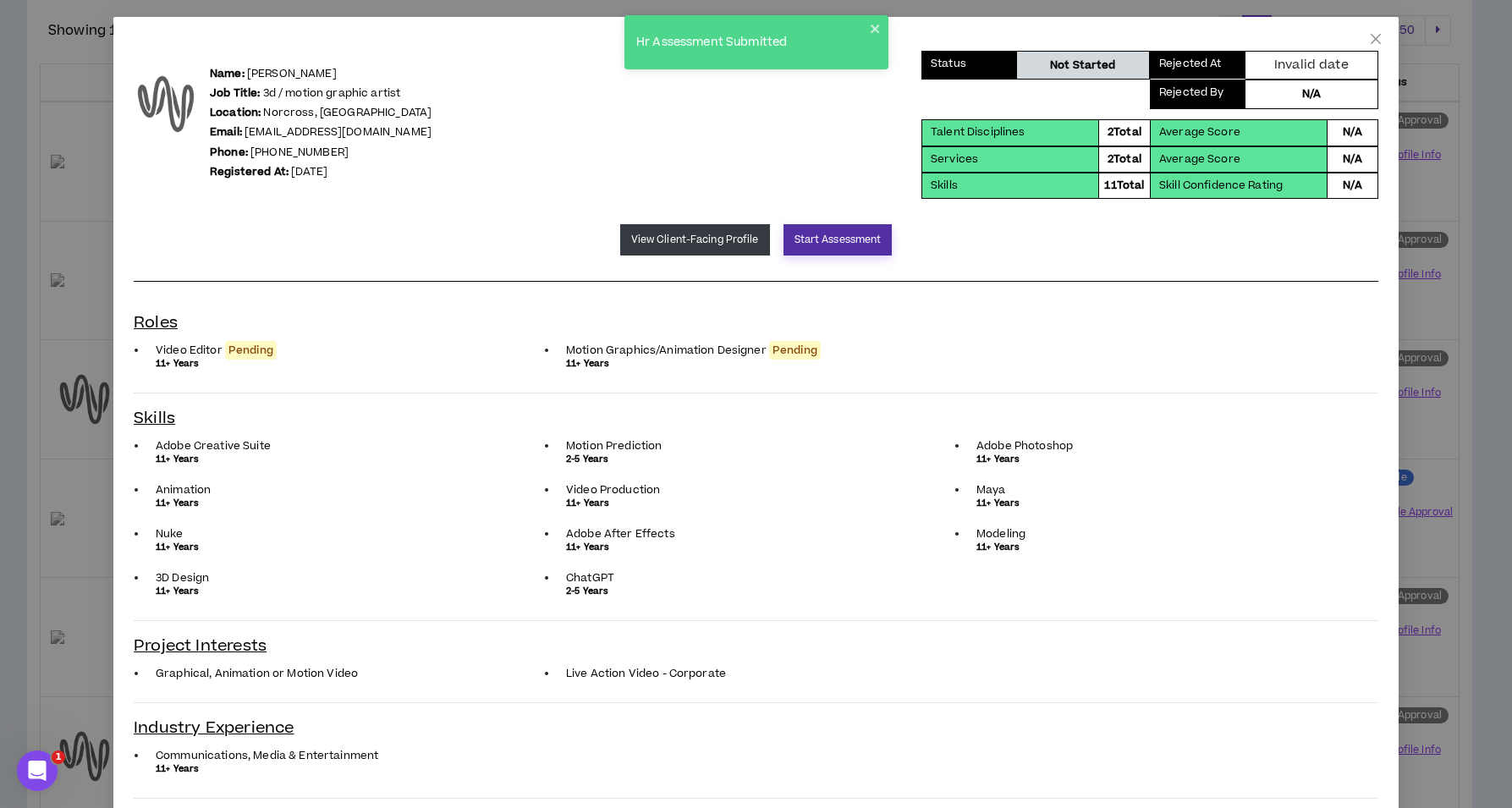
click at [830, 243] on button "Start Assessment" at bounding box center [838, 240] width 109 height 31
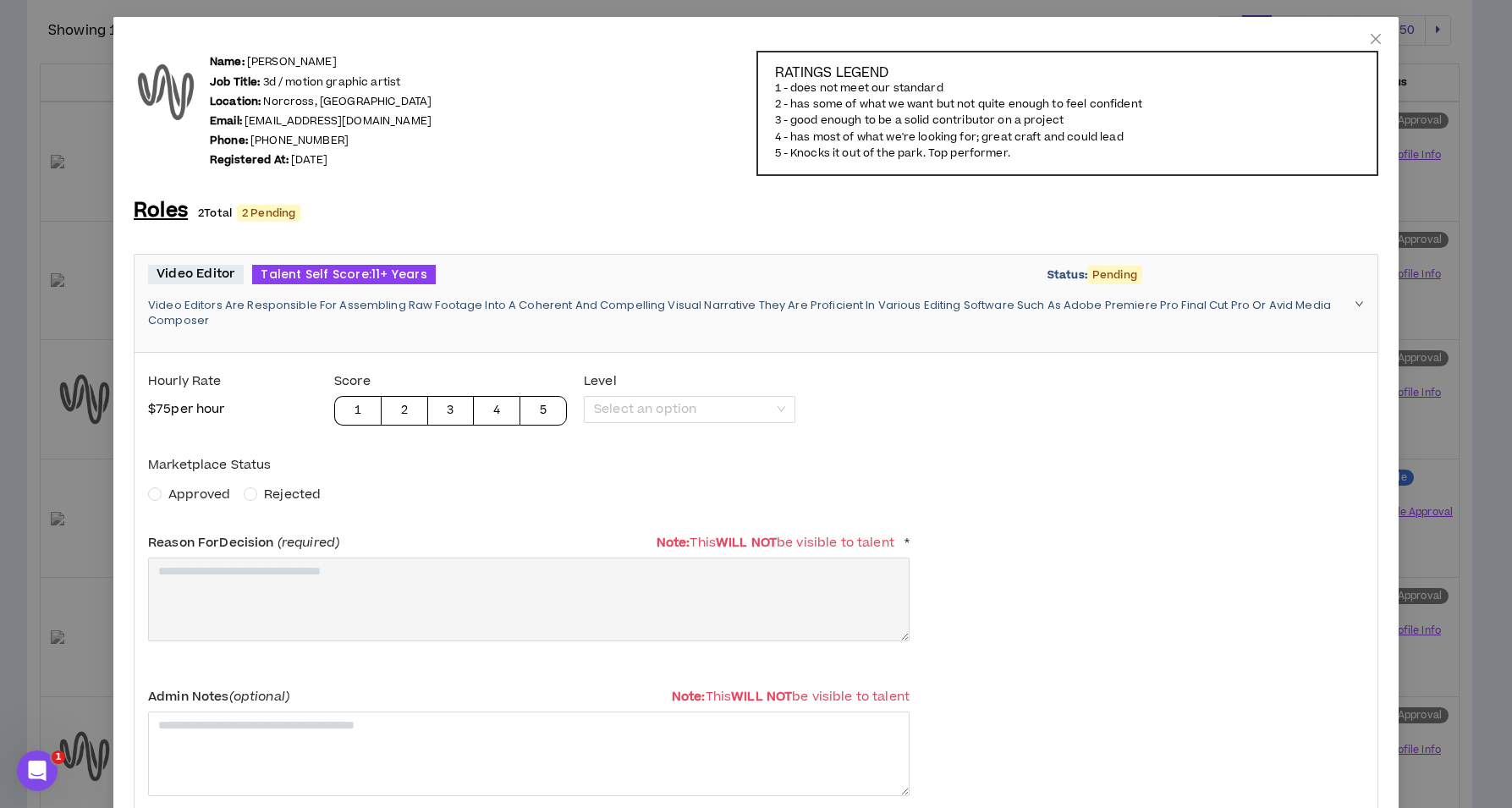
click at [190, 492] on span "Approved" at bounding box center [199, 495] width 62 height 18
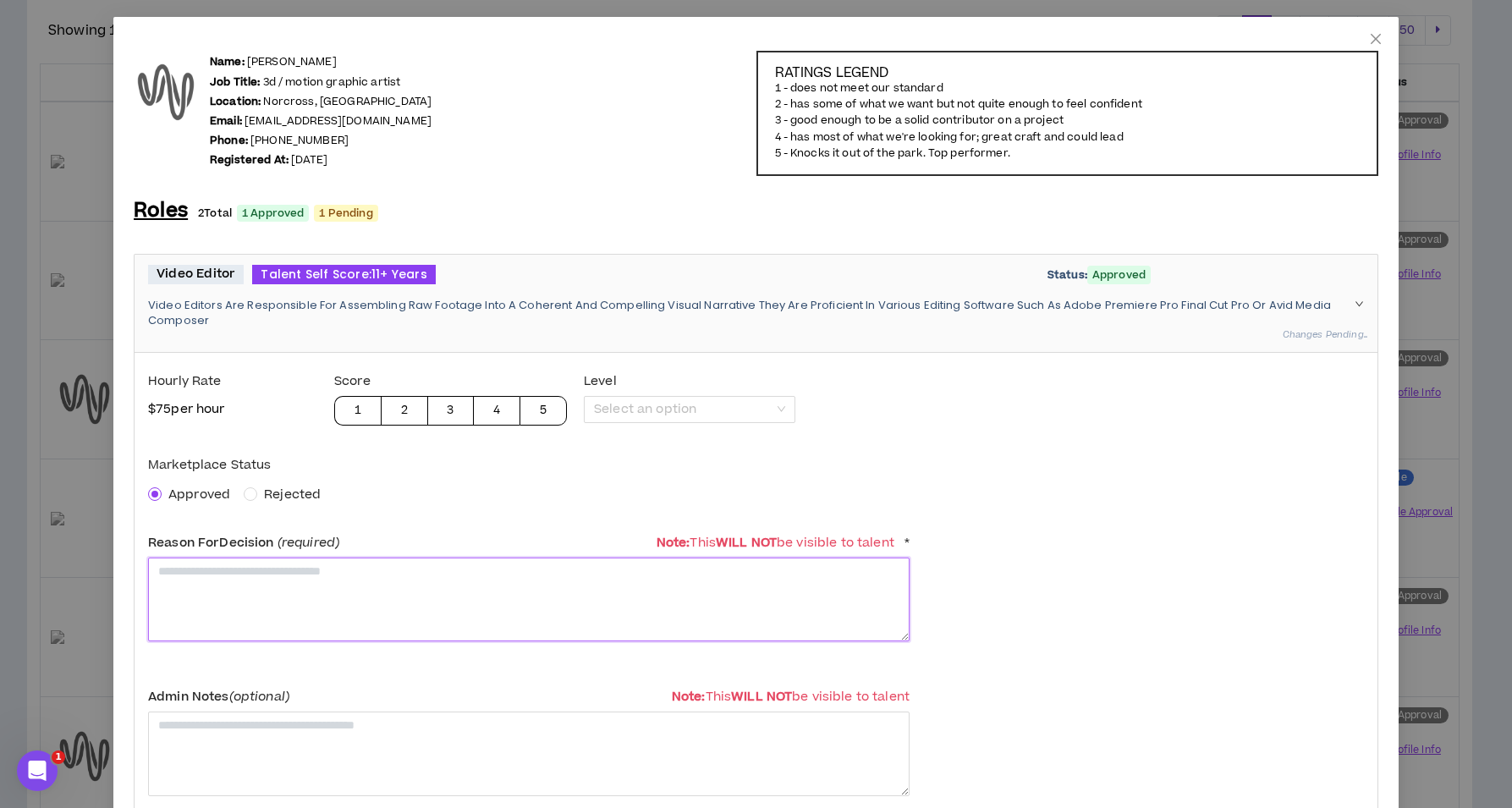
click at [247, 588] on textarea at bounding box center [529, 599] width 761 height 84
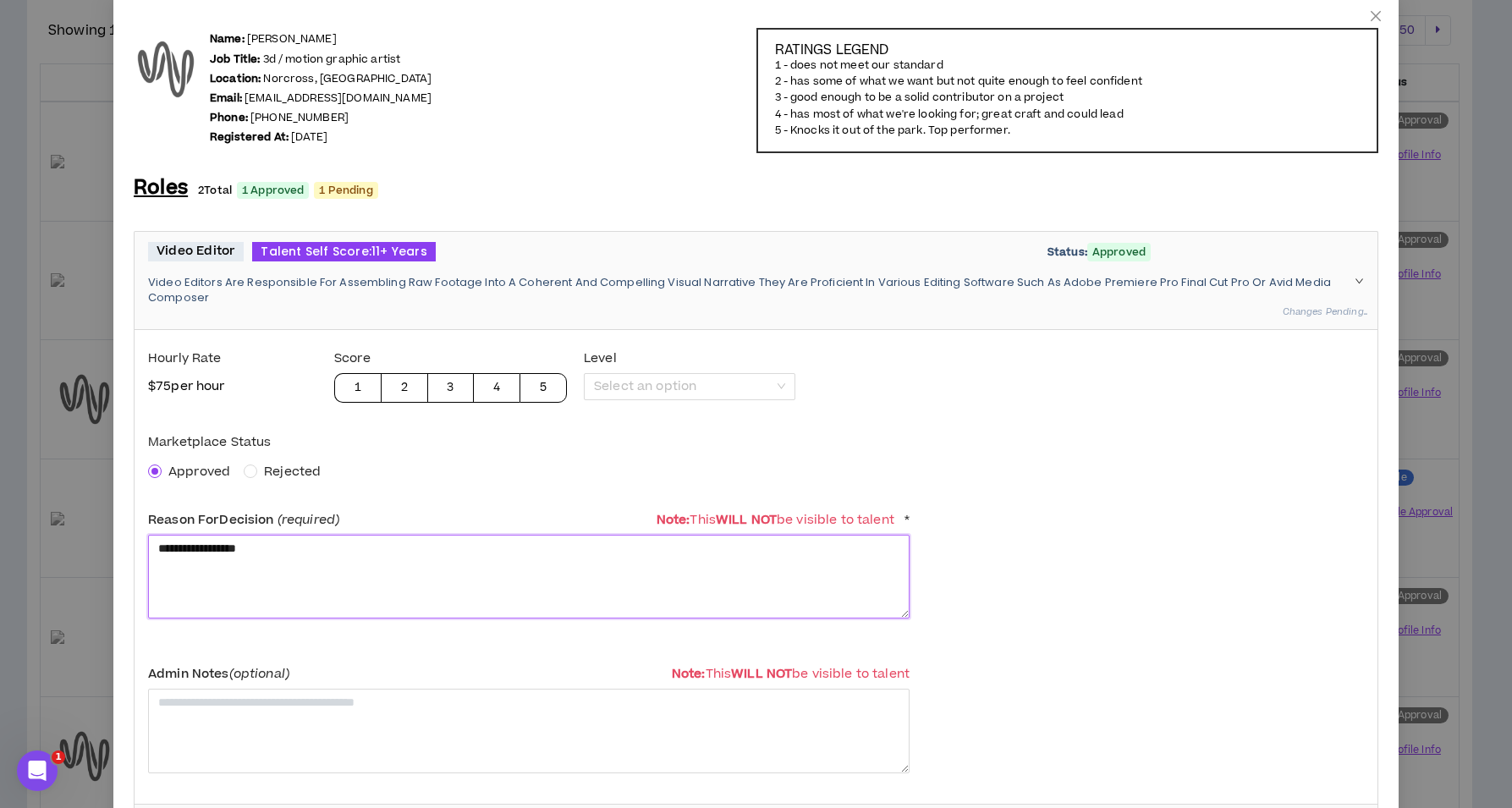
scroll to position [79, 0]
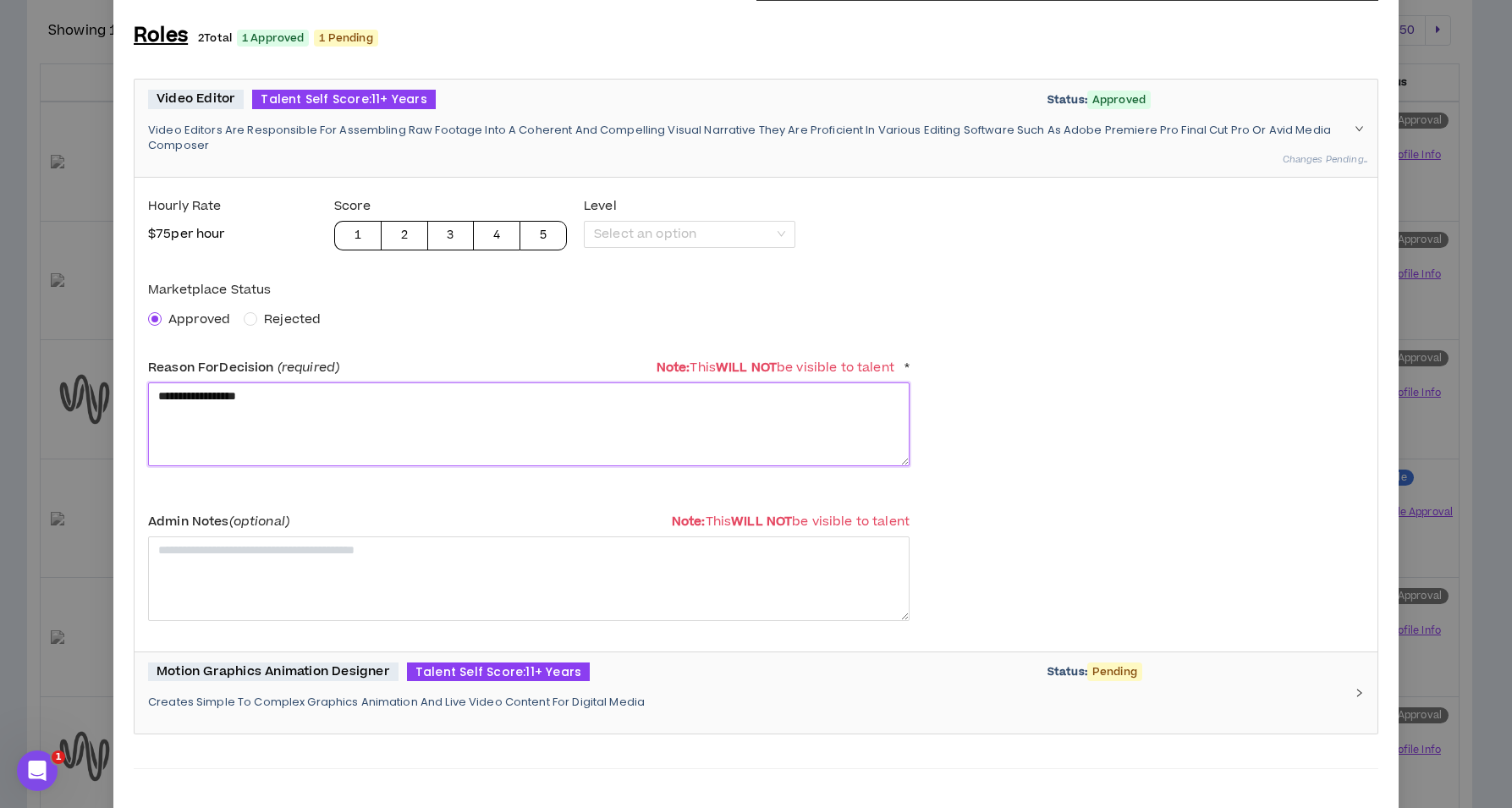
type textarea "**********"
click at [323, 715] on div "Motion Graphics Animation Designer Talent Self Score: 11+ Years Status: Pending…" at bounding box center [746, 694] width 1195 height 62
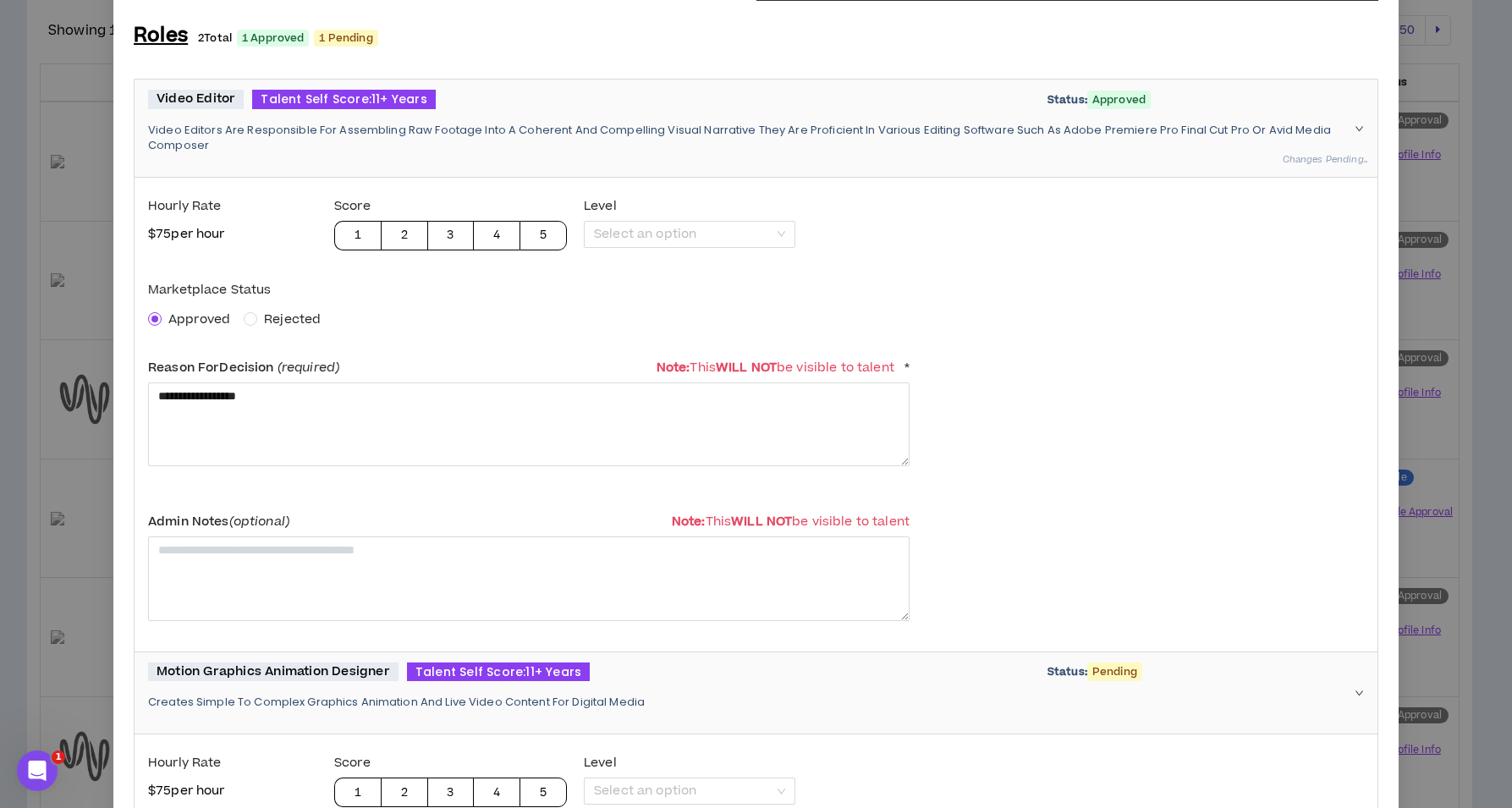
scroll to position [594, 0]
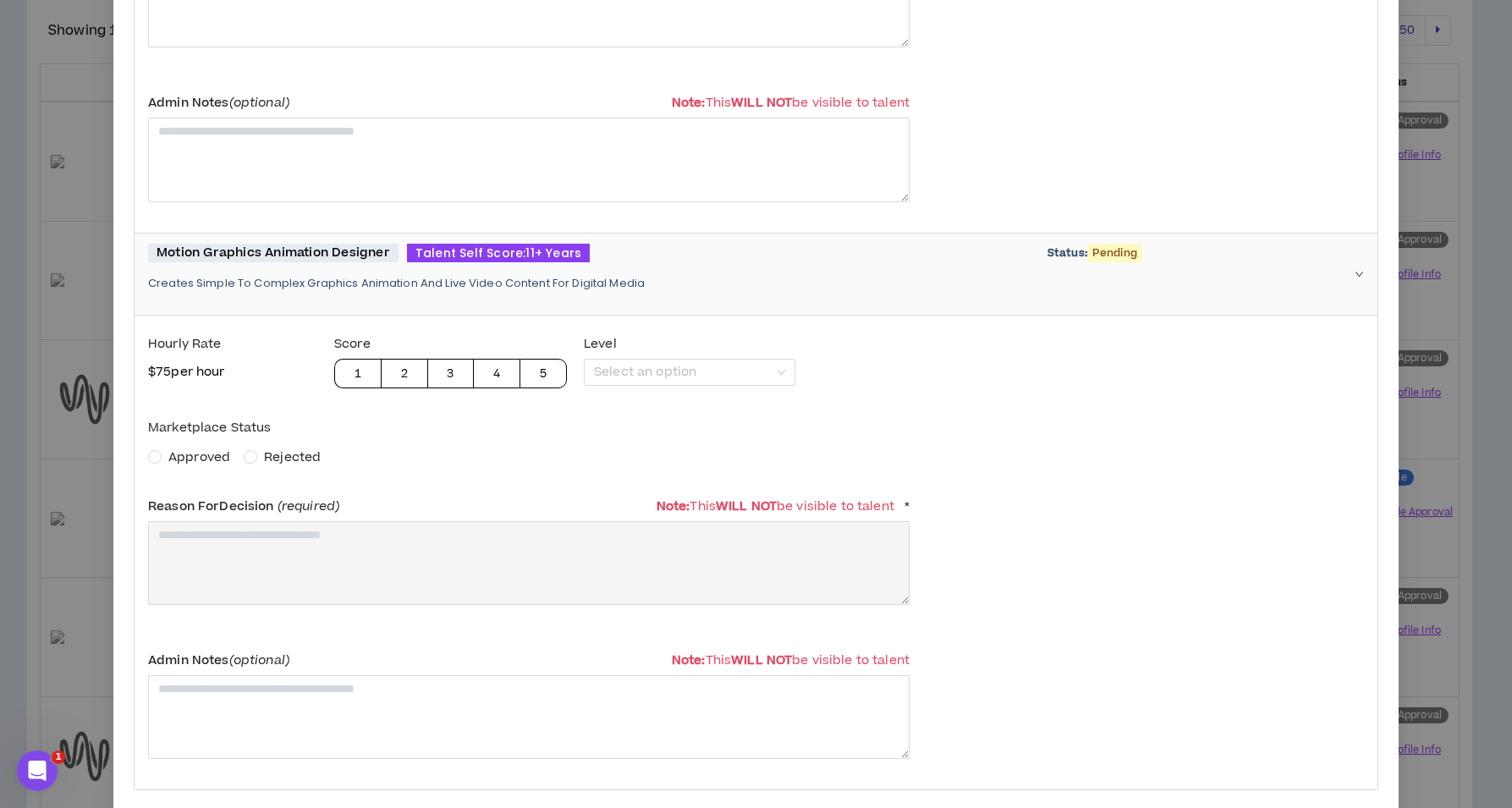
click at [199, 452] on span "Approved" at bounding box center [199, 458] width 62 height 18
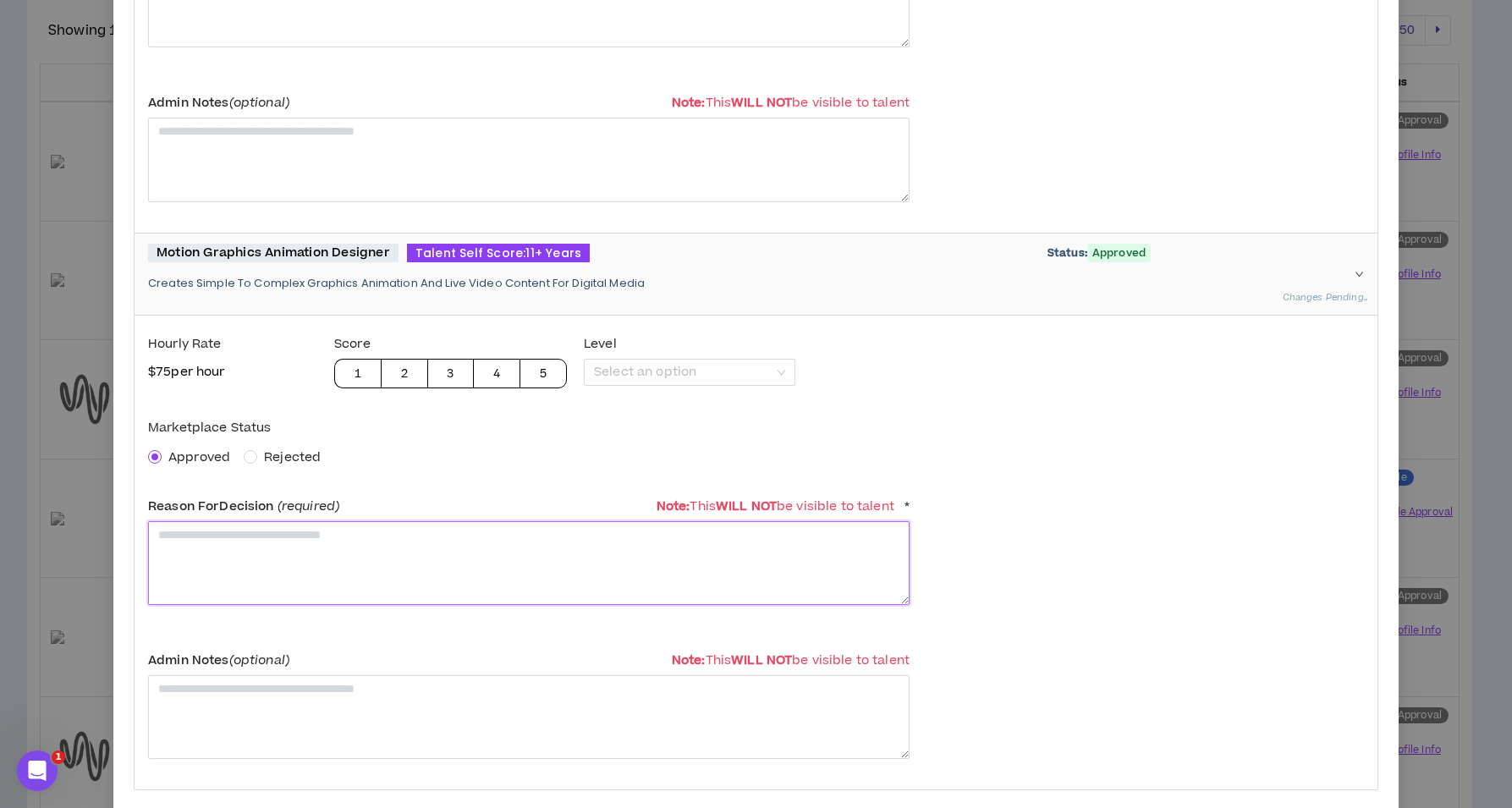
click at [225, 532] on textarea at bounding box center [529, 563] width 761 height 84
paste textarea "**********"
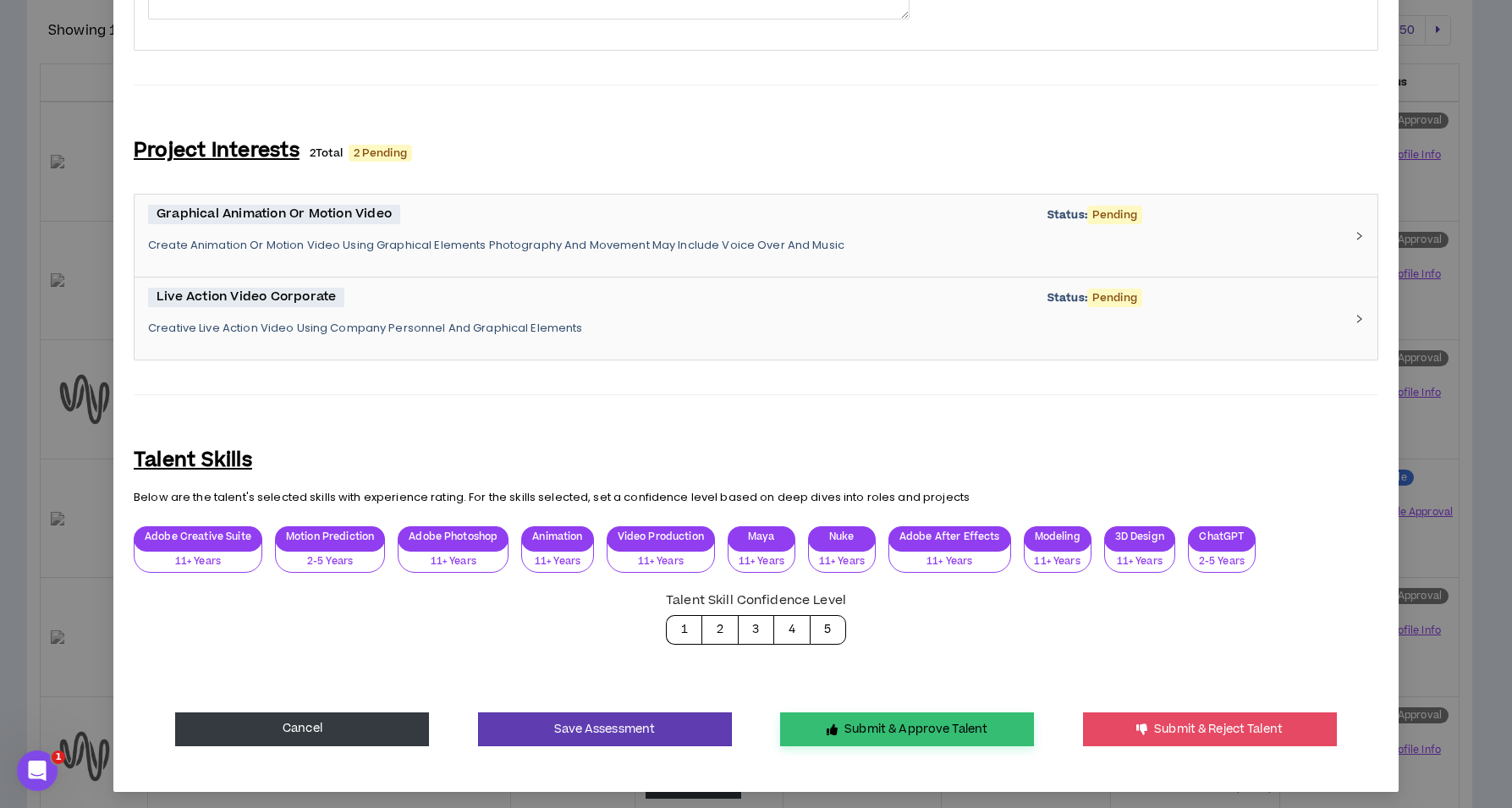
type textarea "**********"
click at [892, 719] on button "Submit & Approve Talent" at bounding box center [907, 729] width 254 height 34
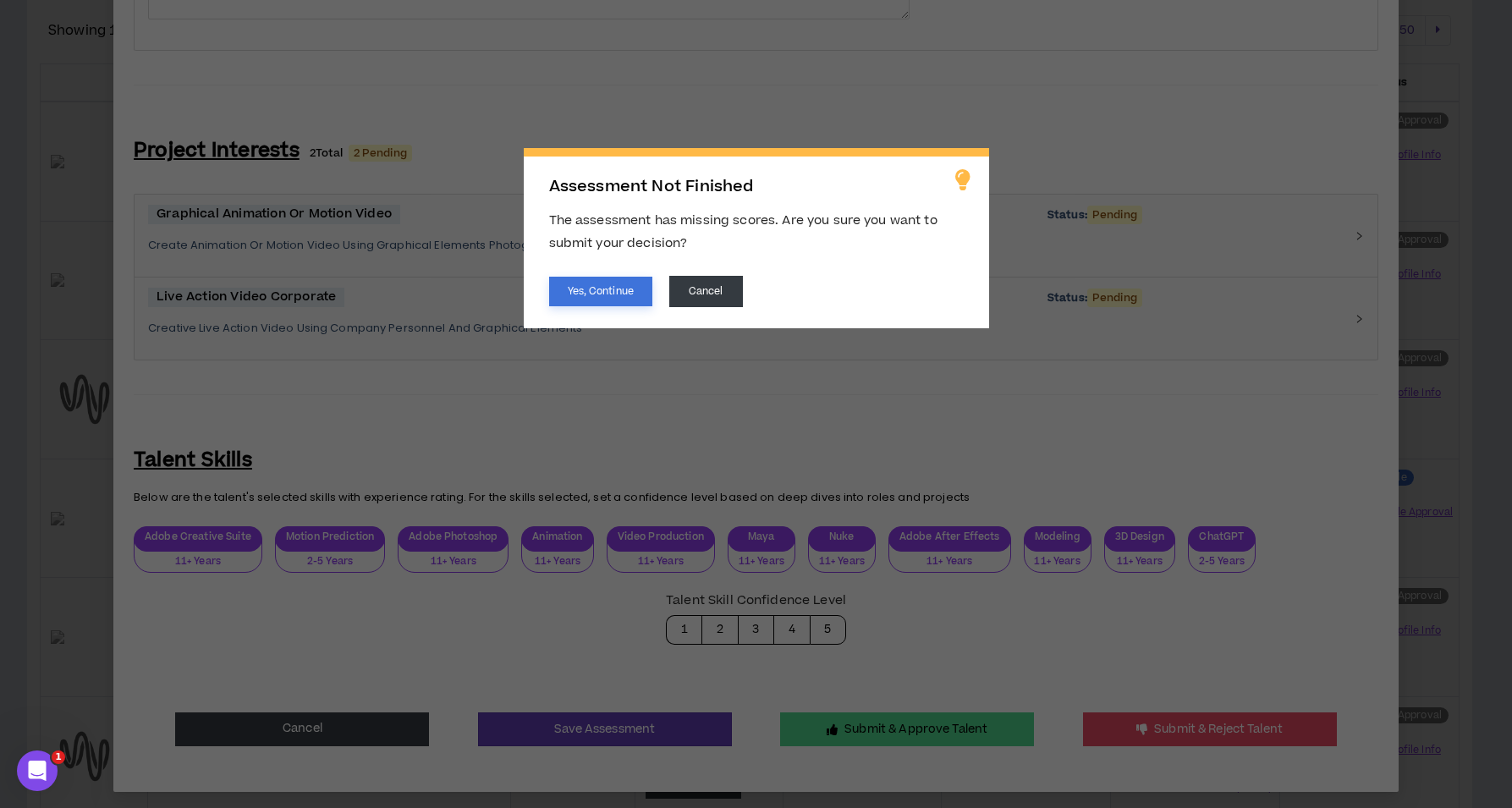
click at [613, 295] on button "Yes, Continue" at bounding box center [601, 292] width 104 height 29
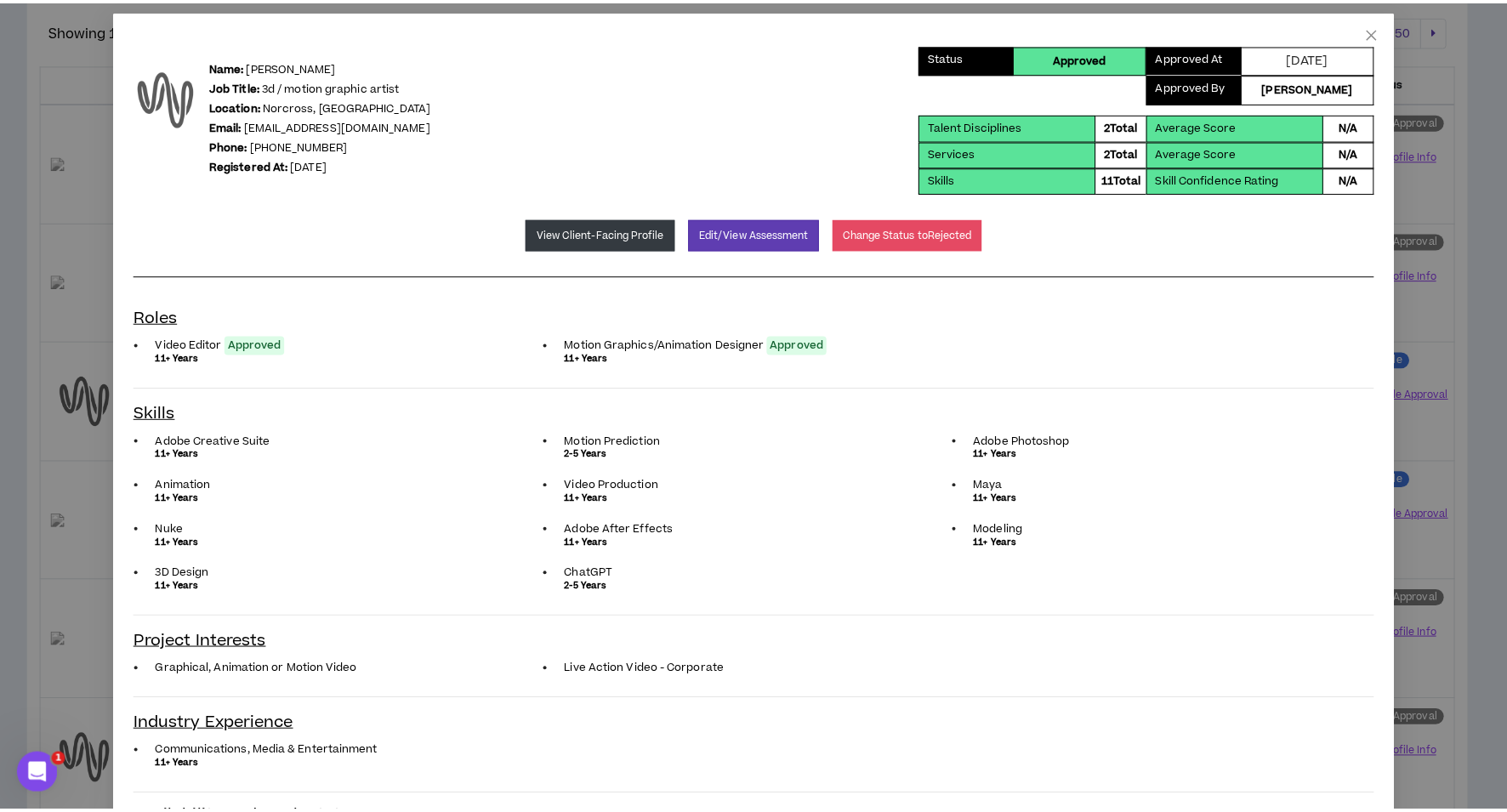
scroll to position [0, 0]
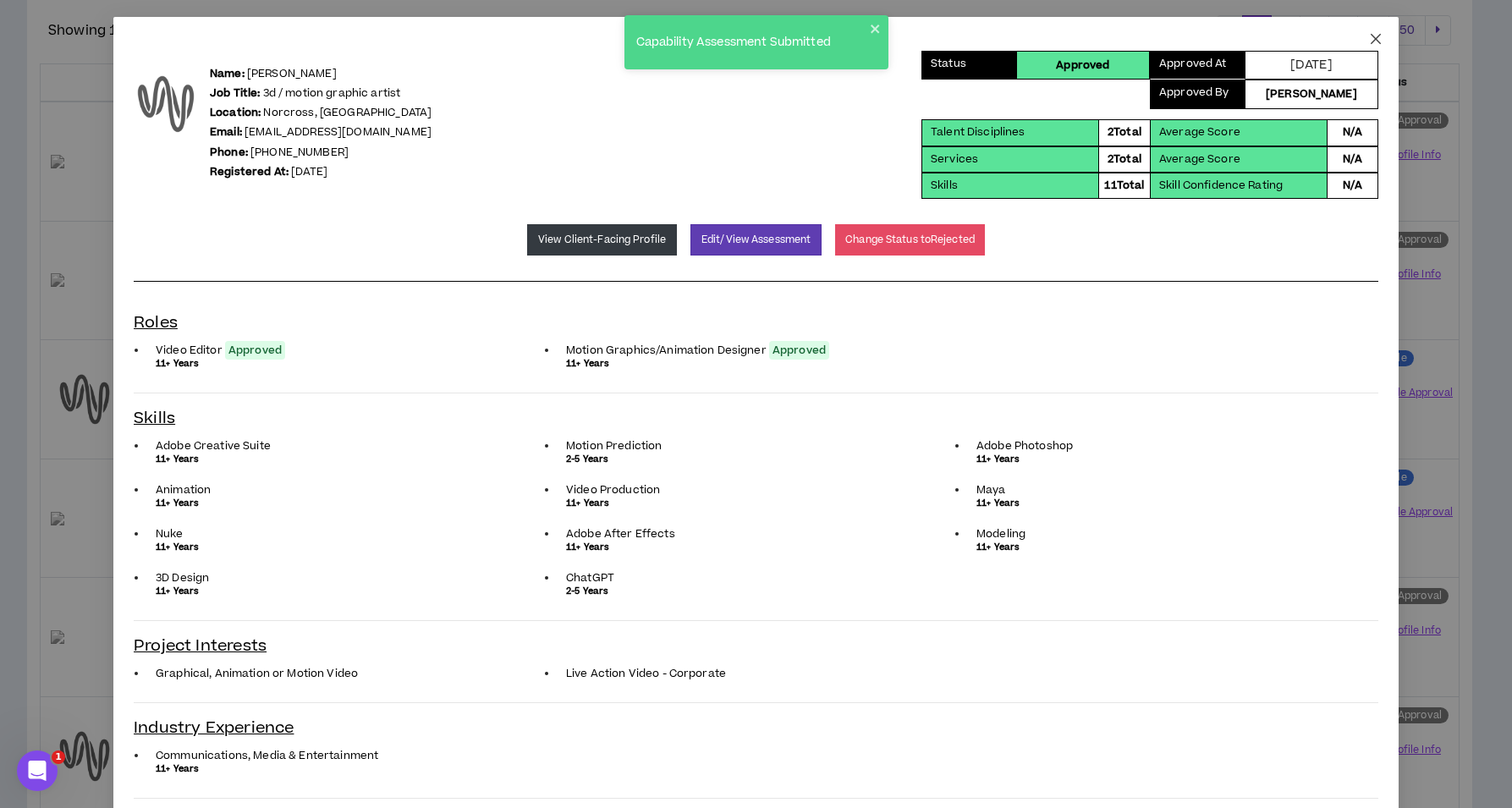
click at [1369, 41] on icon "close" at bounding box center [1376, 39] width 14 height 14
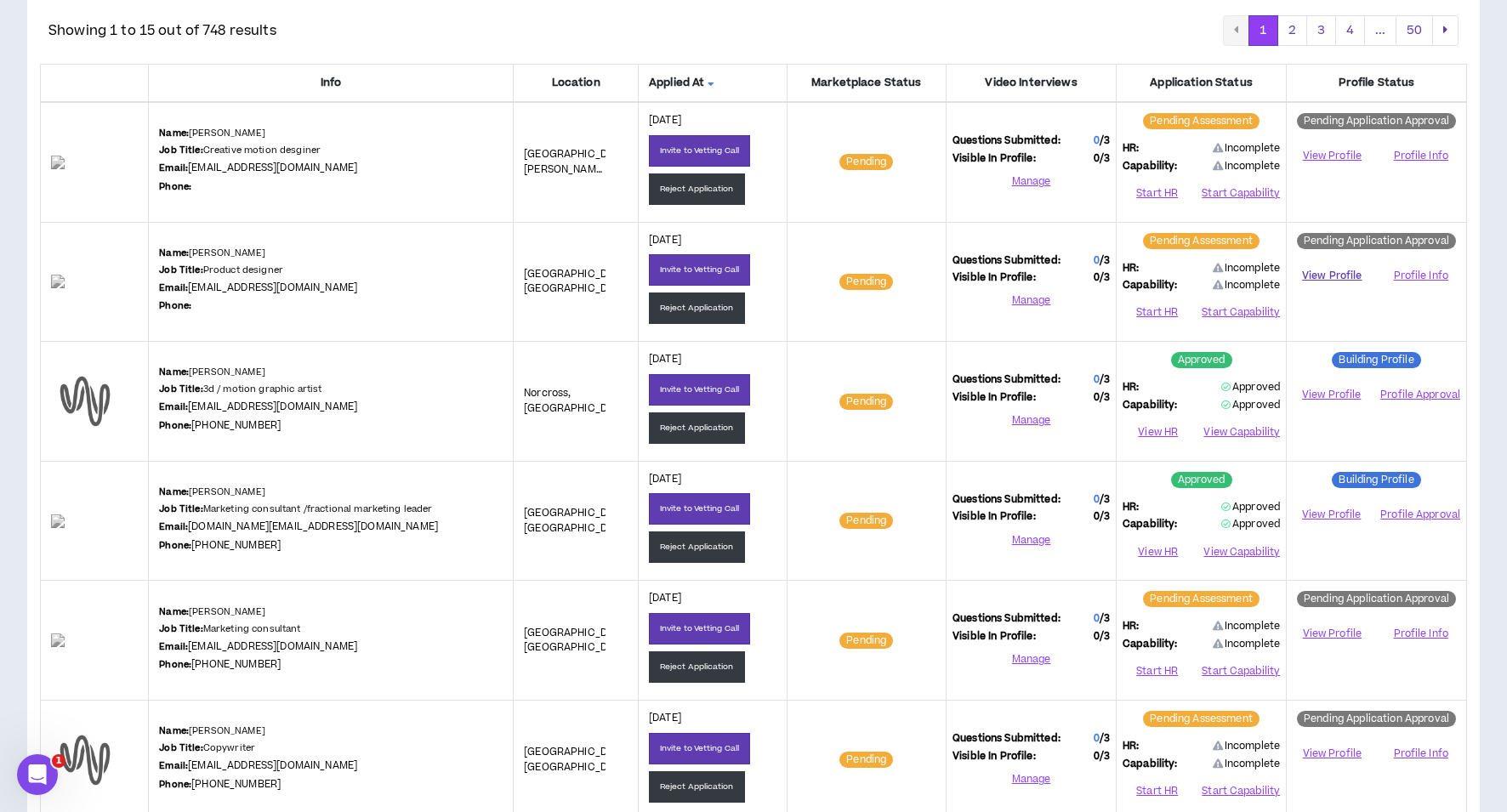
click at [1339, 279] on link "View Profile" at bounding box center [1332, 276] width 78 height 29
click at [704, 303] on button "Reject Application" at bounding box center [697, 308] width 96 height 31
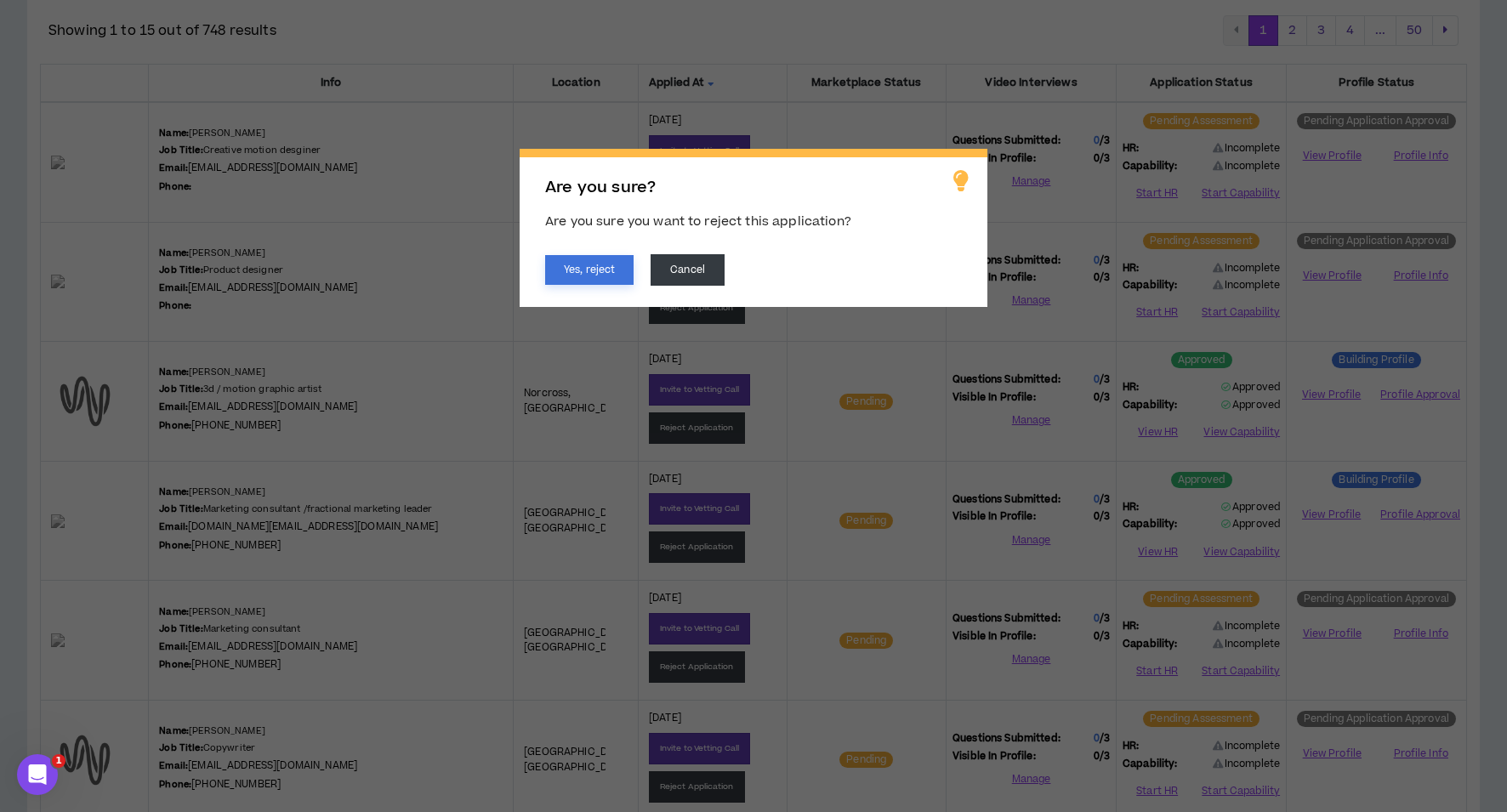
click at [606, 263] on button "Yes, reject" at bounding box center [589, 270] width 88 height 29
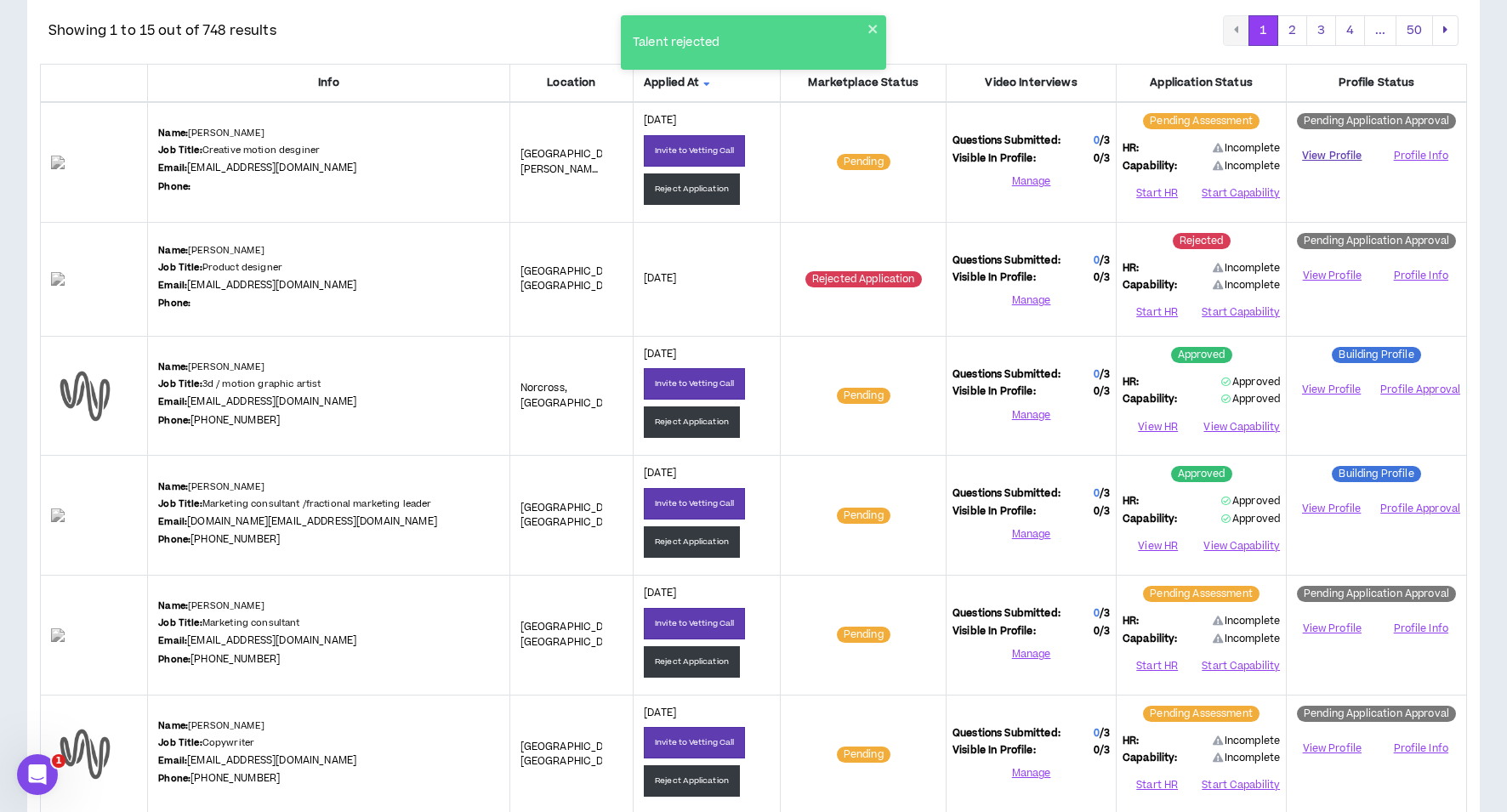
click at [1323, 155] on link "View Profile" at bounding box center [1332, 156] width 78 height 29
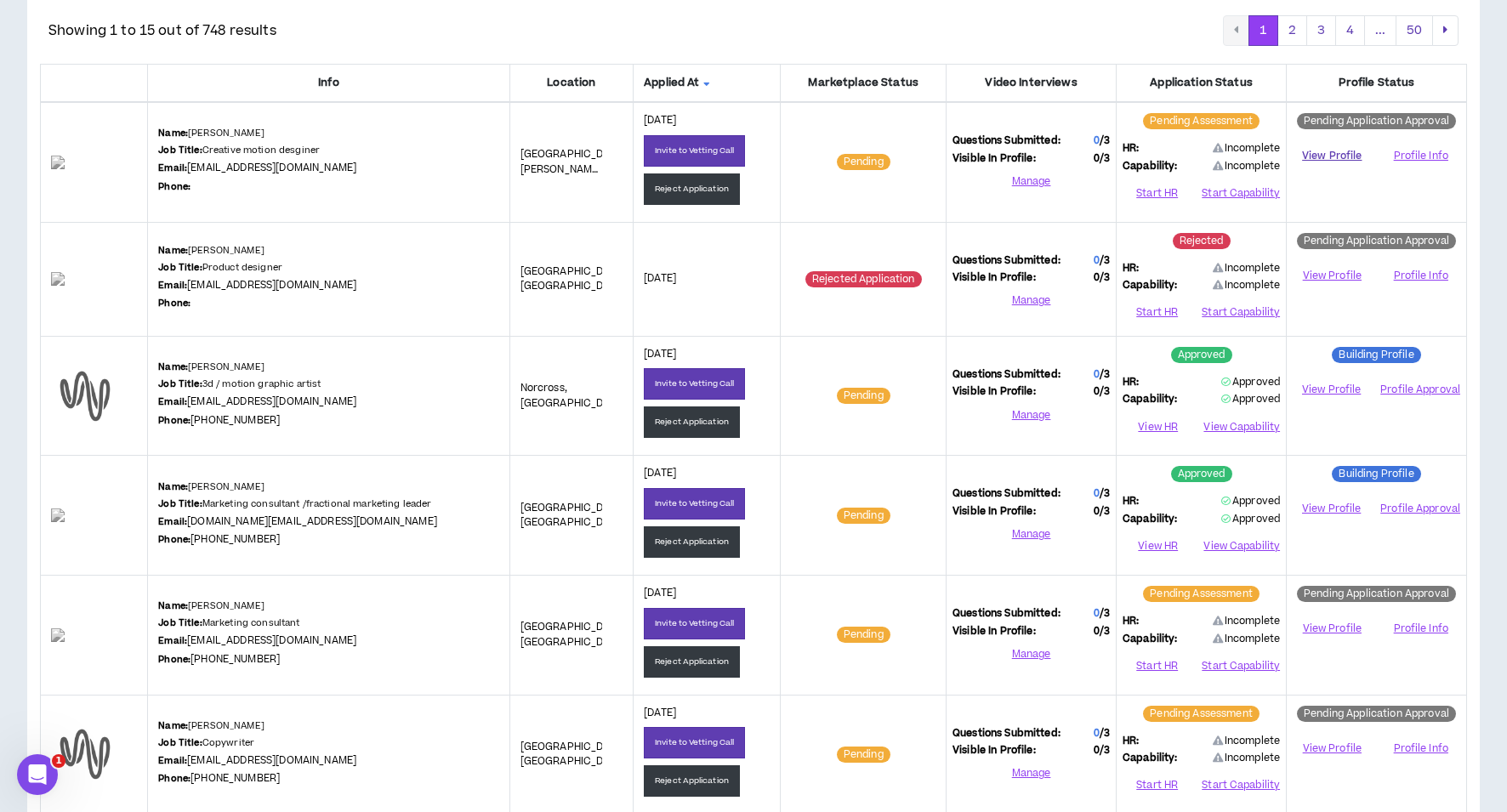
click at [1346, 154] on link "View Profile" at bounding box center [1332, 156] width 78 height 29
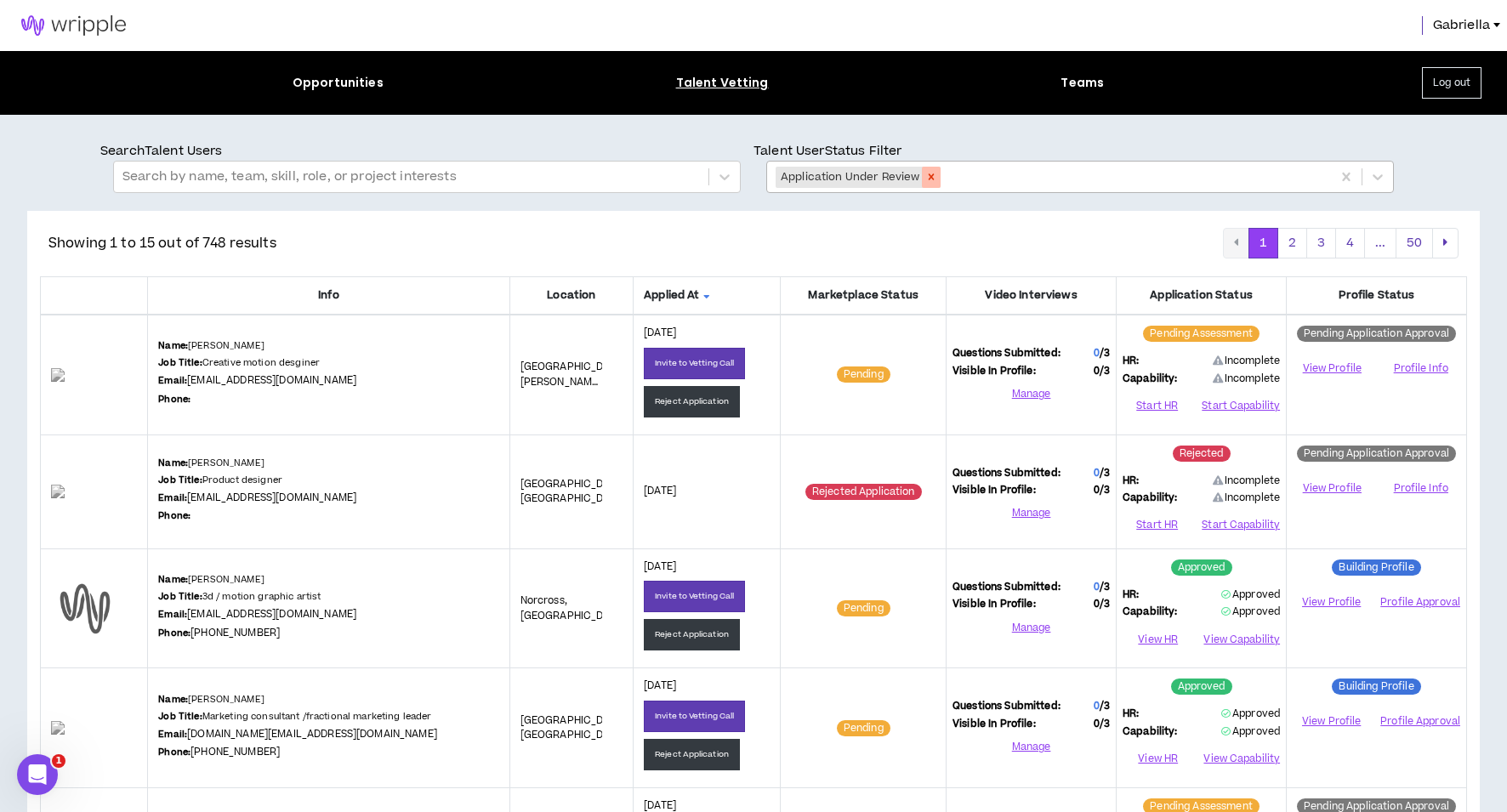
click at [933, 182] on icon "Remove Application Under Review" at bounding box center [932, 177] width 12 height 12
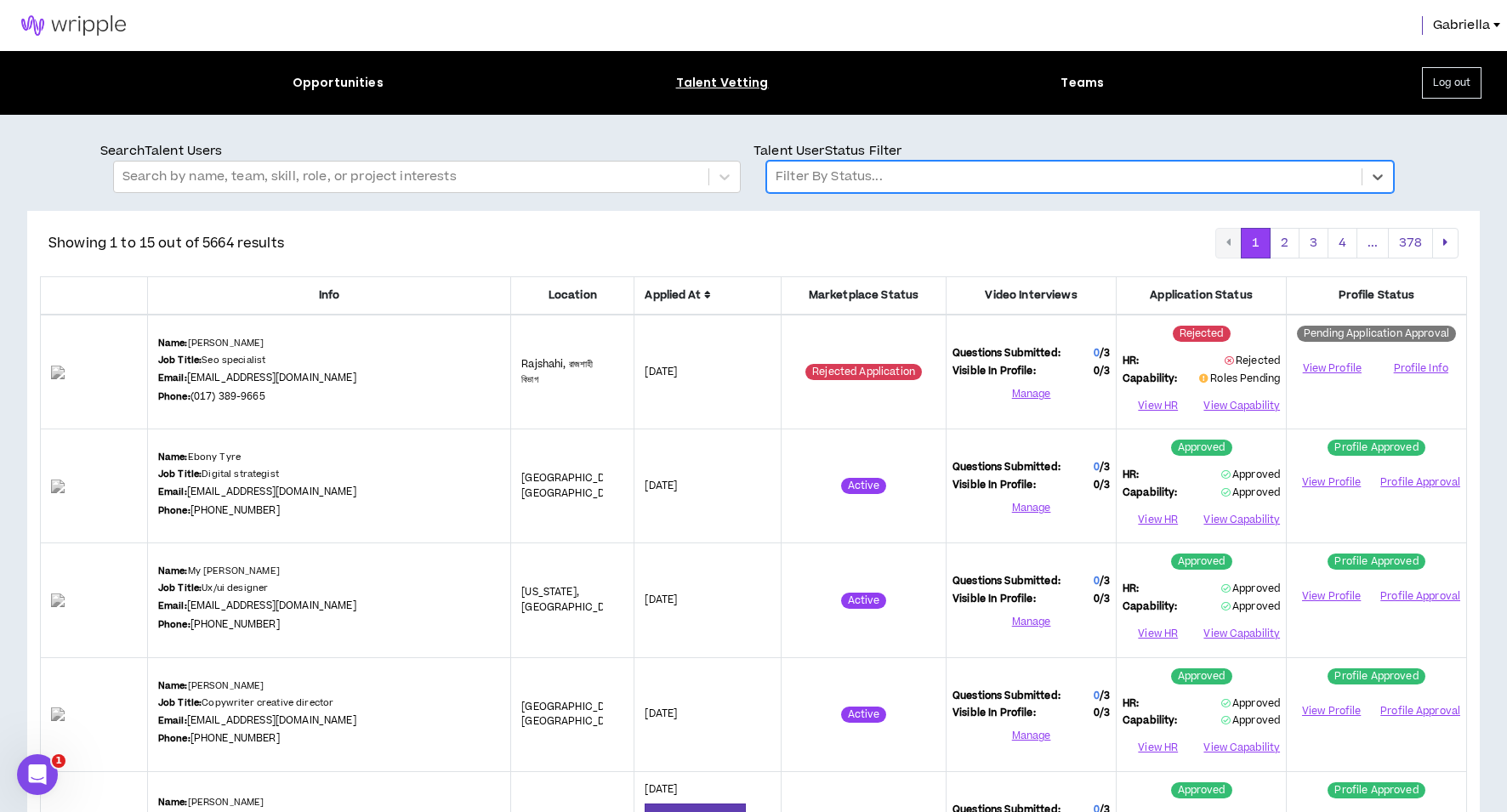
click at [842, 187] on div at bounding box center [1065, 176] width 578 height 22
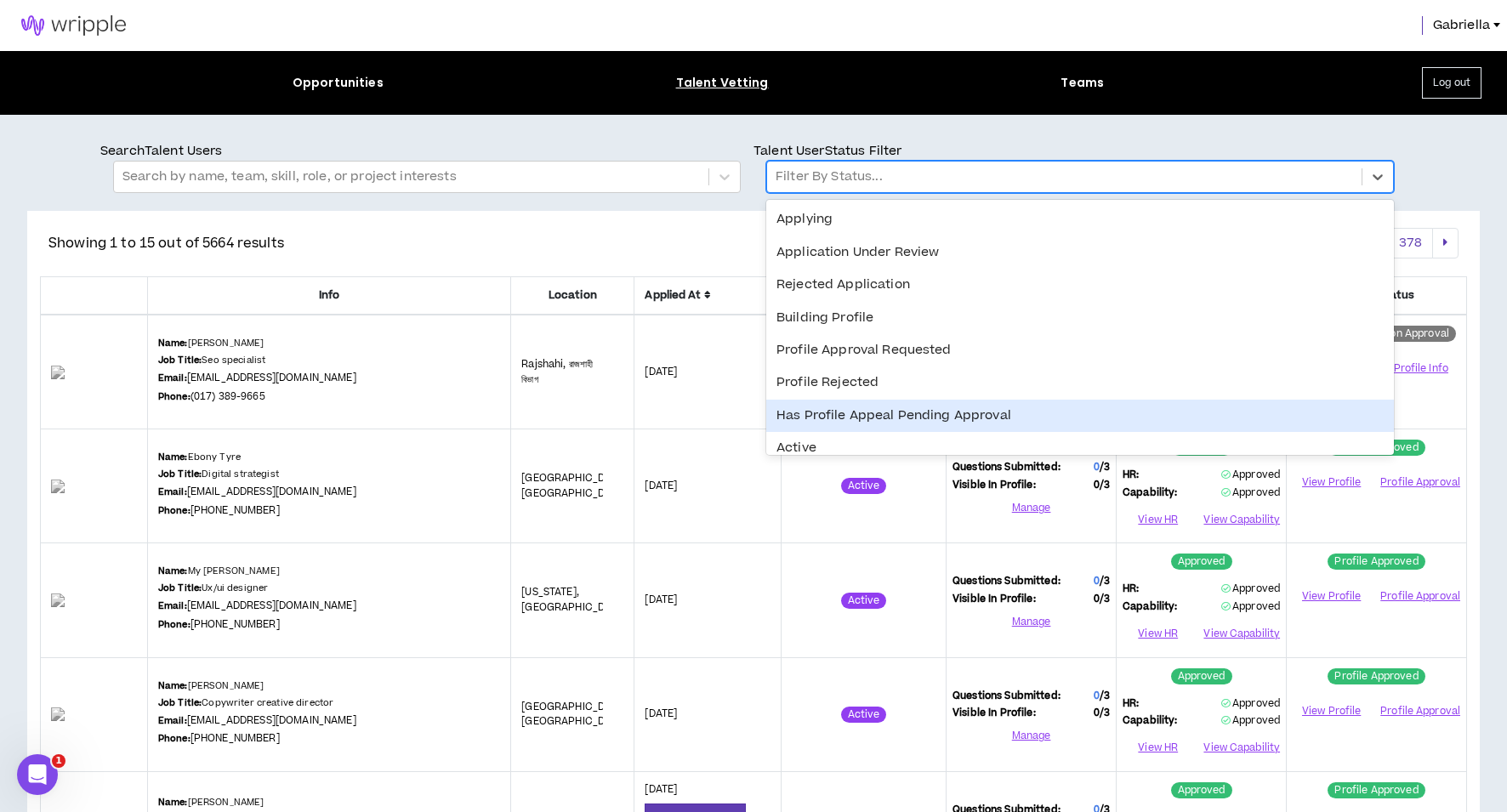
scroll to position [301, 0]
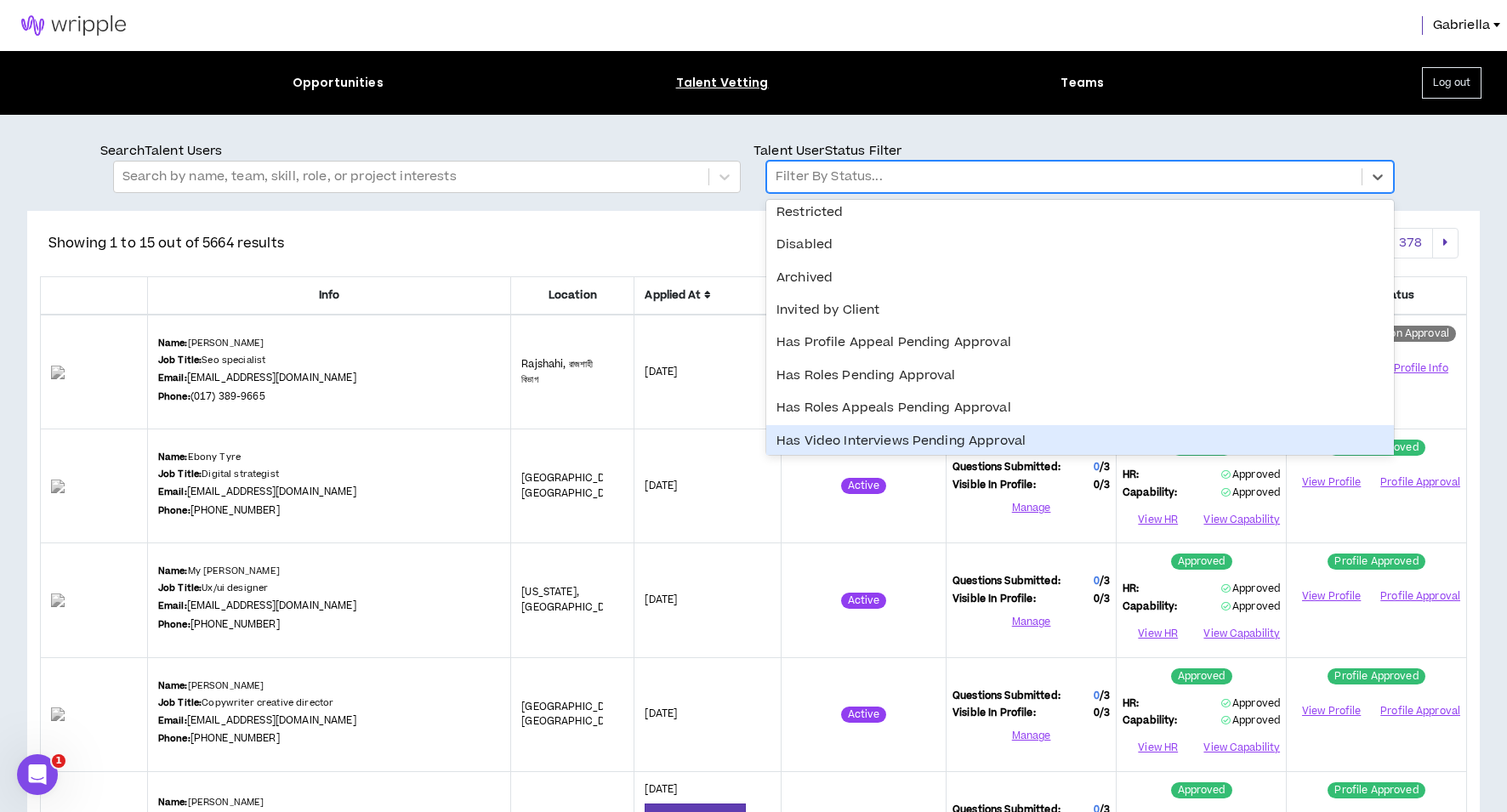
click at [848, 436] on div "Has Video Interviews Pending Approval" at bounding box center [1079, 441] width 627 height 32
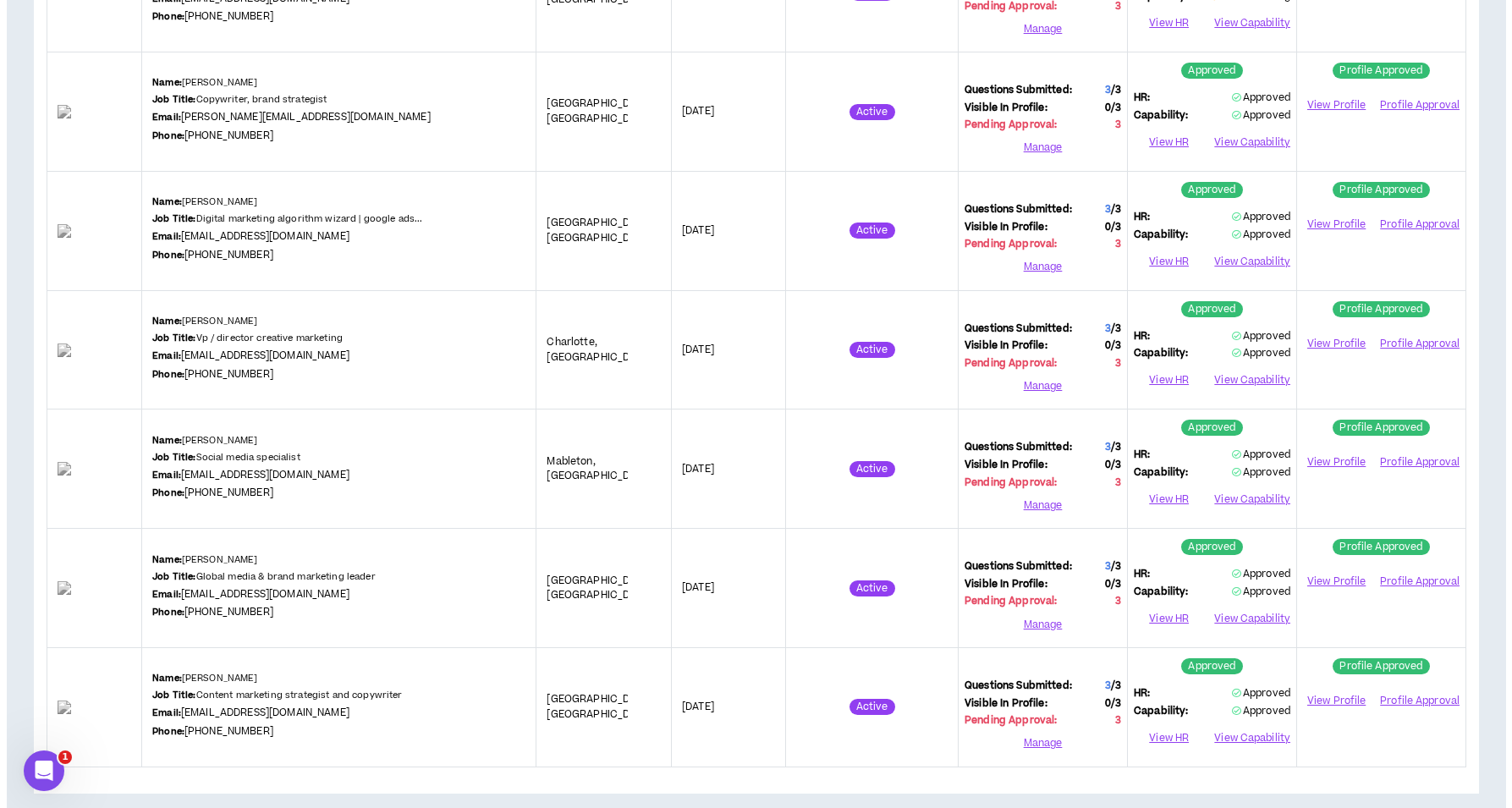
scroll to position [0, 0]
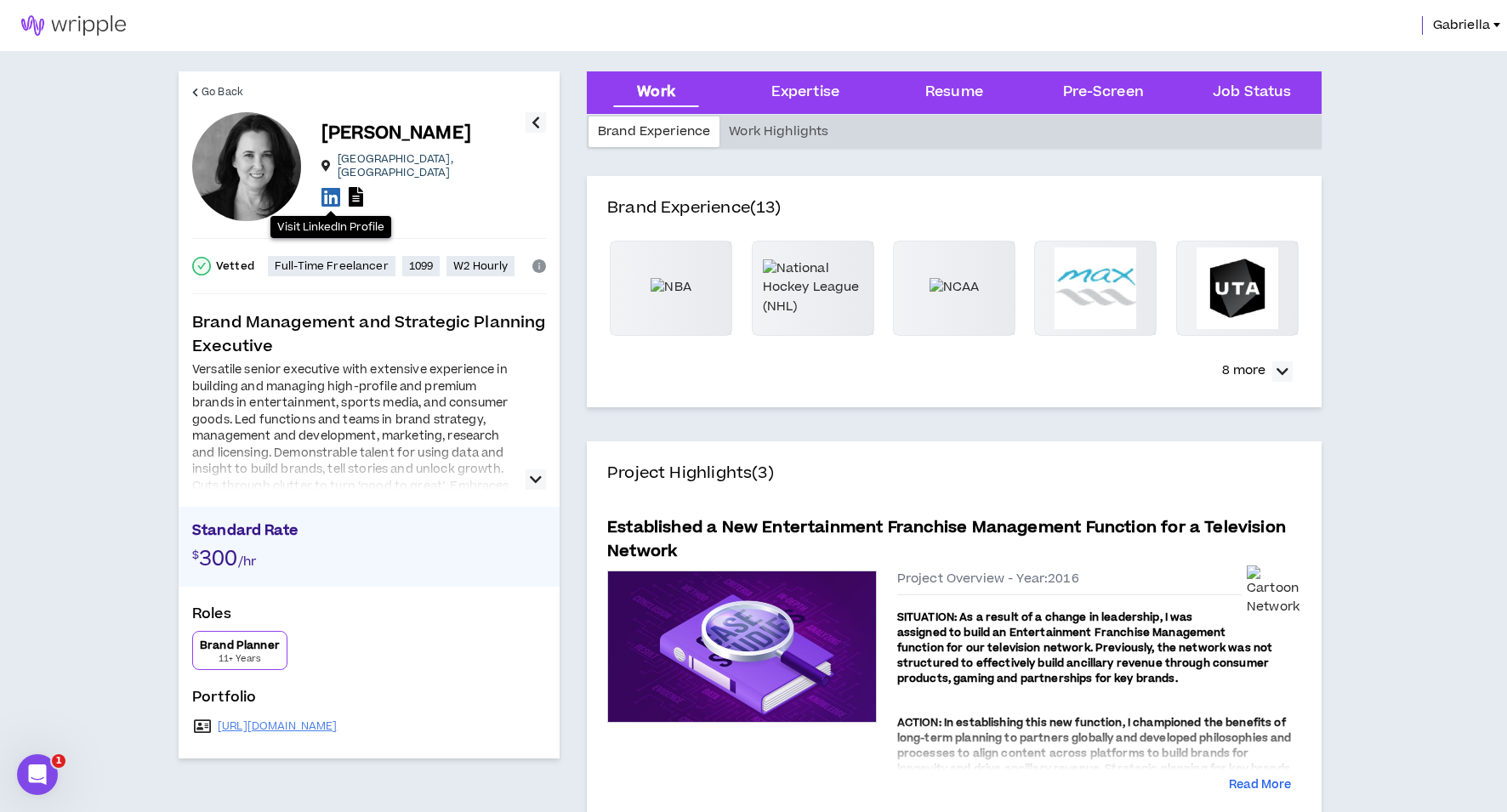
click at [331, 194] on icon at bounding box center [331, 197] width 19 height 22
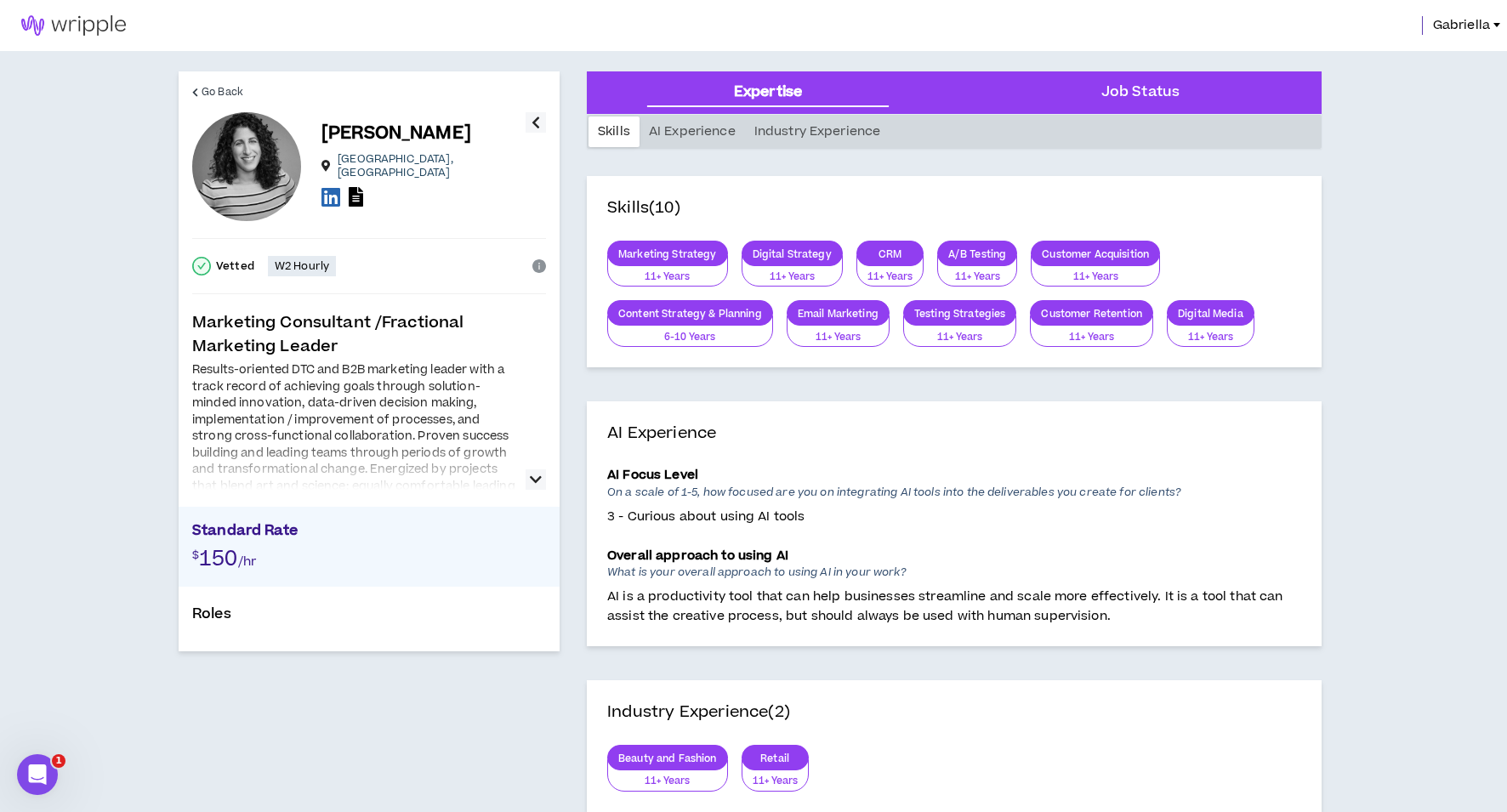
click at [534, 475] on icon "button" at bounding box center [536, 480] width 12 height 21
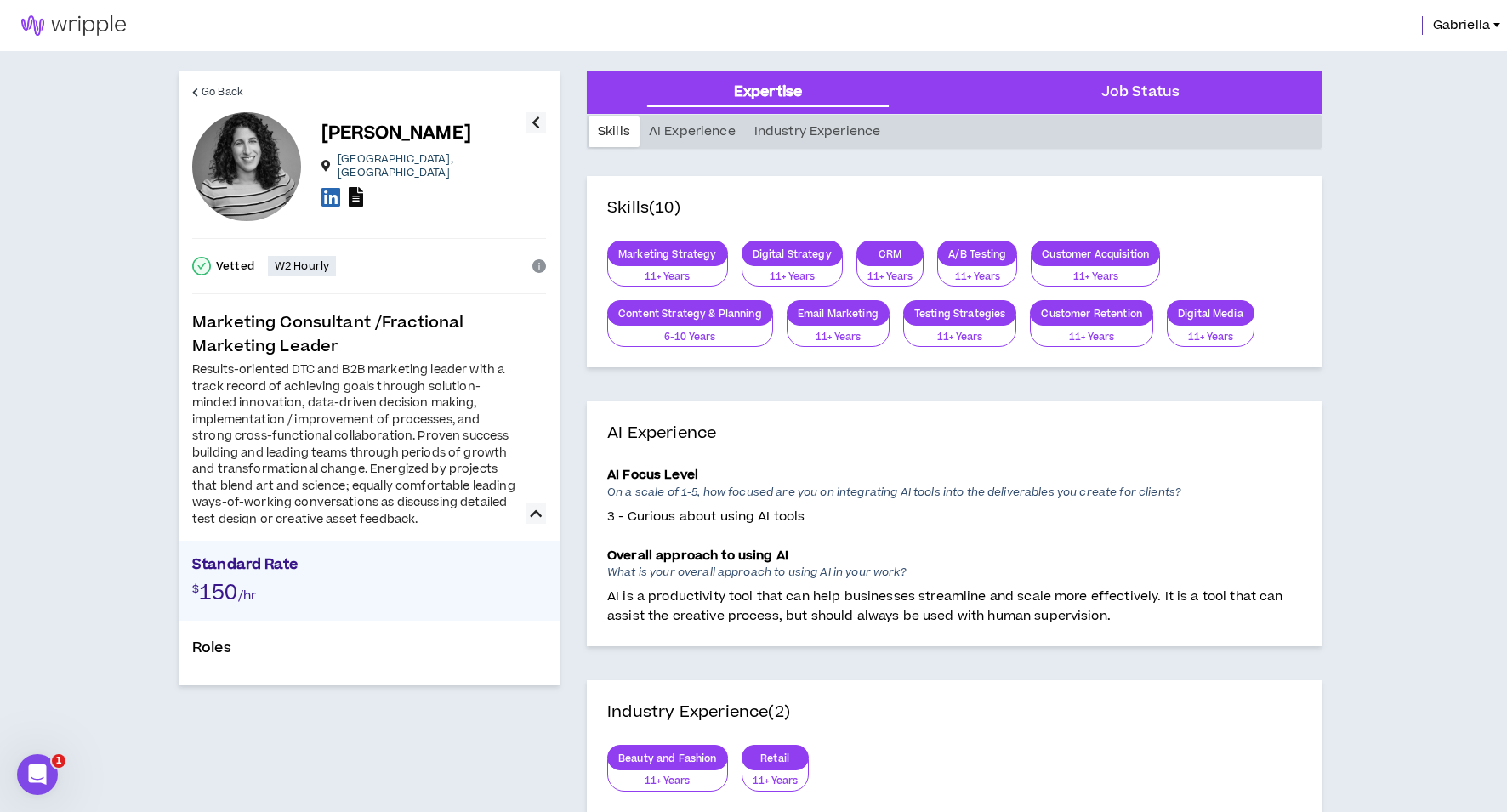
click at [357, 194] on icon at bounding box center [356, 197] width 15 height 20
click at [330, 194] on icon at bounding box center [331, 197] width 19 height 22
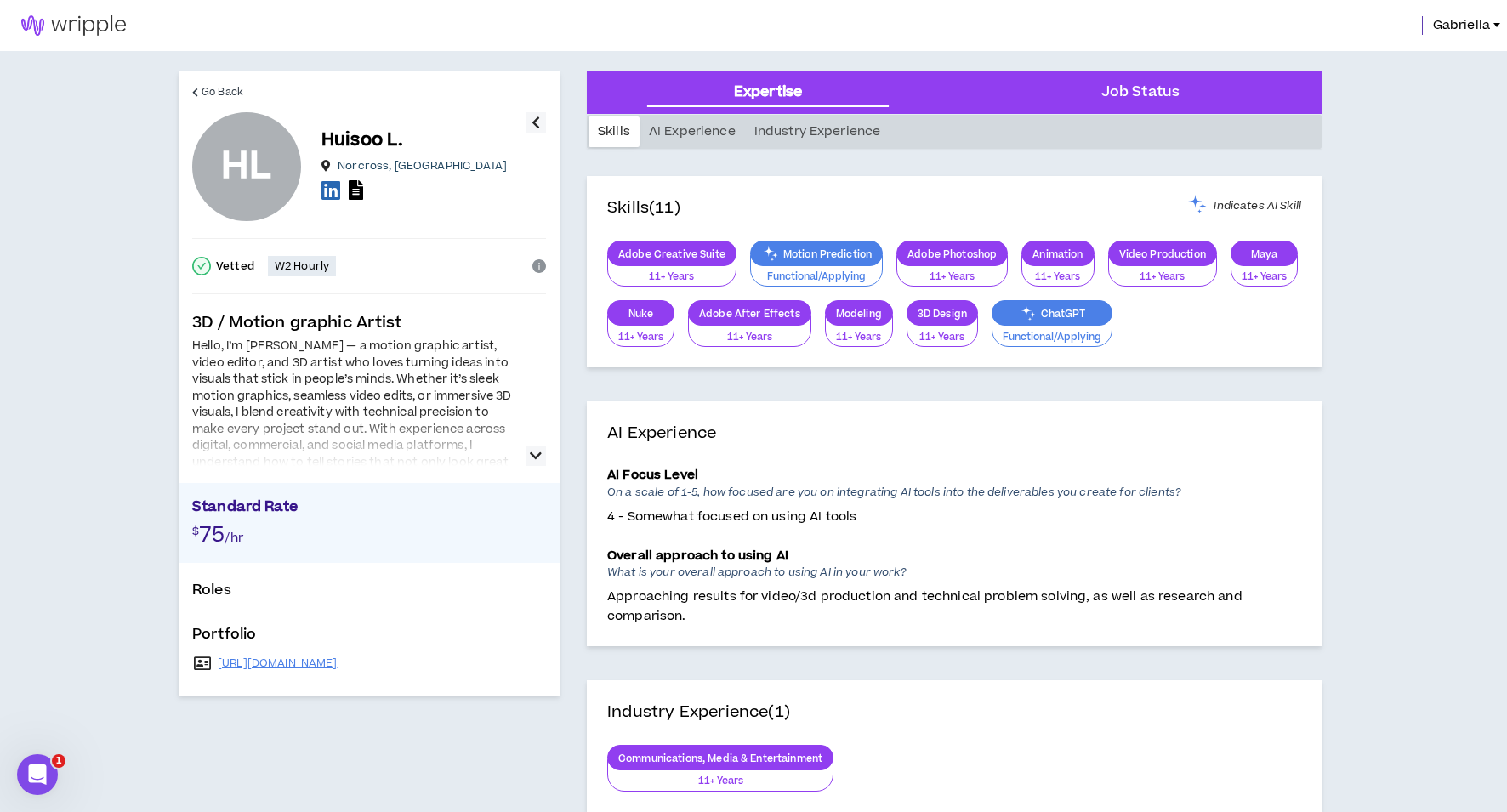
click at [532, 455] on icon "button" at bounding box center [536, 456] width 12 height 21
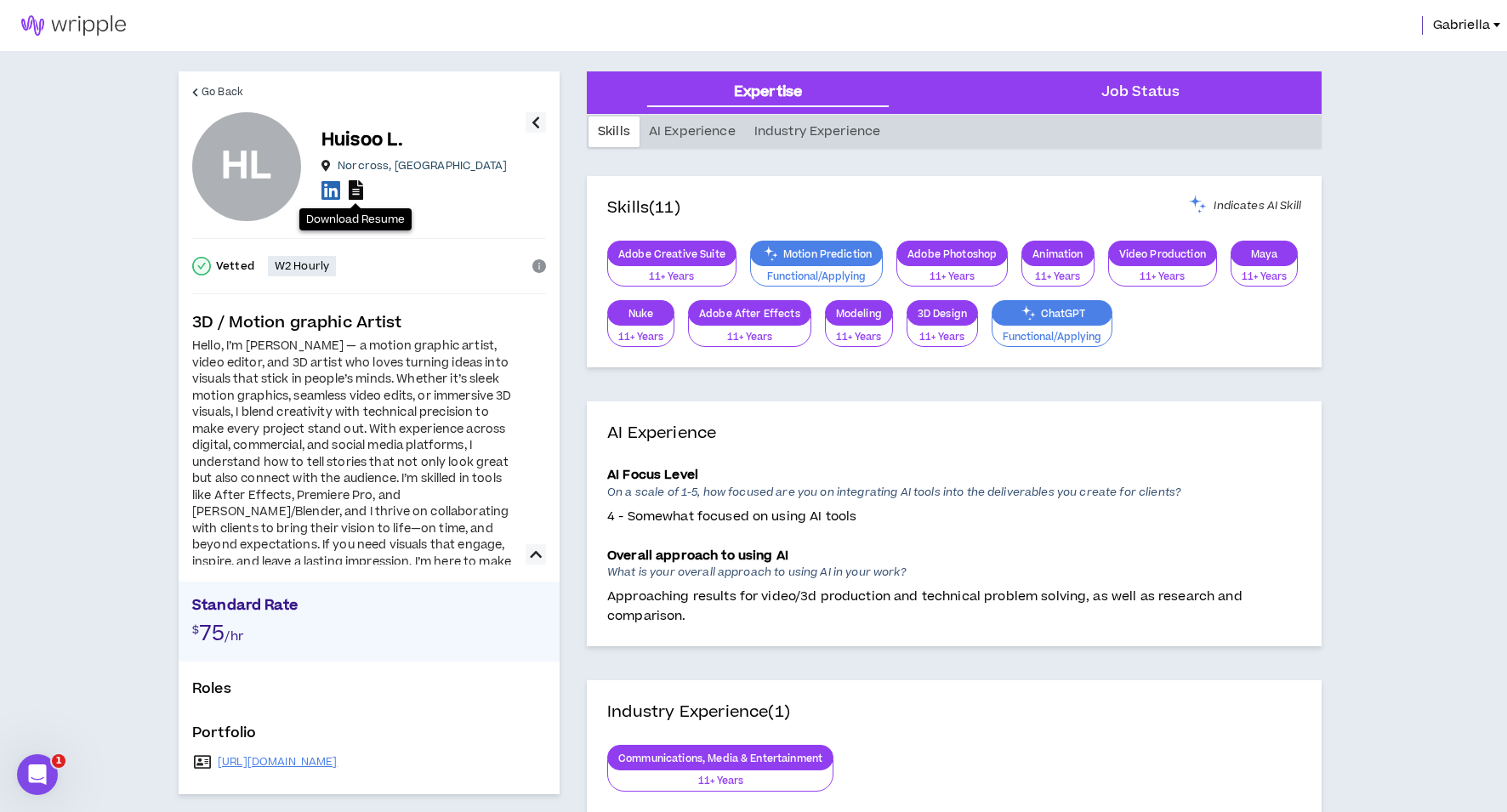
click at [357, 192] on icon at bounding box center [356, 190] width 15 height 20
click at [309, 757] on link "[URL][DOMAIN_NAME]" at bounding box center [278, 763] width 120 height 14
click at [329, 183] on icon at bounding box center [331, 190] width 19 height 22
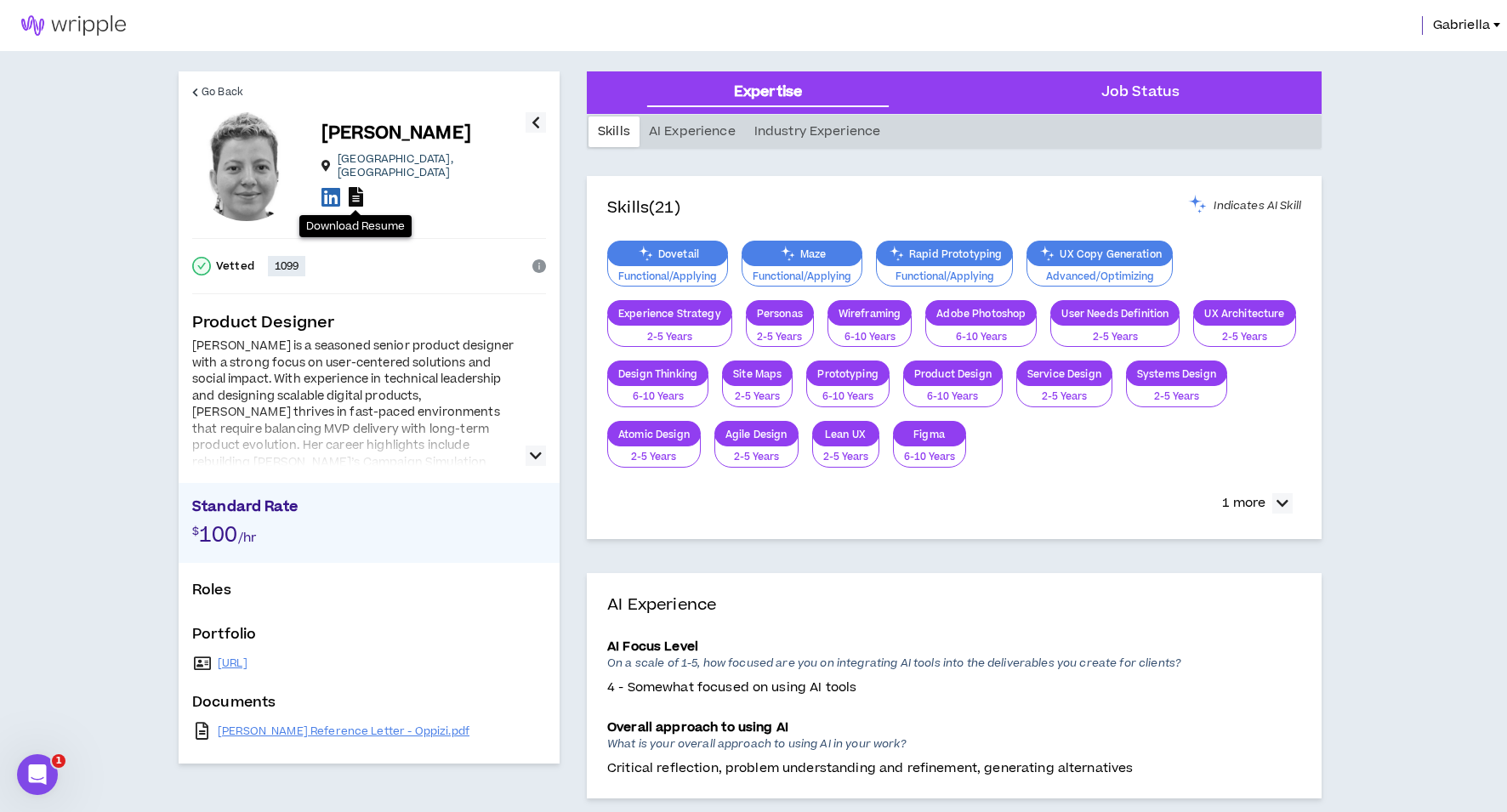
click at [354, 195] on icon at bounding box center [356, 197] width 15 height 20
click at [529, 453] on button "button" at bounding box center [536, 456] width 21 height 21
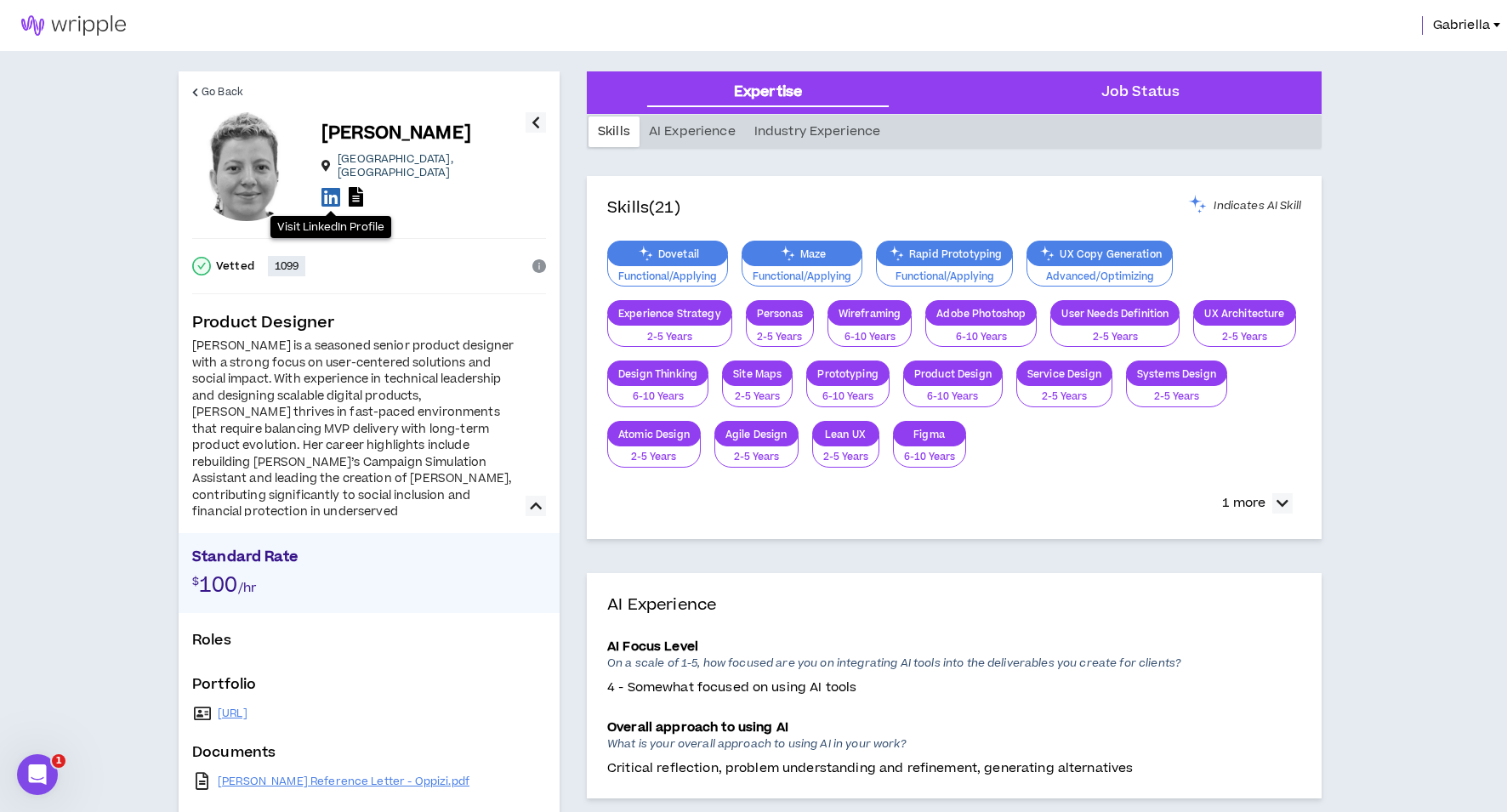
click at [332, 194] on icon at bounding box center [331, 197] width 19 height 22
click at [247, 716] on link "[URL]" at bounding box center [233, 714] width 29 height 14
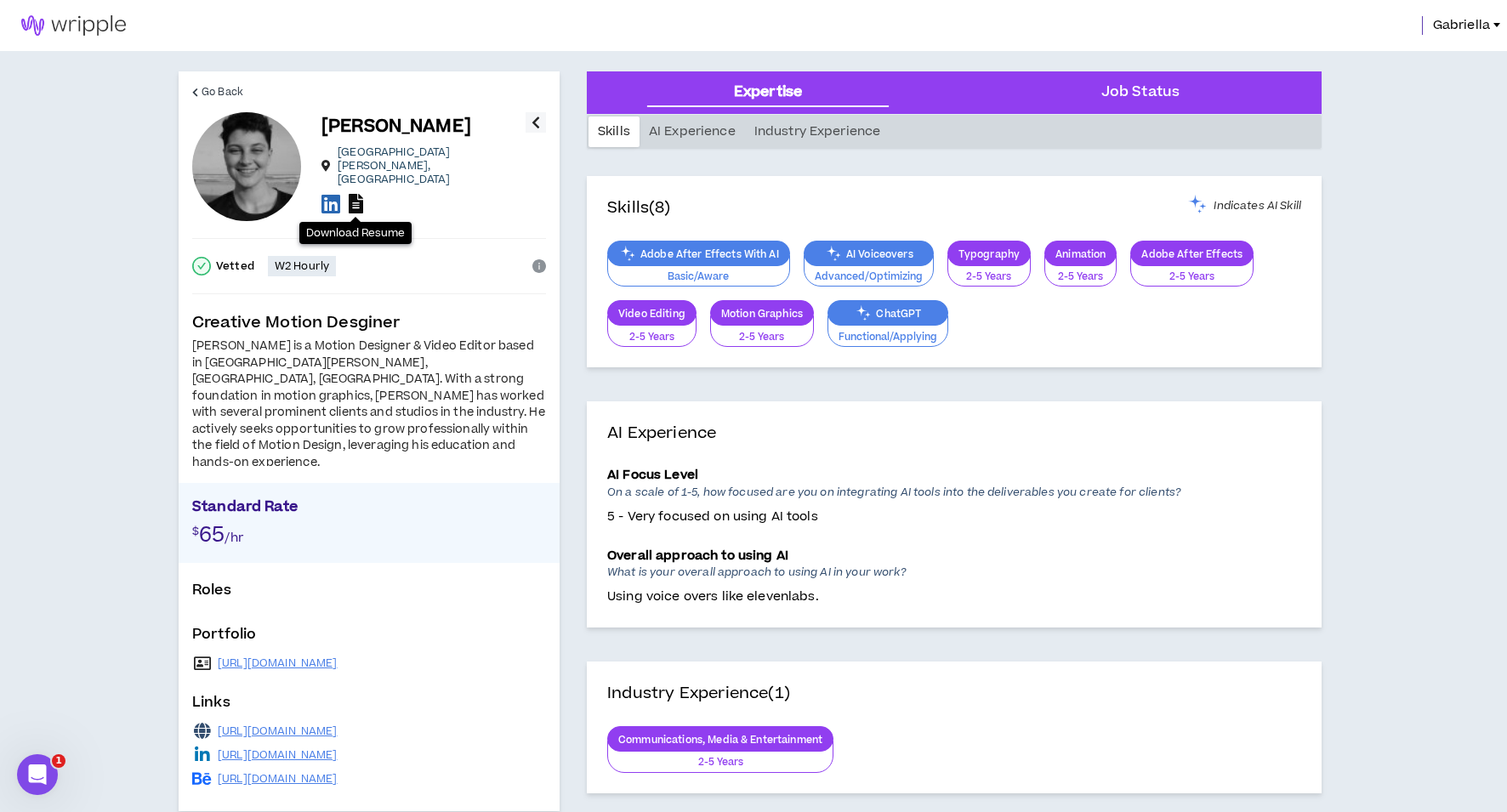
click at [358, 194] on icon at bounding box center [356, 204] width 15 height 20
click at [302, 657] on link "[URL][DOMAIN_NAME]" at bounding box center [278, 664] width 120 height 14
click at [337, 772] on link "[URL][DOMAIN_NAME]" at bounding box center [278, 779] width 120 height 14
click at [327, 657] on link "[URL][DOMAIN_NAME]" at bounding box center [278, 664] width 120 height 14
